Goal: Information Seeking & Learning: Learn about a topic

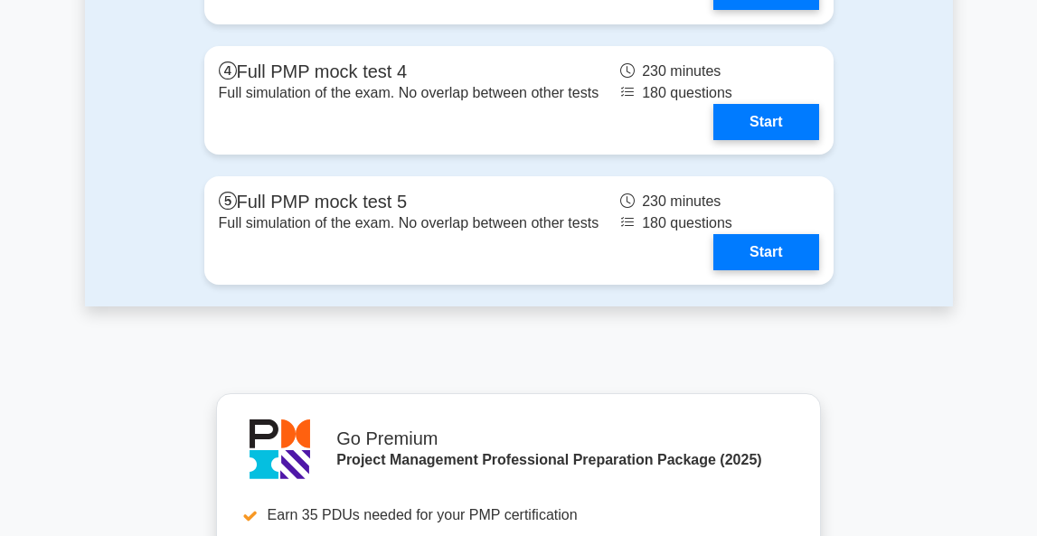
scroll to position [7565, 0]
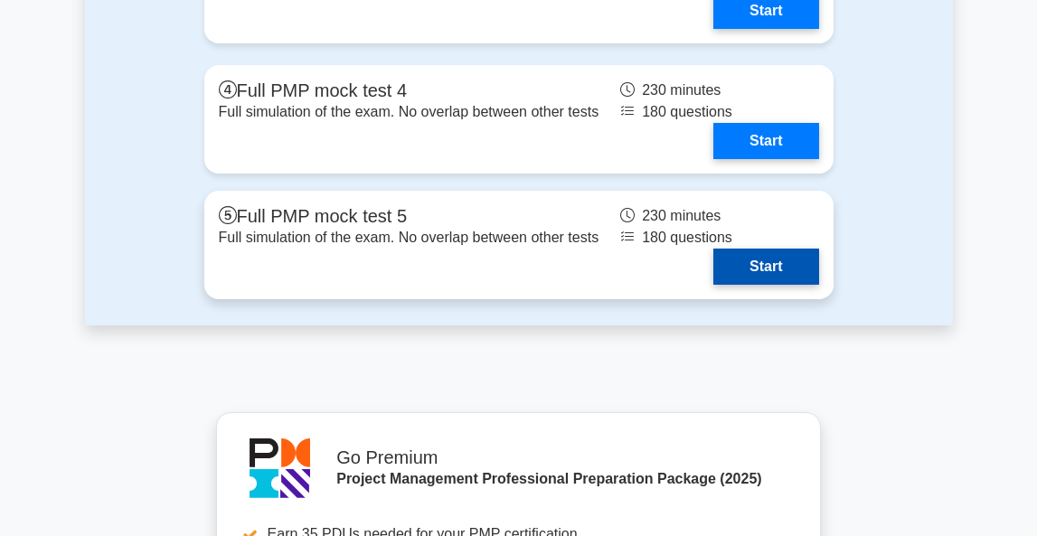
click at [778, 265] on link "Start" at bounding box center [765, 267] width 105 height 36
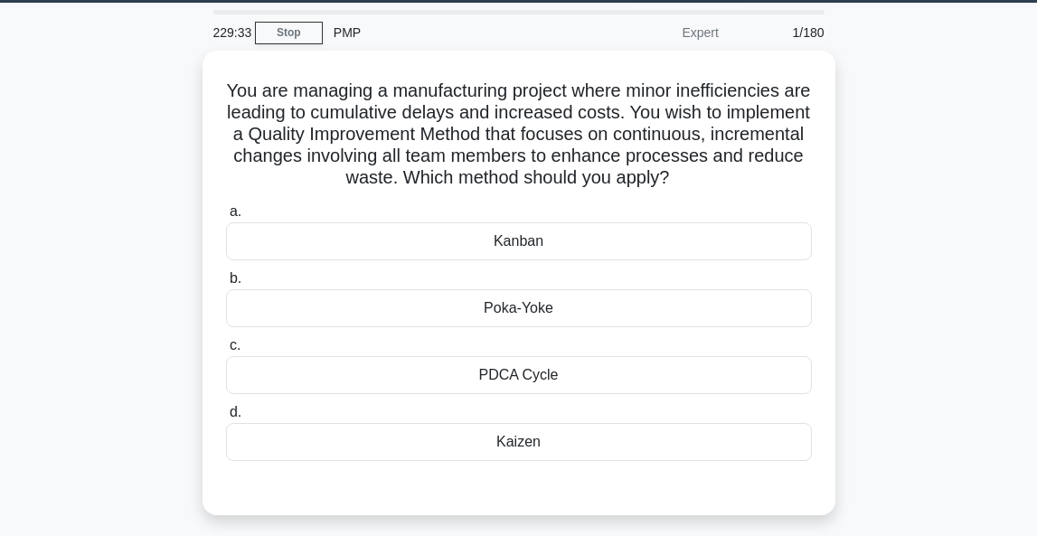
scroll to position [72, 0]
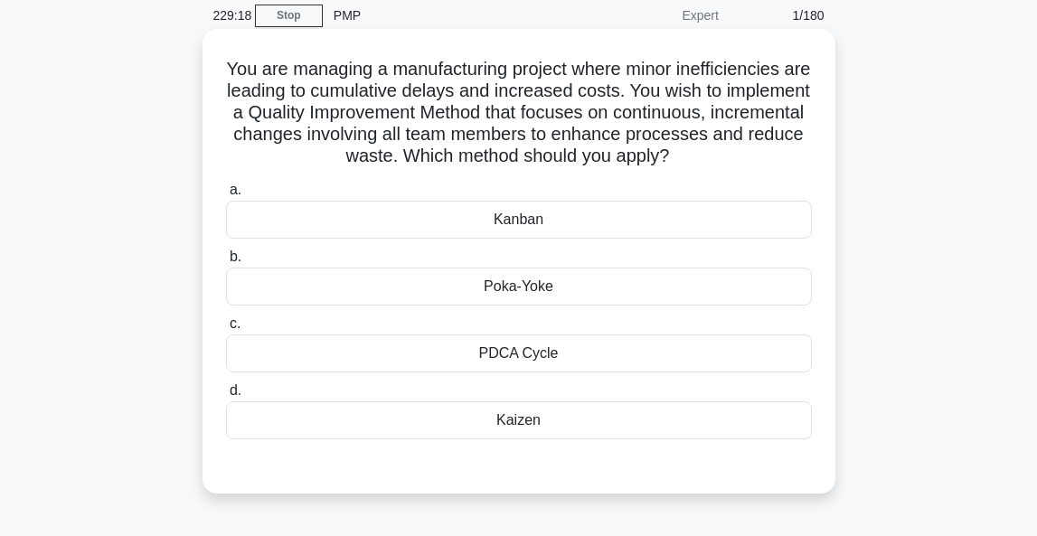
click at [600, 359] on div "PDCA Cycle" at bounding box center [519, 353] width 586 height 38
click at [226, 330] on input "c. PDCA Cycle" at bounding box center [226, 324] width 0 height 12
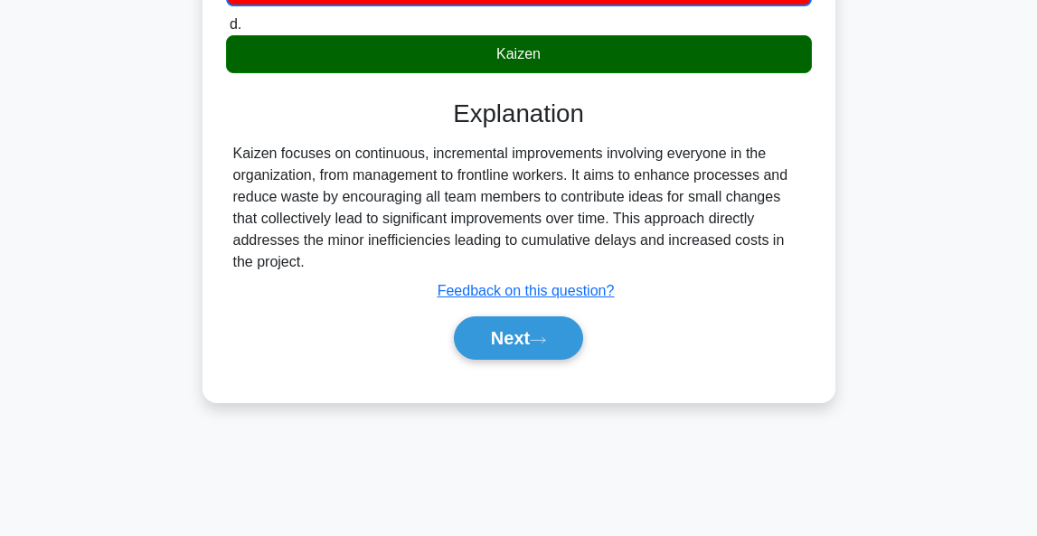
scroll to position [440, 0]
click at [532, 340] on button "Next" at bounding box center [518, 337] width 129 height 43
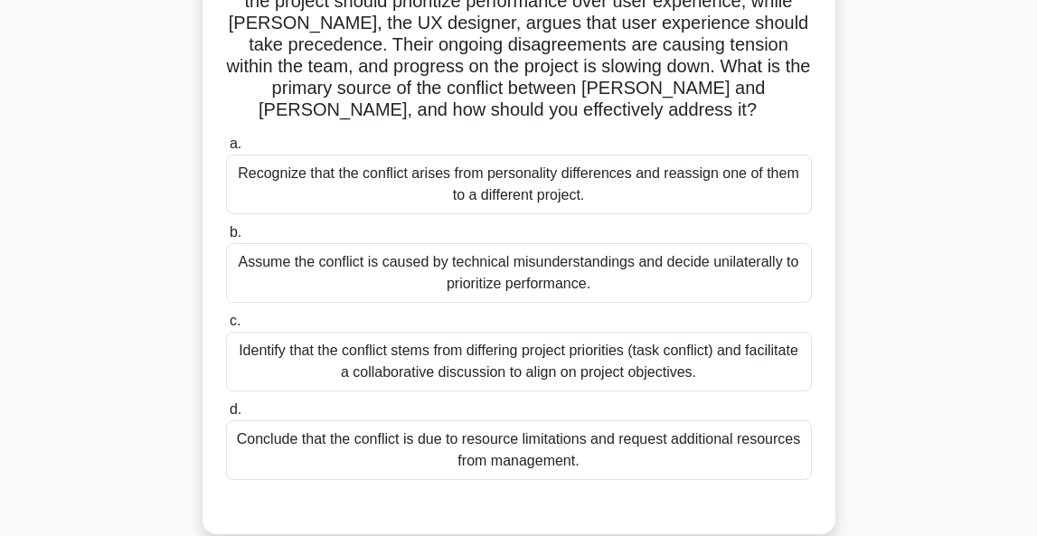
scroll to position [210, 0]
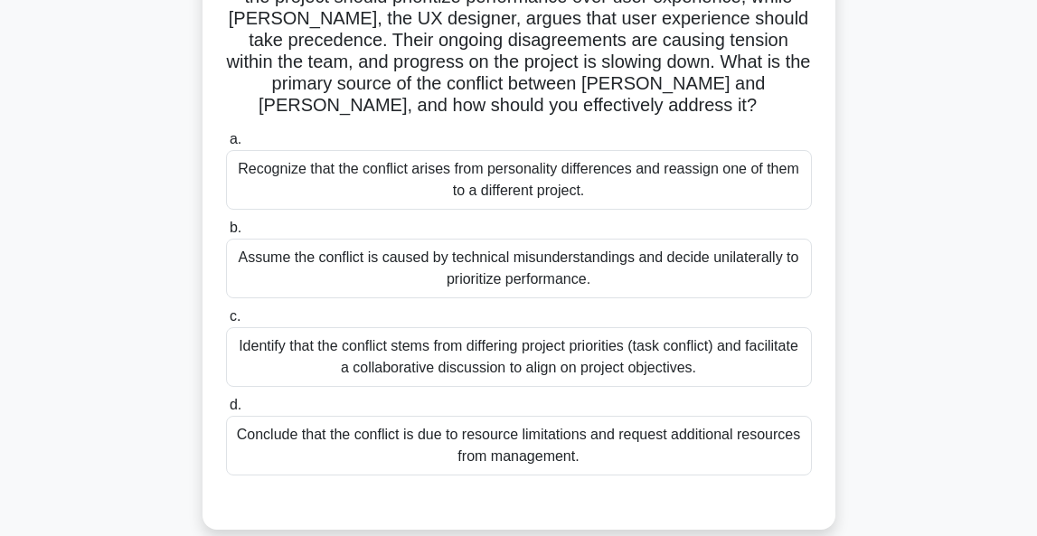
click at [592, 350] on div "Identify that the conflict stems from differing project priorities (task confli…" at bounding box center [519, 357] width 586 height 60
click at [226, 323] on input "c. Identify that the conflict stems from differing project priorities (task con…" at bounding box center [226, 317] width 0 height 12
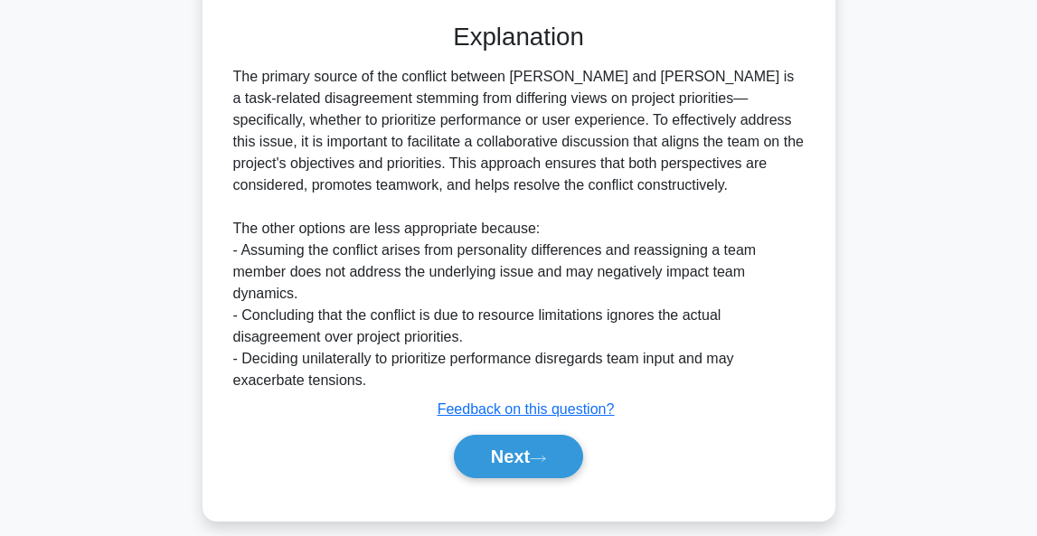
scroll to position [687, 0]
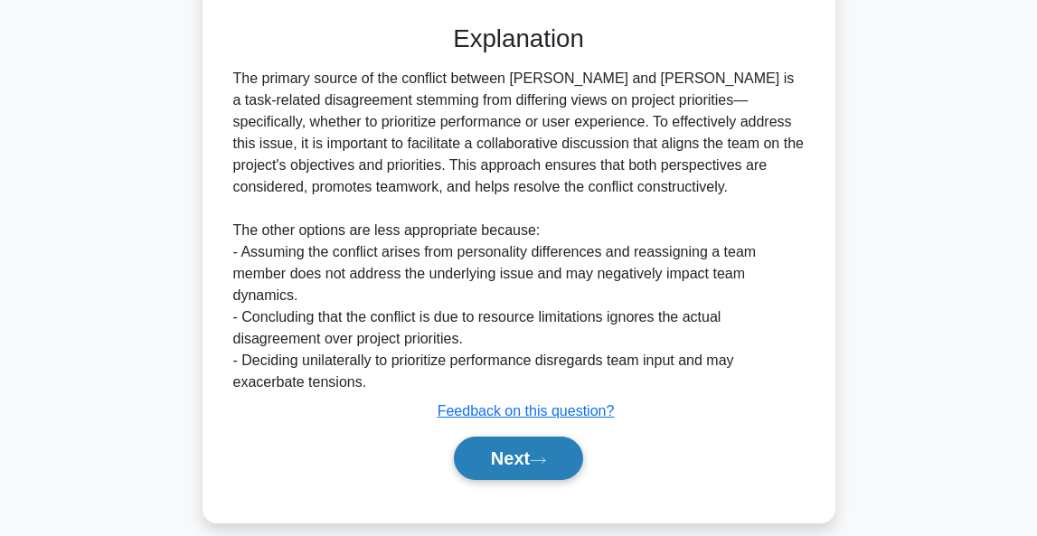
click at [501, 447] on button "Next" at bounding box center [518, 458] width 129 height 43
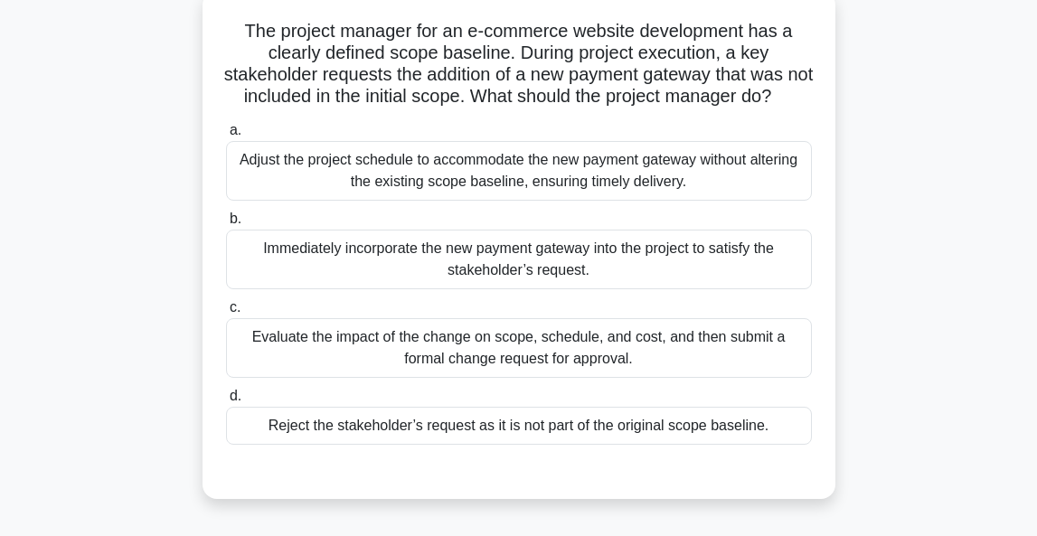
scroll to position [110, 0]
click at [672, 356] on div "Evaluate the impact of the change on scope, schedule, and cost, and then submit…" at bounding box center [519, 348] width 586 height 60
click at [226, 314] on input "c. Evaluate the impact of the change on scope, schedule, and cost, and then sub…" at bounding box center [226, 308] width 0 height 12
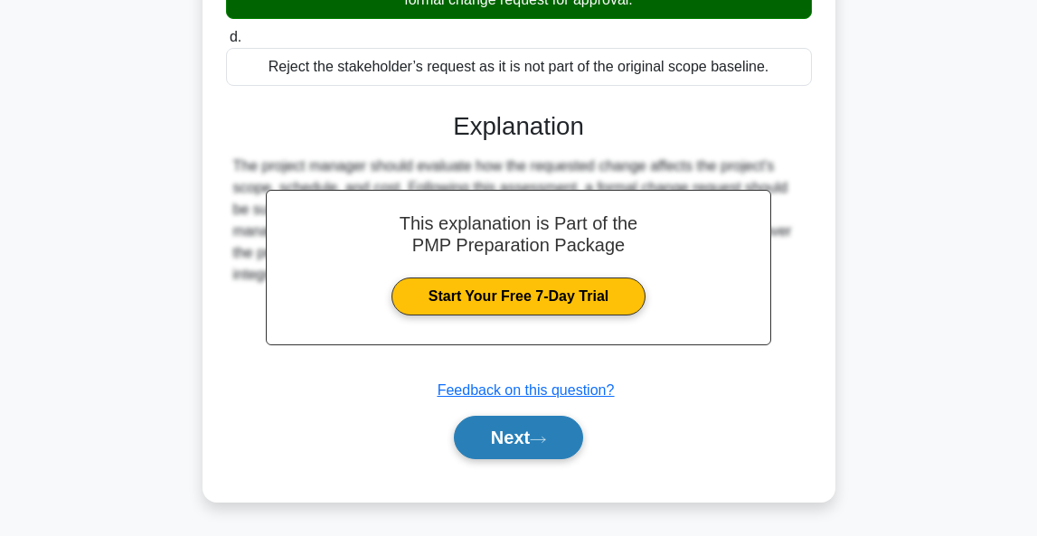
scroll to position [470, 0]
click at [532, 431] on button "Next" at bounding box center [518, 437] width 129 height 43
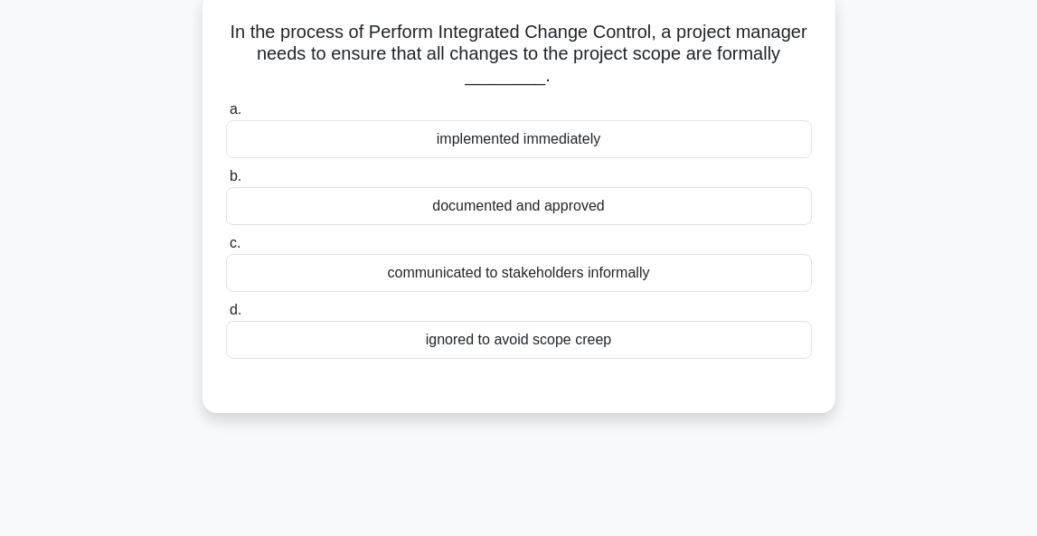
scroll to position [114, 0]
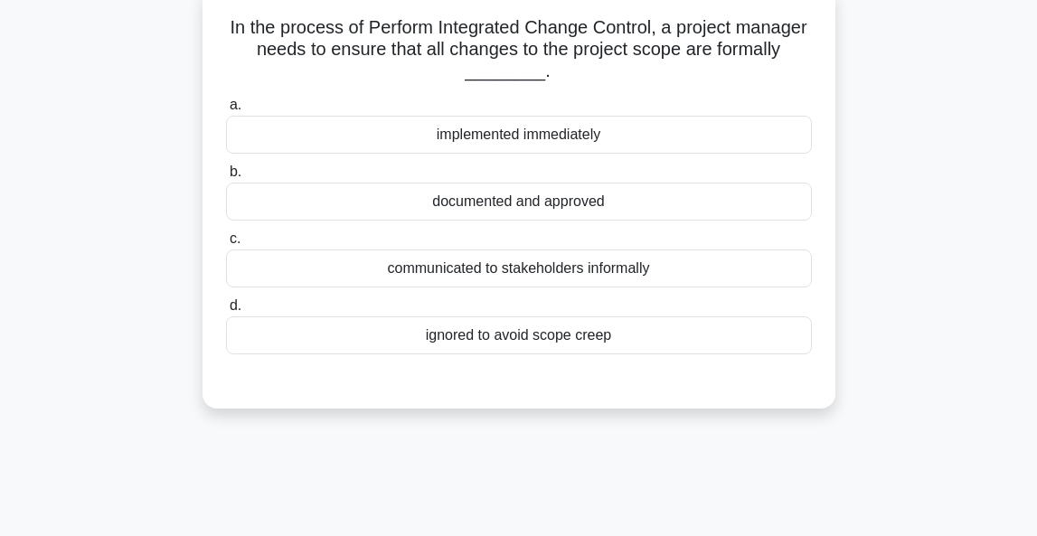
click at [556, 199] on div "documented and approved" at bounding box center [519, 202] width 586 height 38
click at [226, 178] on input "b. documented and approved" at bounding box center [226, 172] width 0 height 12
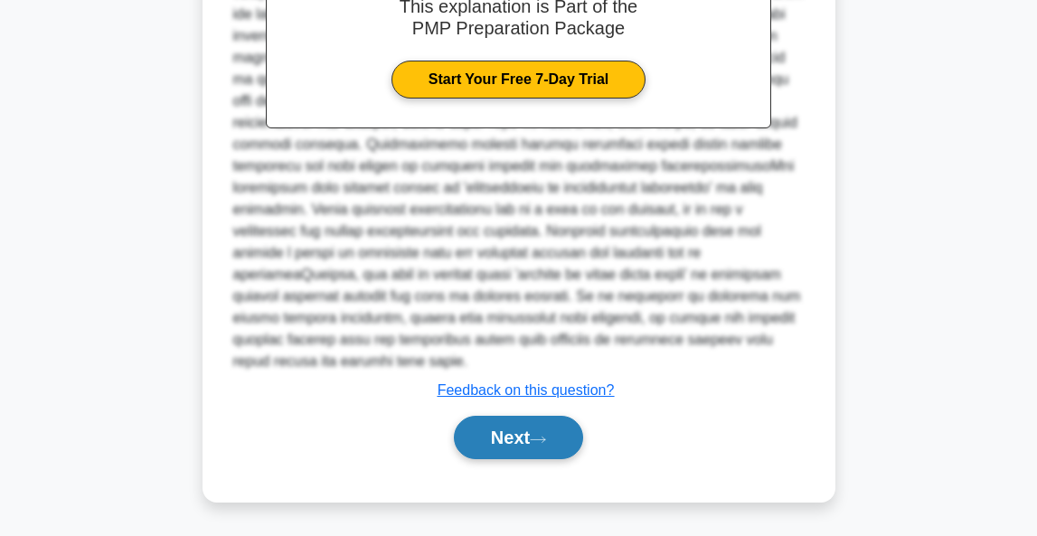
scroll to position [600, 0]
click at [493, 428] on button "Next" at bounding box center [518, 437] width 129 height 43
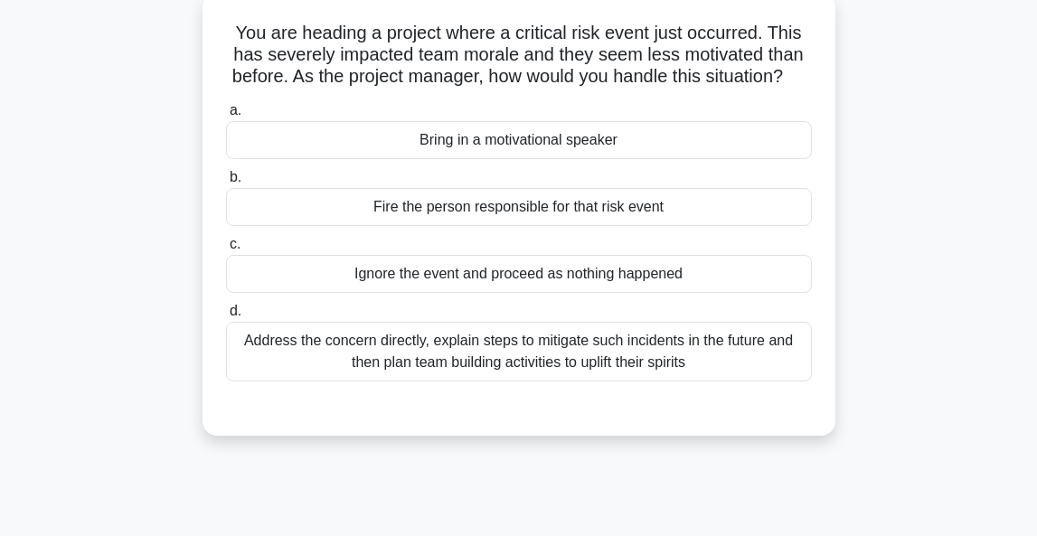
scroll to position [127, 0]
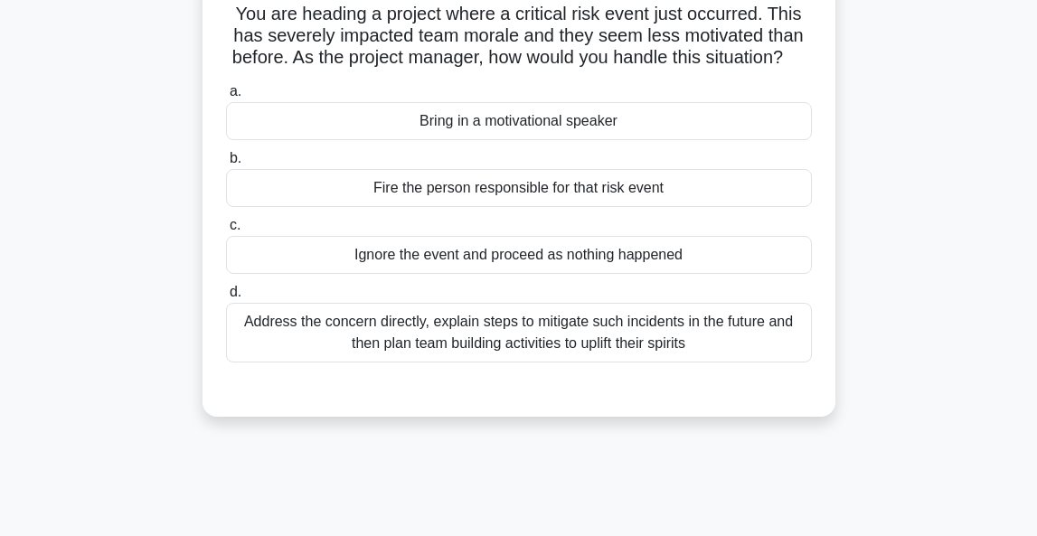
click at [630, 323] on div "Address the concern directly, explain steps to mitigate such incidents in the f…" at bounding box center [519, 333] width 586 height 60
click at [226, 298] on input "d. Address the concern directly, explain steps to mitigate such incidents in th…" at bounding box center [226, 293] width 0 height 12
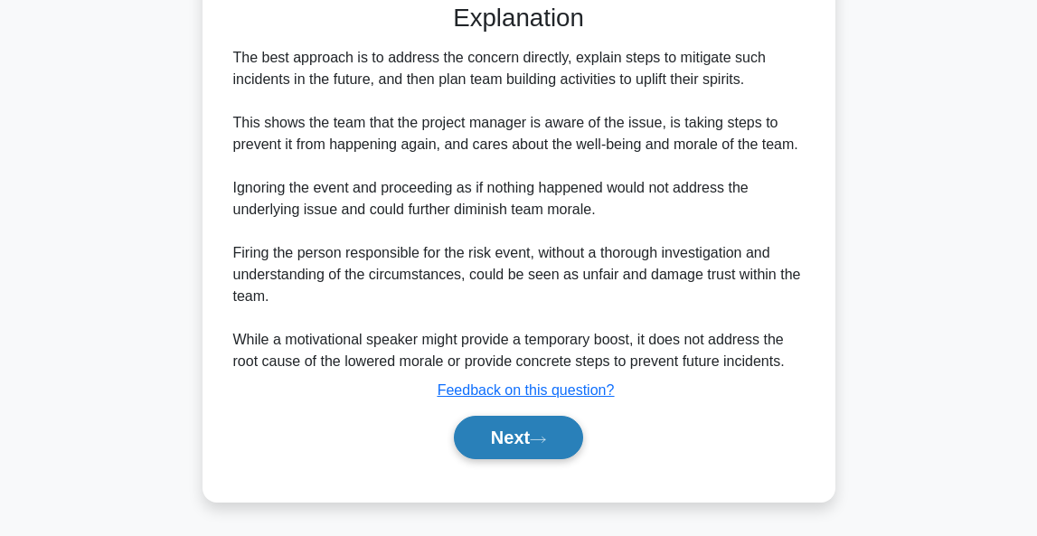
scroll to position [513, 0]
click at [526, 433] on button "Next" at bounding box center [518, 437] width 129 height 43
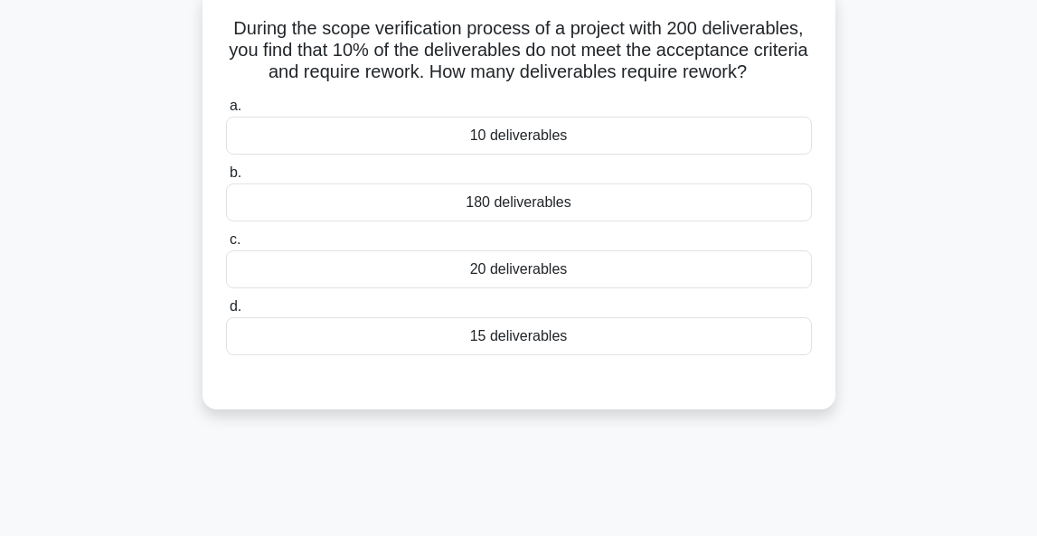
scroll to position [123, 0]
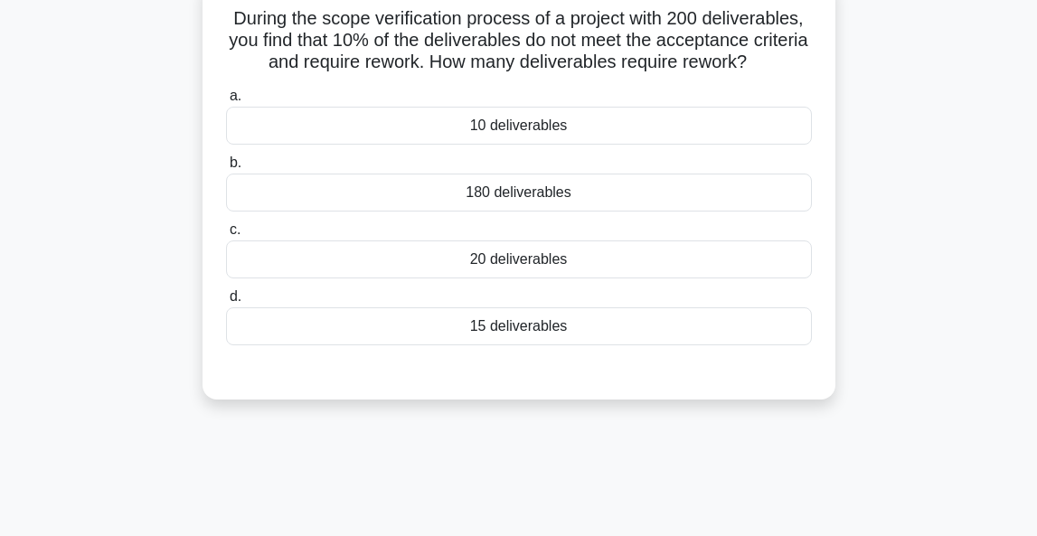
click at [533, 260] on div "20 deliverables" at bounding box center [519, 259] width 586 height 38
click at [226, 236] on input "c. 20 deliverables" at bounding box center [226, 230] width 0 height 12
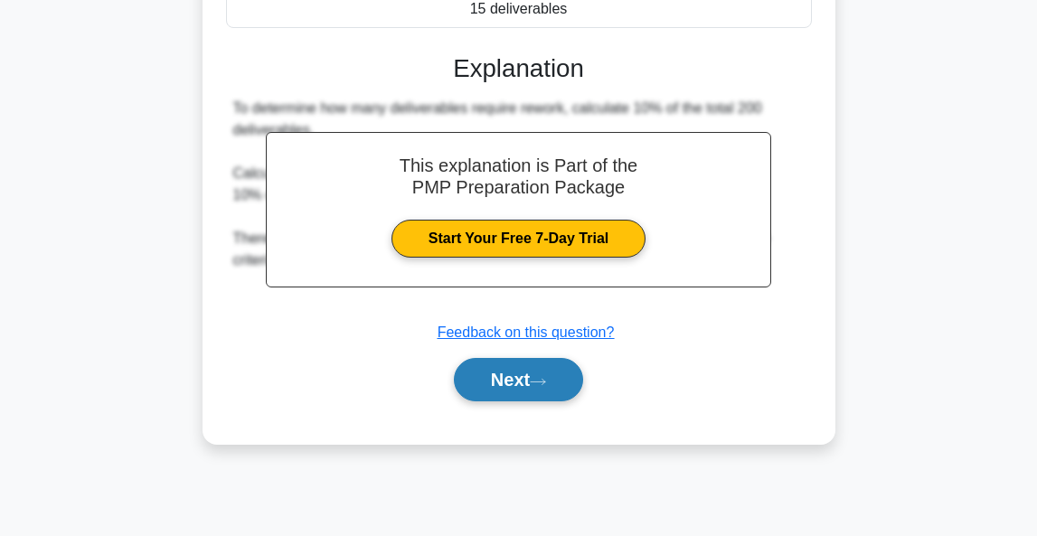
scroll to position [440, 0]
click at [496, 386] on button "Next" at bounding box center [518, 379] width 129 height 43
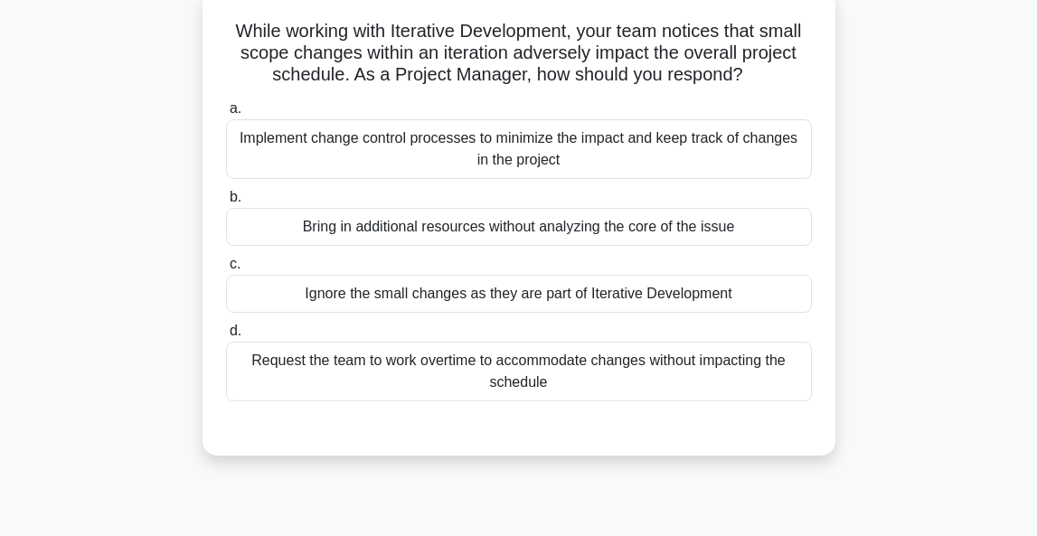
scroll to position [116, 0]
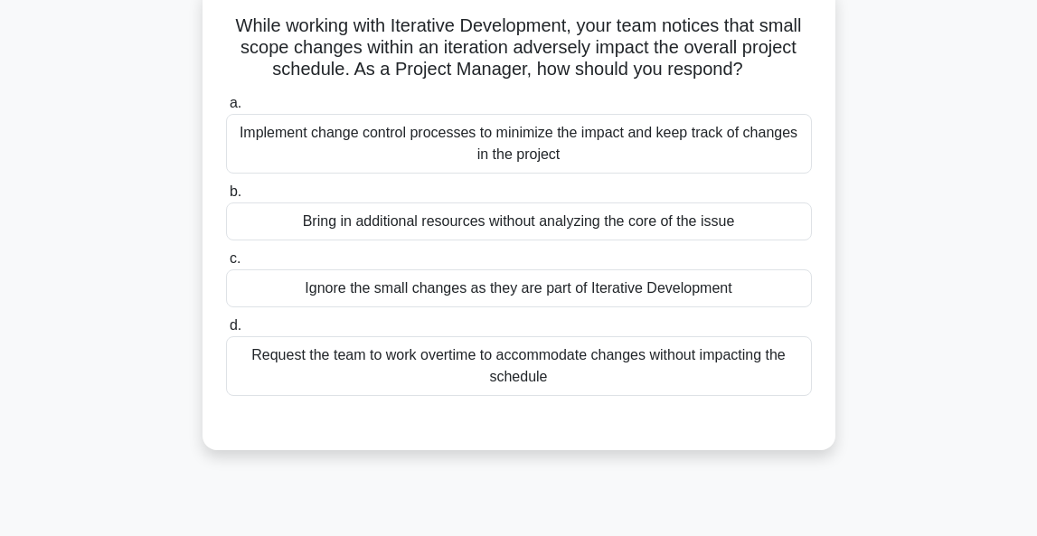
click at [706, 169] on div "Implement change control processes to minimize the impact and keep track of cha…" at bounding box center [519, 144] width 586 height 60
click at [226, 109] on input "a. Implement change control processes to minimize the impact and keep track of …" at bounding box center [226, 104] width 0 height 12
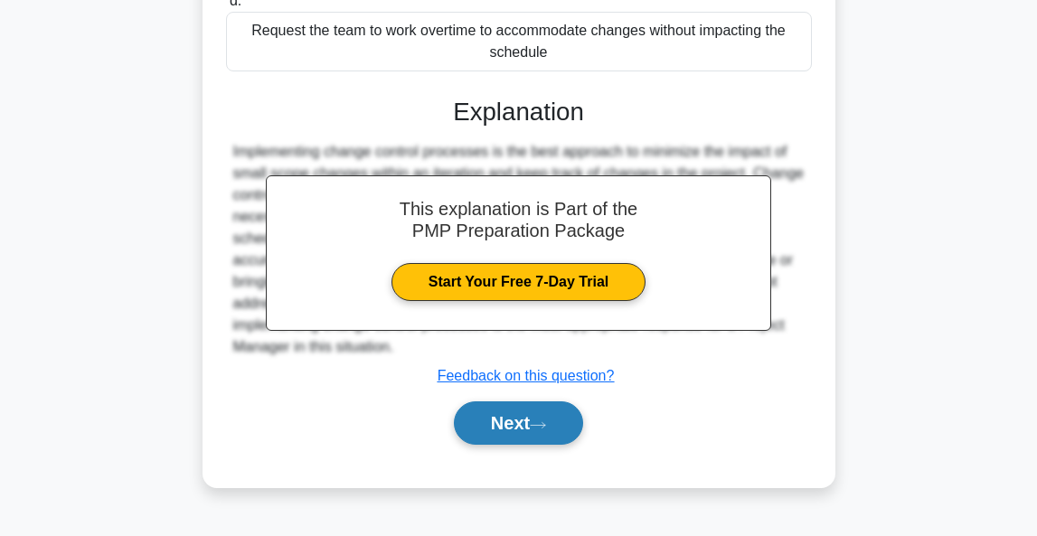
scroll to position [440, 0]
click at [530, 421] on button "Next" at bounding box center [518, 422] width 129 height 43
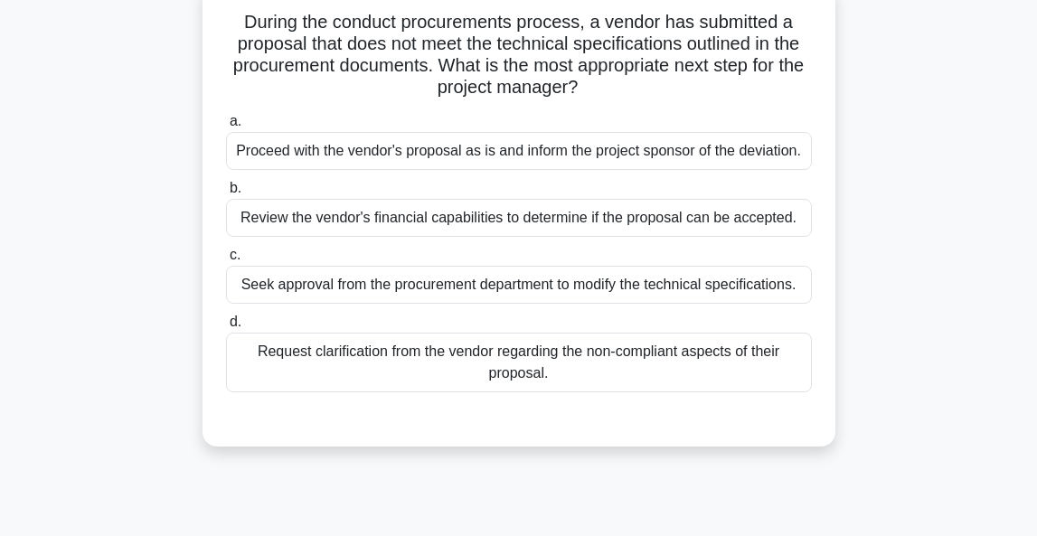
scroll to position [119, 0]
click at [674, 364] on div "Request clarification from the vendor regarding the non-compliant aspects of th…" at bounding box center [519, 363] width 586 height 60
click at [226, 328] on input "d. Request clarification from the vendor regarding the non-compliant aspects of…" at bounding box center [226, 322] width 0 height 12
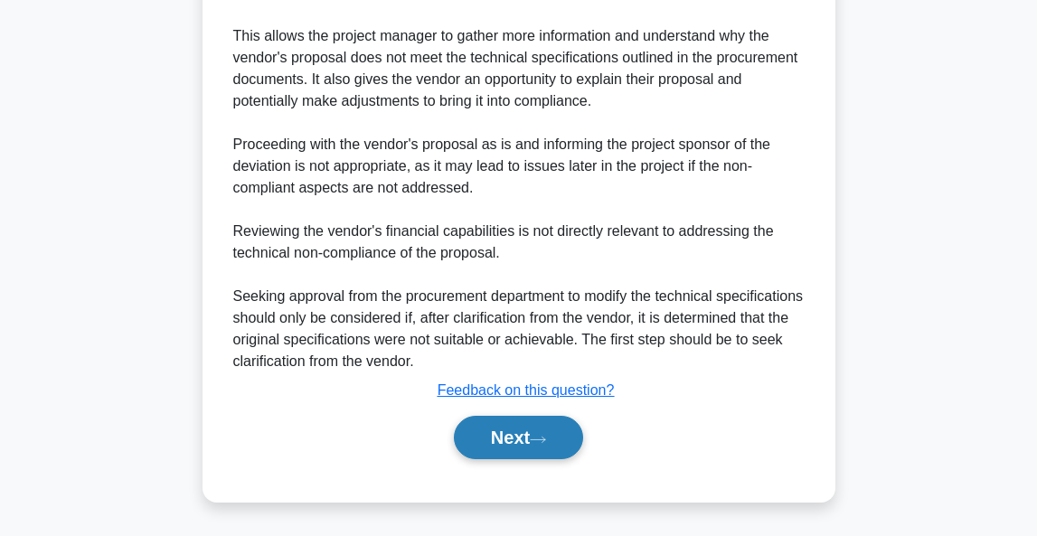
scroll to position [622, 0]
click at [533, 436] on button "Next" at bounding box center [518, 437] width 129 height 43
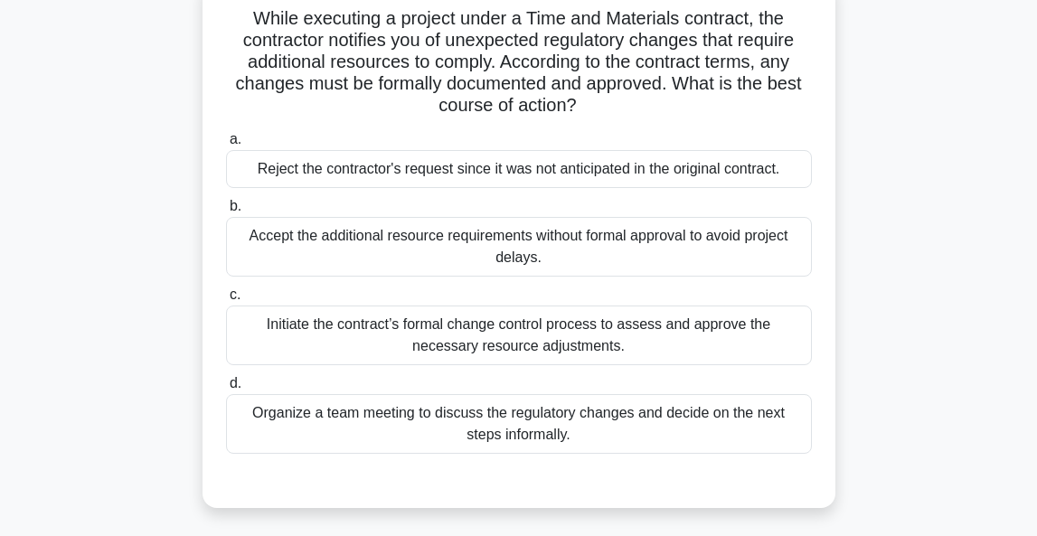
scroll to position [123, 0]
click at [566, 336] on div "Initiate the contract’s formal change control process to assess and approve the…" at bounding box center [519, 336] width 586 height 60
click at [226, 301] on input "c. Initiate the contract’s formal change control process to assess and approve …" at bounding box center [226, 295] width 0 height 12
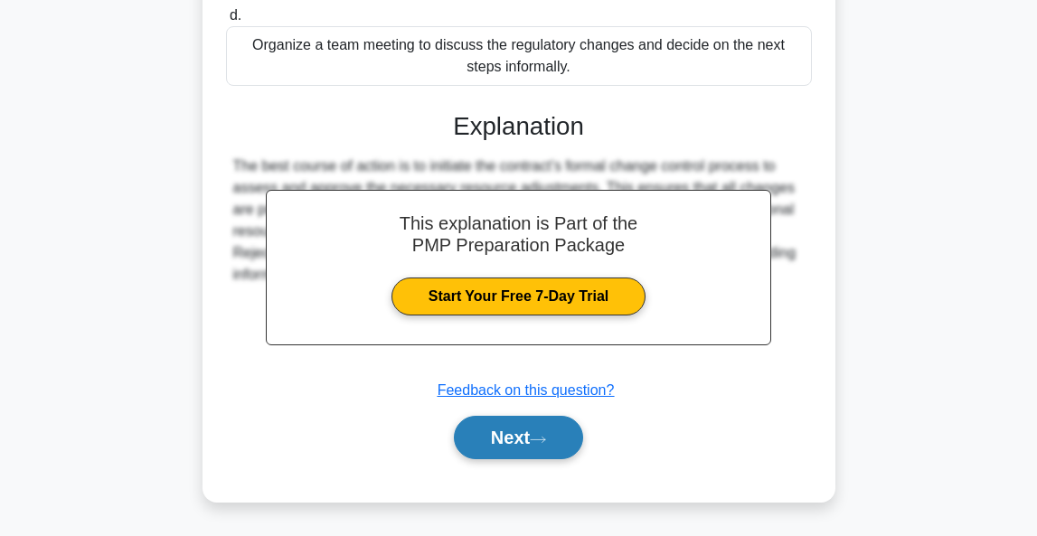
scroll to position [492, 0]
click at [512, 430] on button "Next" at bounding box center [518, 437] width 129 height 43
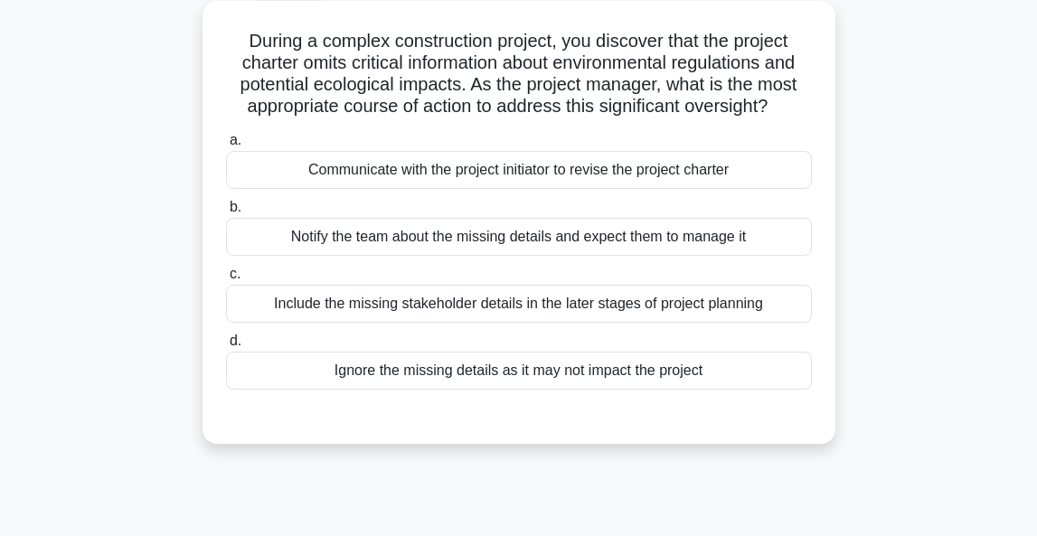
scroll to position [115, 0]
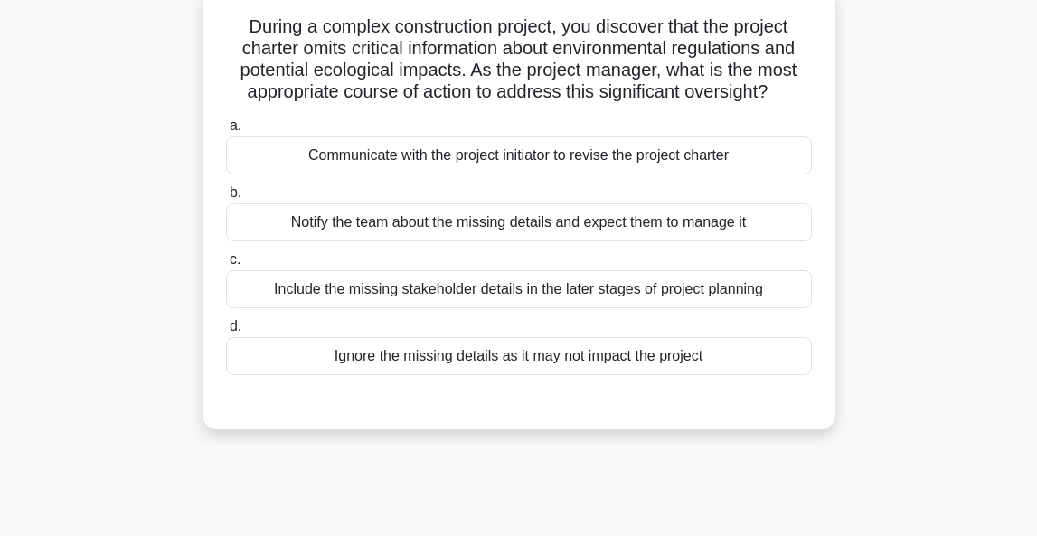
click at [590, 156] on div "Communicate with the project initiator to revise the project charter" at bounding box center [519, 156] width 586 height 38
click at [226, 132] on input "a. Communicate with the project initiator to revise the project charter" at bounding box center [226, 126] width 0 height 12
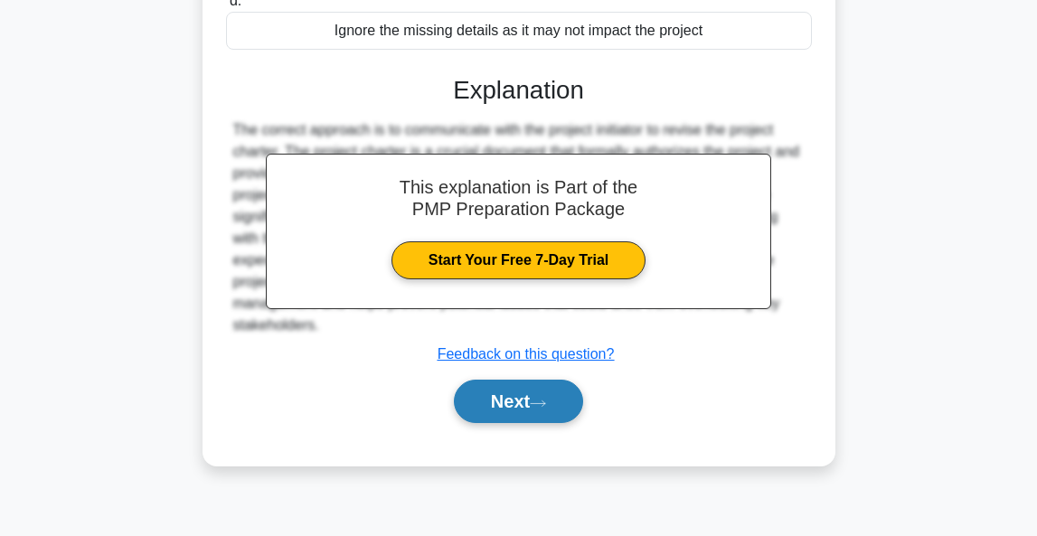
scroll to position [440, 0]
click at [512, 404] on button "Next" at bounding box center [518, 401] width 129 height 43
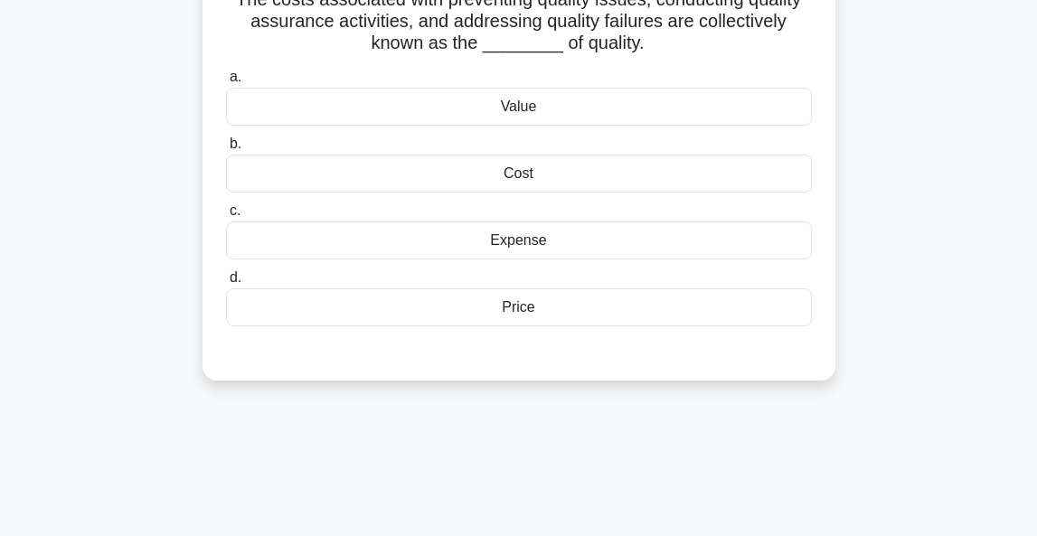
scroll to position [124, 0]
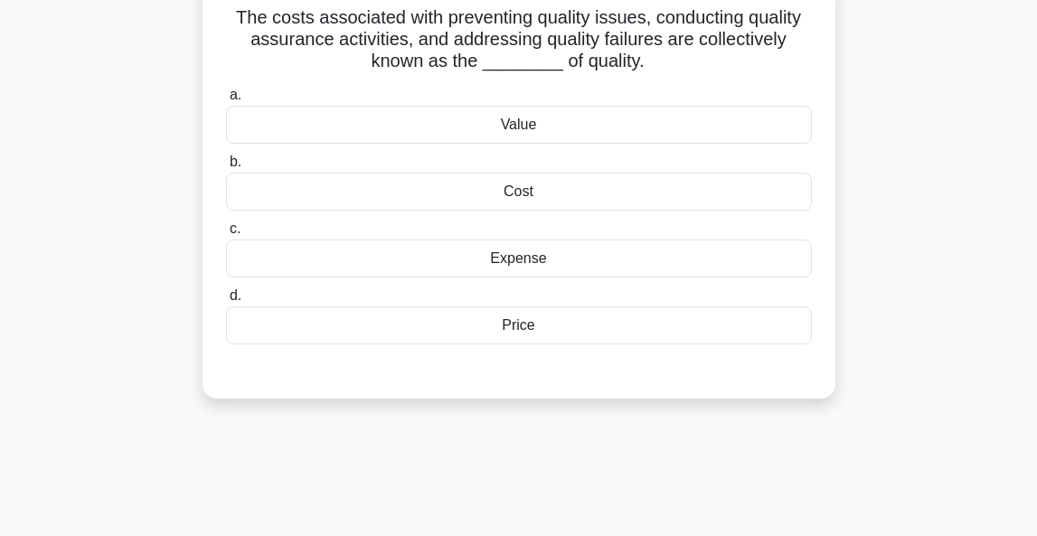
click at [547, 193] on div "Cost" at bounding box center [519, 192] width 586 height 38
click at [226, 168] on input "b. Cost" at bounding box center [226, 162] width 0 height 12
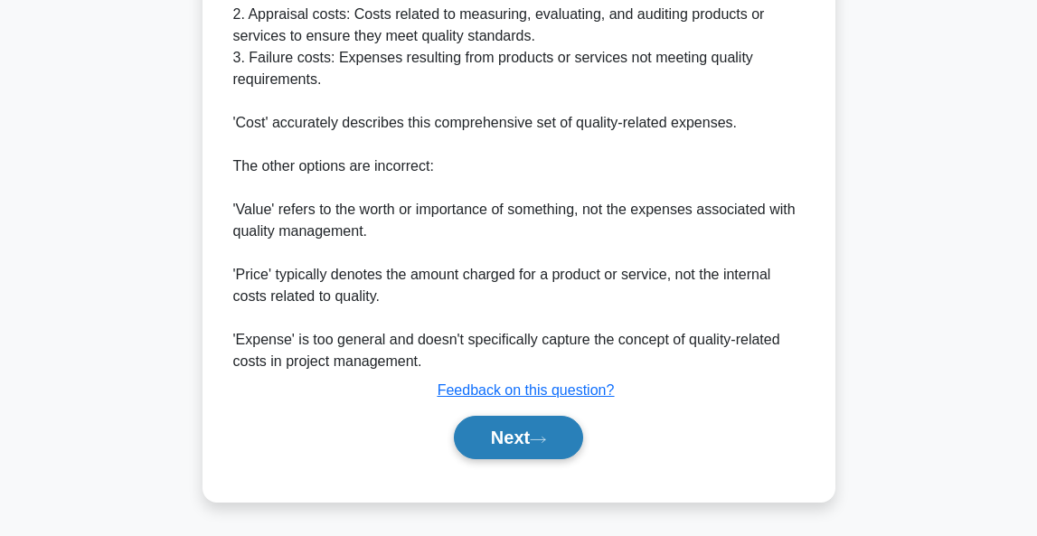
scroll to position [687, 0]
click at [498, 434] on button "Next" at bounding box center [518, 437] width 129 height 43
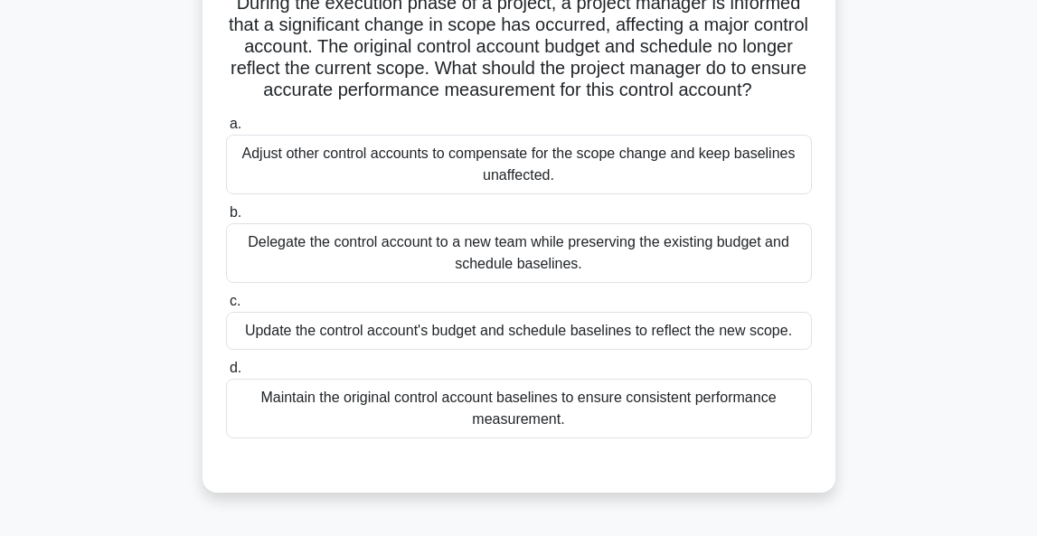
scroll to position [150, 0]
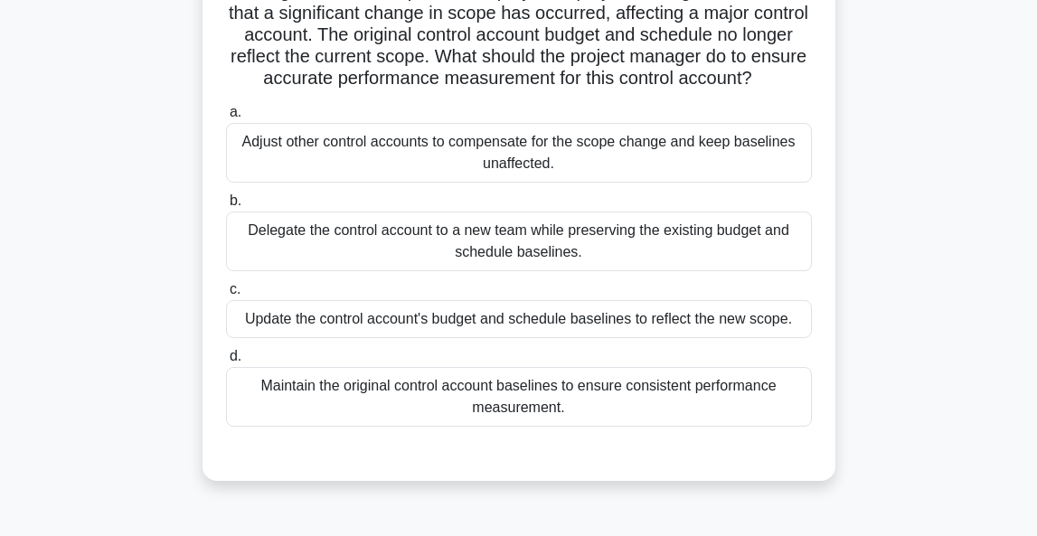
click at [654, 309] on div "Update the control account's budget and schedule baselines to reflect the new s…" at bounding box center [519, 319] width 586 height 38
click at [226, 296] on input "c. Update the control account's budget and schedule baselines to reflect the ne…" at bounding box center [226, 290] width 0 height 12
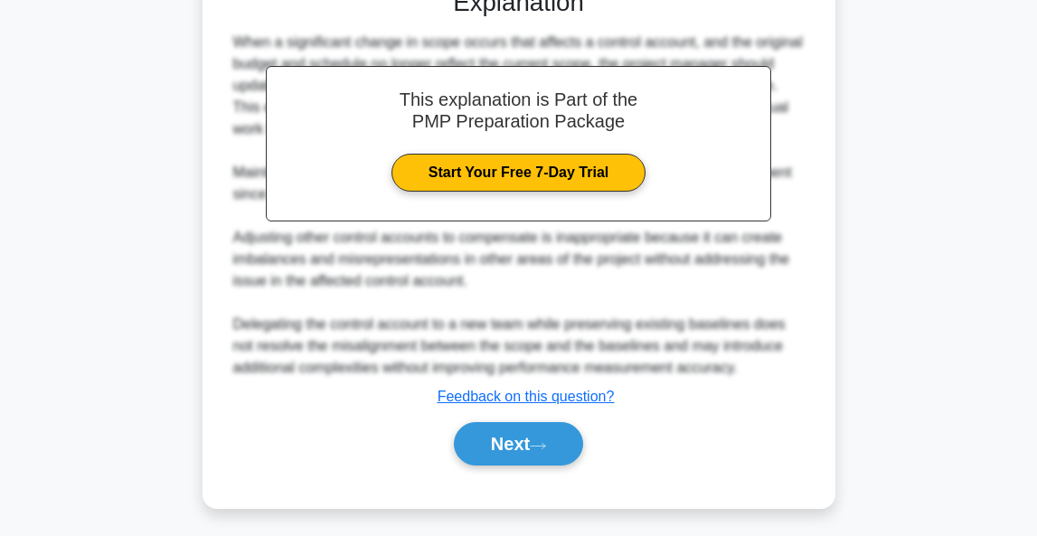
scroll to position [616, 0]
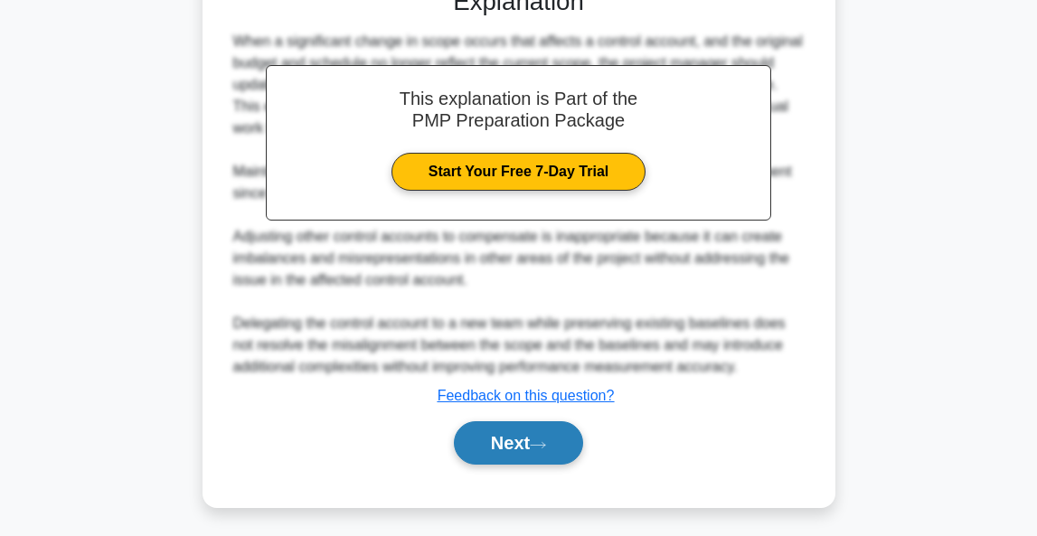
click at [497, 442] on button "Next" at bounding box center [518, 442] width 129 height 43
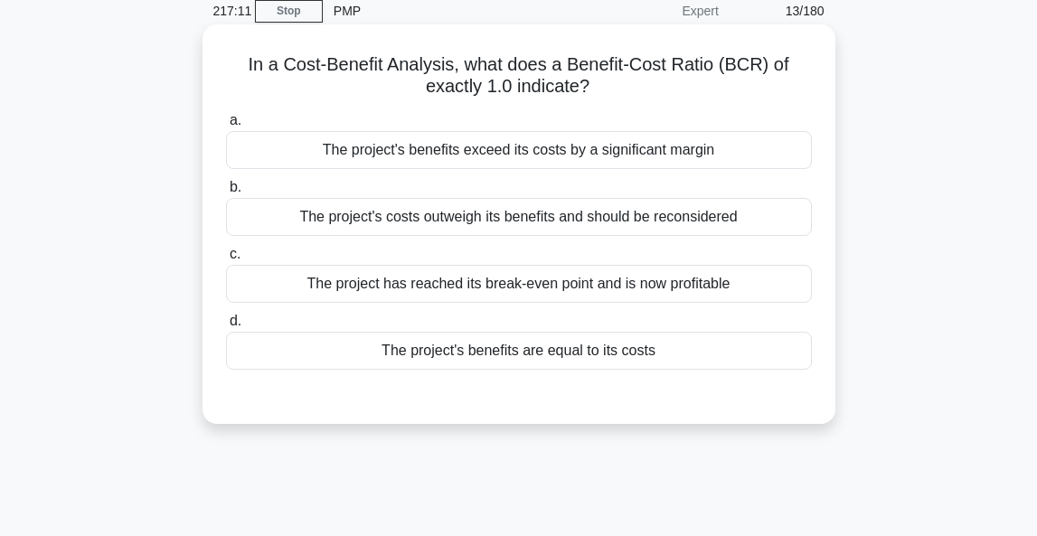
scroll to position [96, 0]
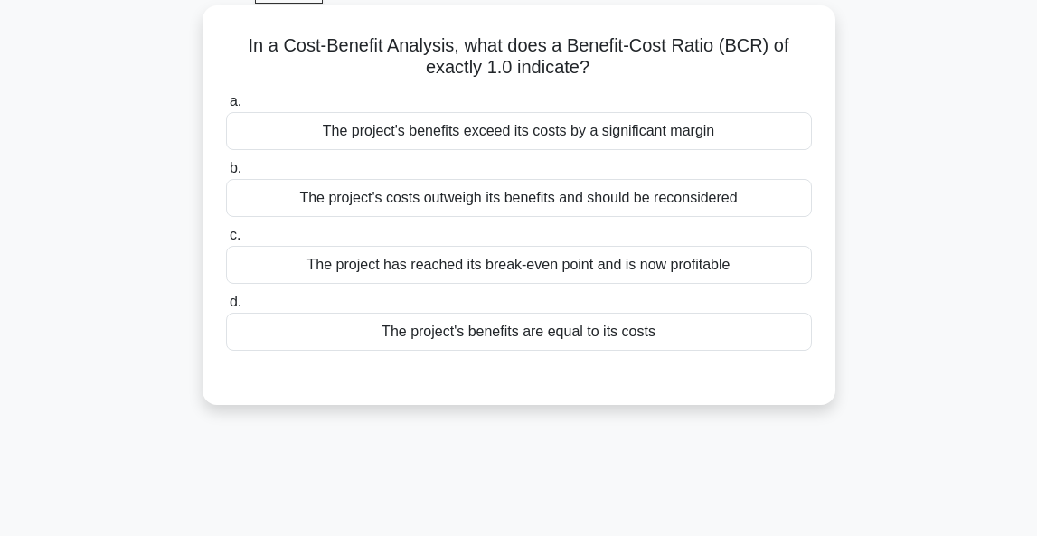
click at [585, 337] on div "The project's benefits are equal to its costs" at bounding box center [519, 332] width 586 height 38
click at [226, 308] on input "d. The project's benefits are equal to its costs" at bounding box center [226, 303] width 0 height 12
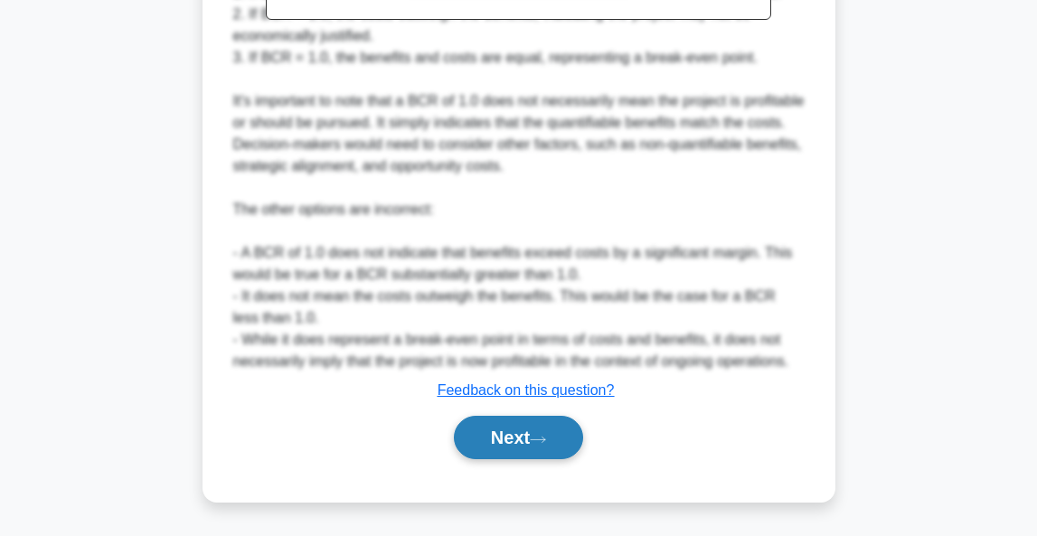
scroll to position [687, 0]
click at [510, 428] on button "Next" at bounding box center [518, 437] width 129 height 43
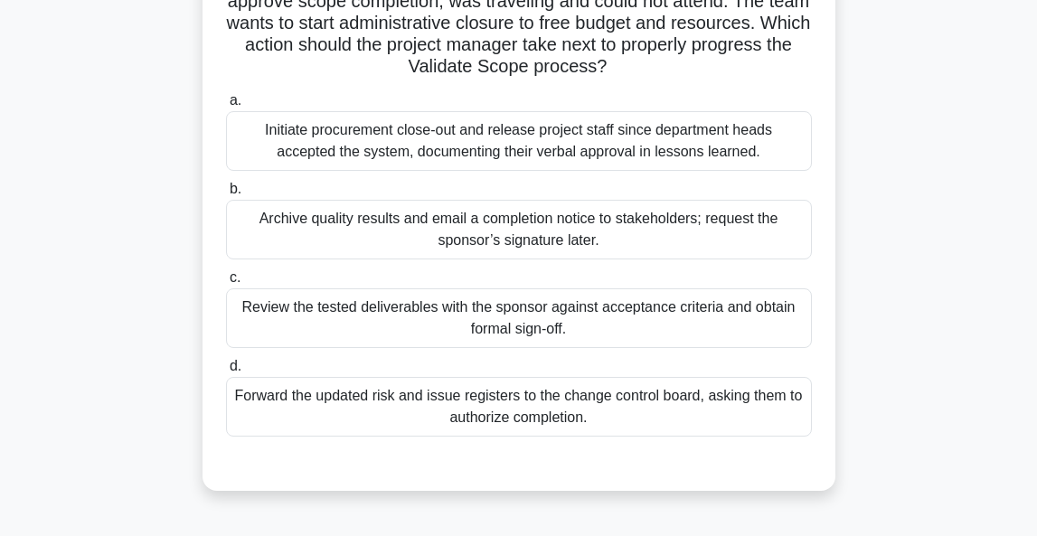
scroll to position [227, 0]
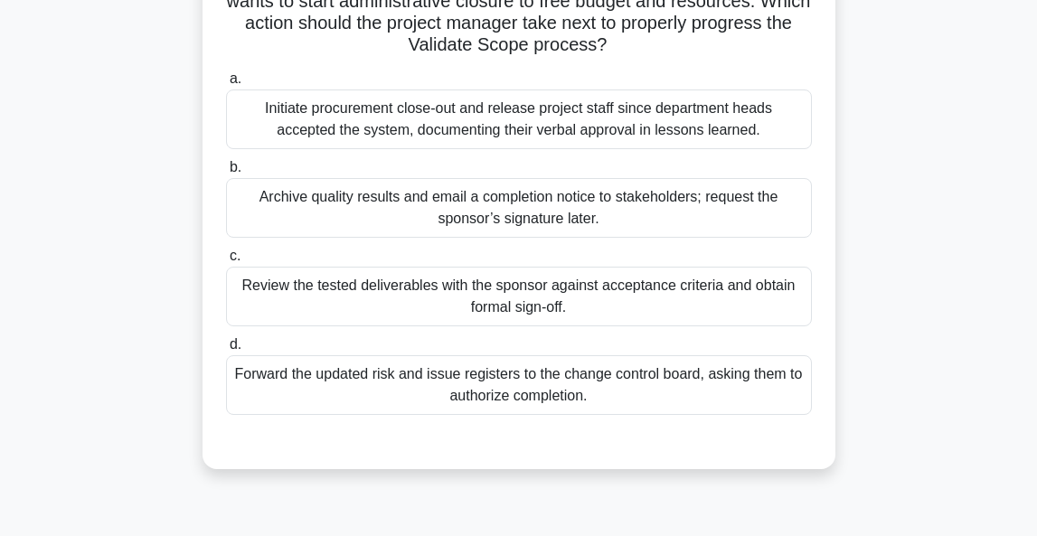
click at [581, 382] on div "Forward the updated risk and issue registers to the change control board, askin…" at bounding box center [519, 385] width 586 height 60
click at [226, 351] on input "d. Forward the updated risk and issue registers to the change control board, as…" at bounding box center [226, 345] width 0 height 12
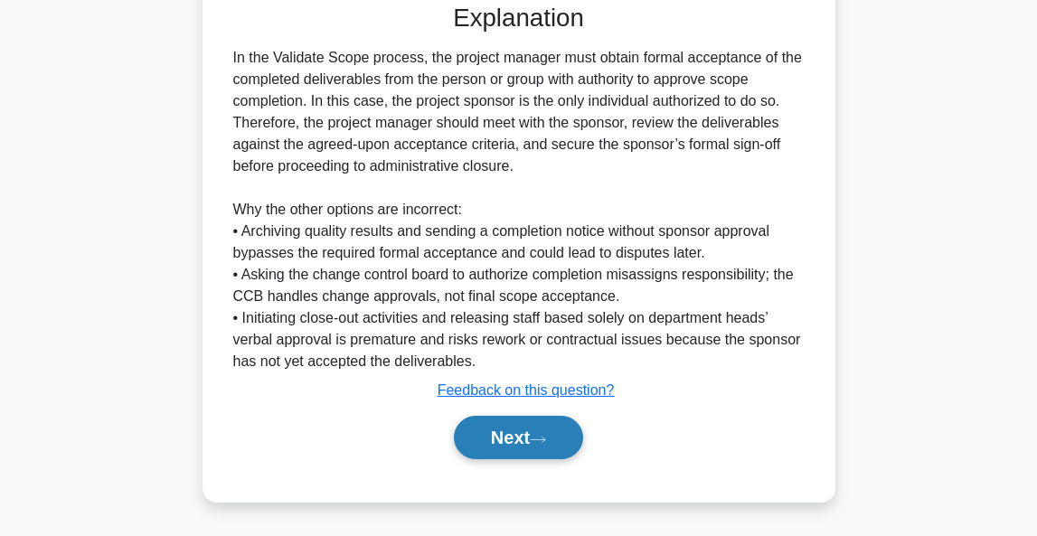
scroll to position [667, 0]
click at [522, 437] on button "Next" at bounding box center [518, 437] width 129 height 43
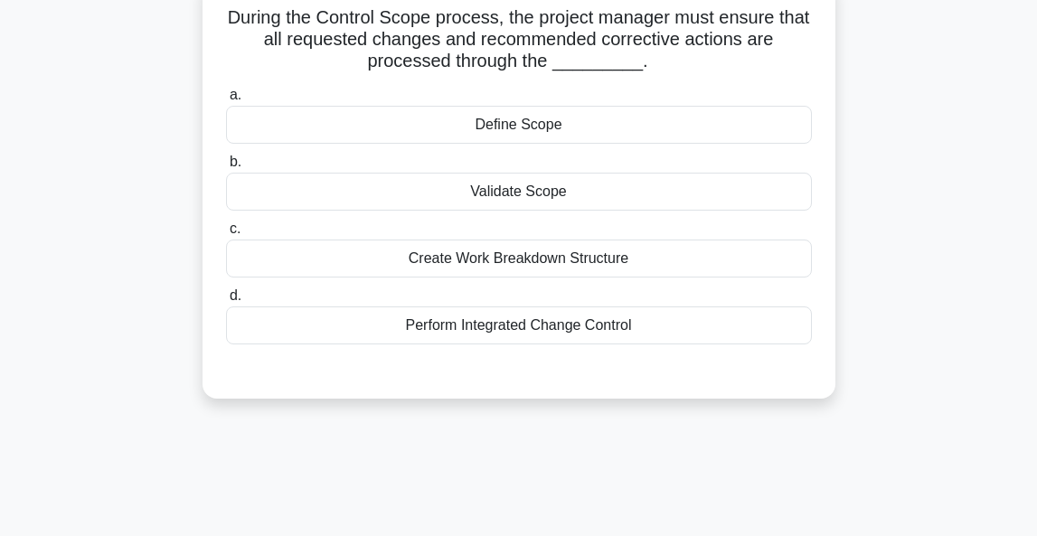
scroll to position [126, 0]
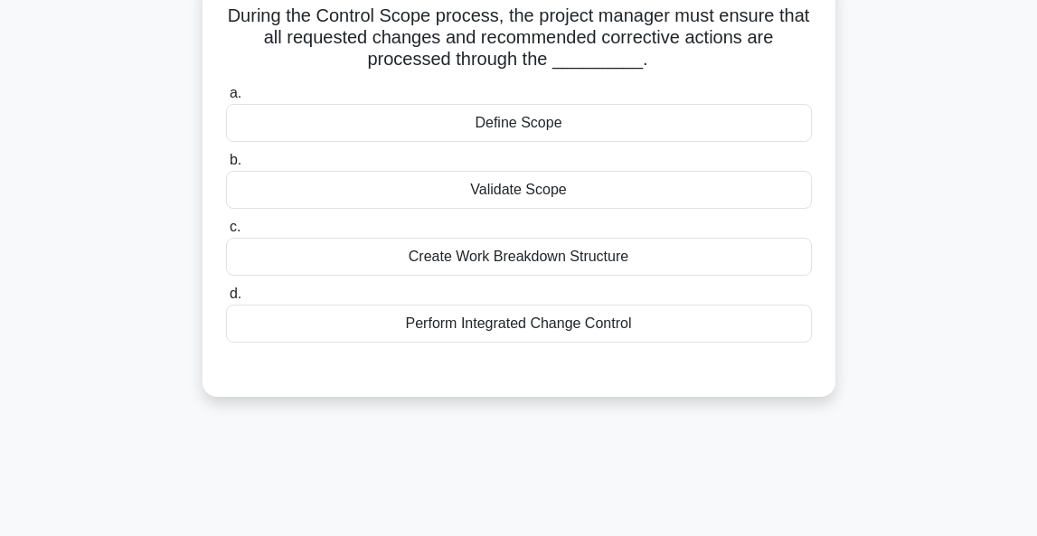
click at [558, 187] on div "Validate Scope" at bounding box center [519, 190] width 586 height 38
click at [226, 166] on input "b. Validate Scope" at bounding box center [226, 161] width 0 height 12
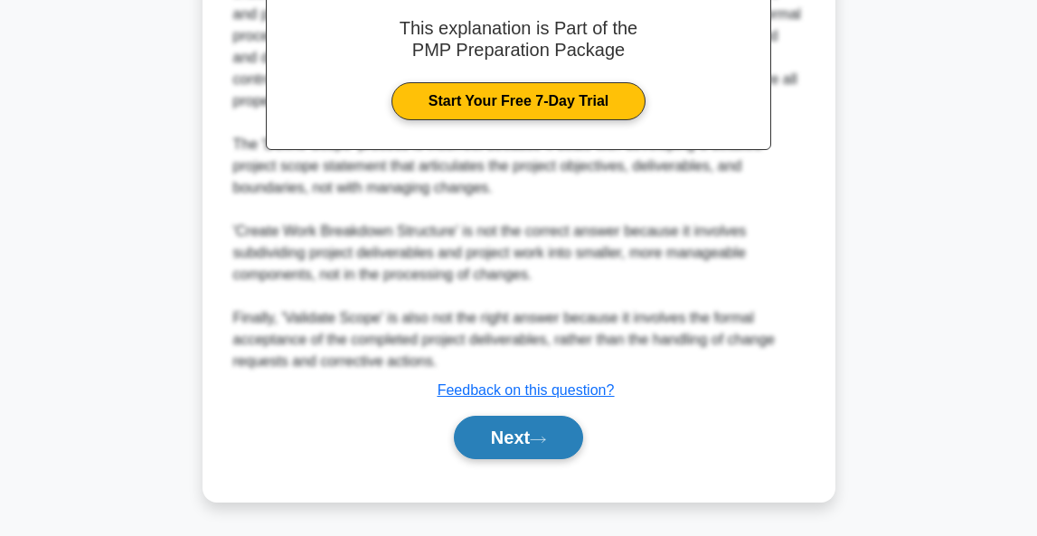
click at [504, 438] on button "Next" at bounding box center [518, 437] width 129 height 43
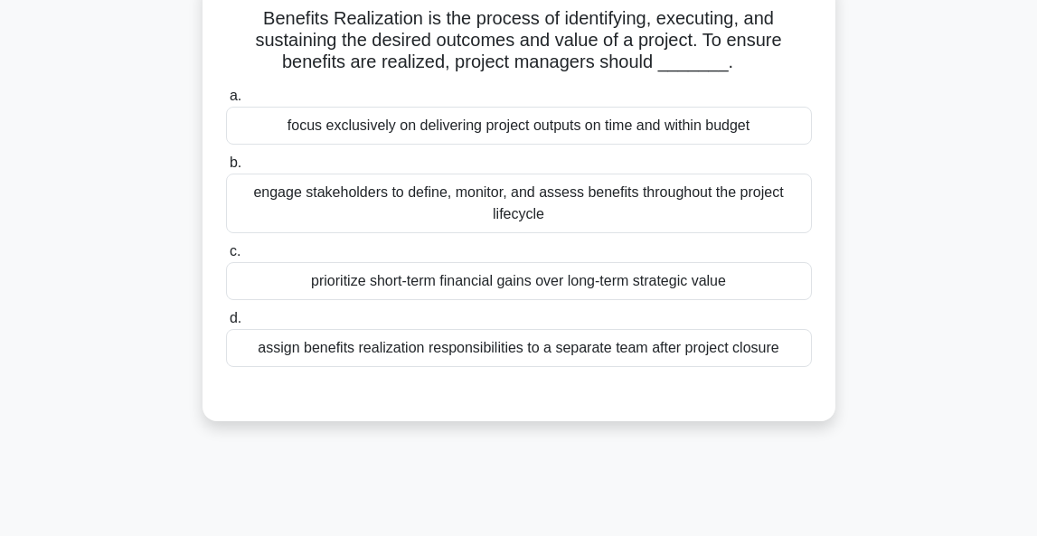
scroll to position [127, 0]
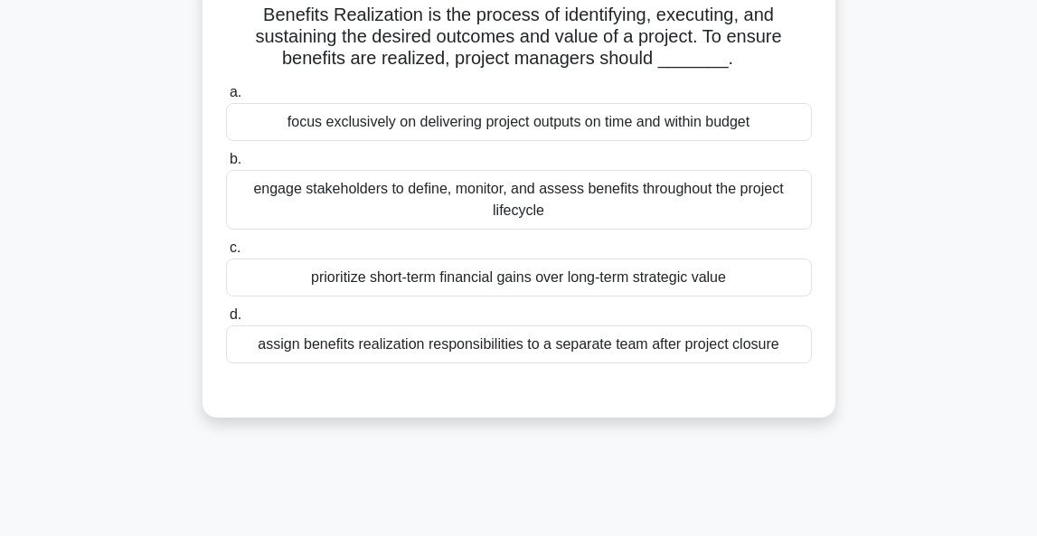
click at [528, 207] on div "engage stakeholders to define, monitor, and assess benefits throughout the proj…" at bounding box center [519, 200] width 586 height 60
click at [226, 165] on input "b. engage stakeholders to define, monitor, and assess benefits throughout the p…" at bounding box center [226, 160] width 0 height 12
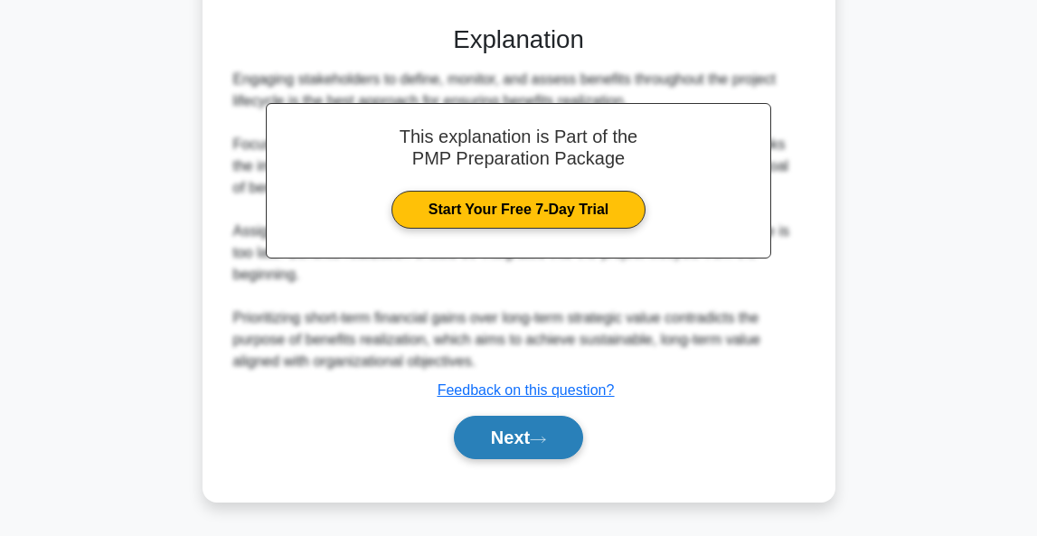
scroll to position [492, 0]
click at [506, 445] on button "Next" at bounding box center [518, 437] width 129 height 43
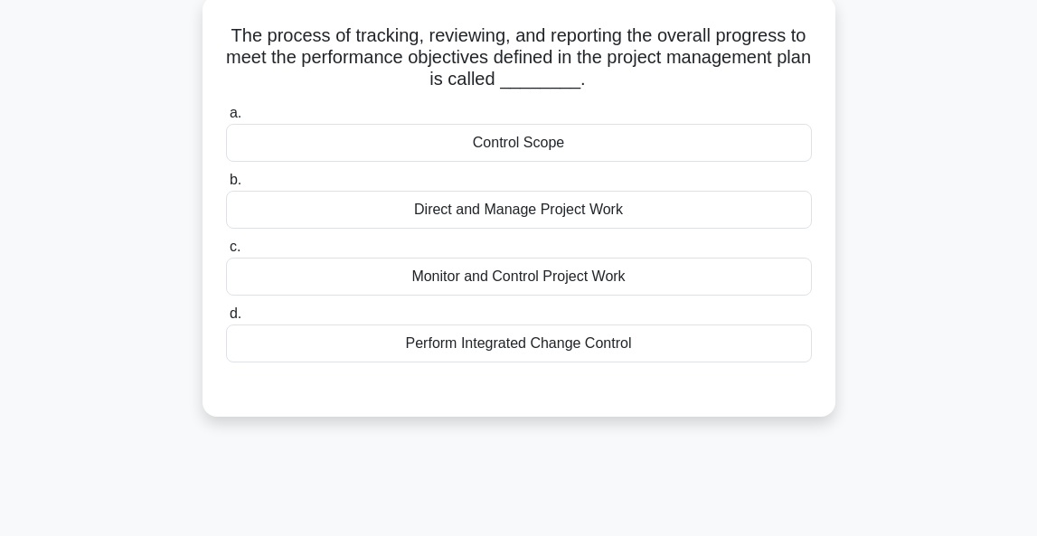
scroll to position [118, 0]
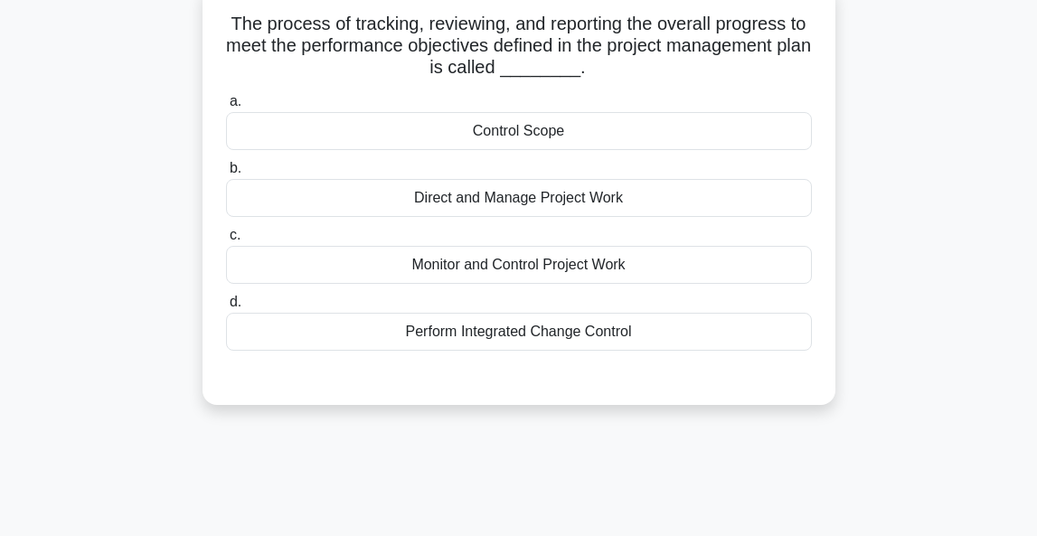
click at [577, 337] on div "Perform Integrated Change Control" at bounding box center [519, 332] width 586 height 38
click at [226, 308] on input "d. Perform Integrated Change Control" at bounding box center [226, 303] width 0 height 12
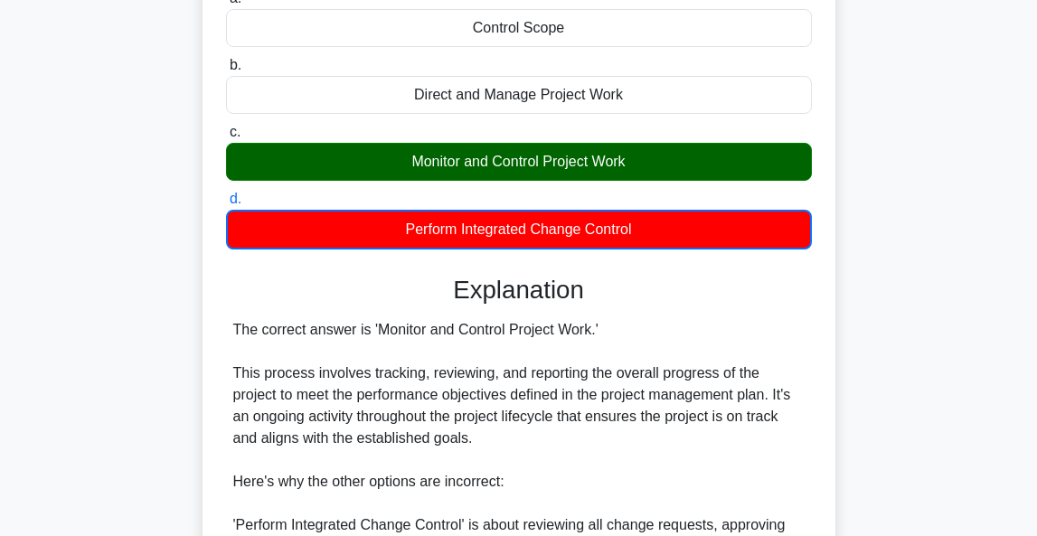
scroll to position [268, 0]
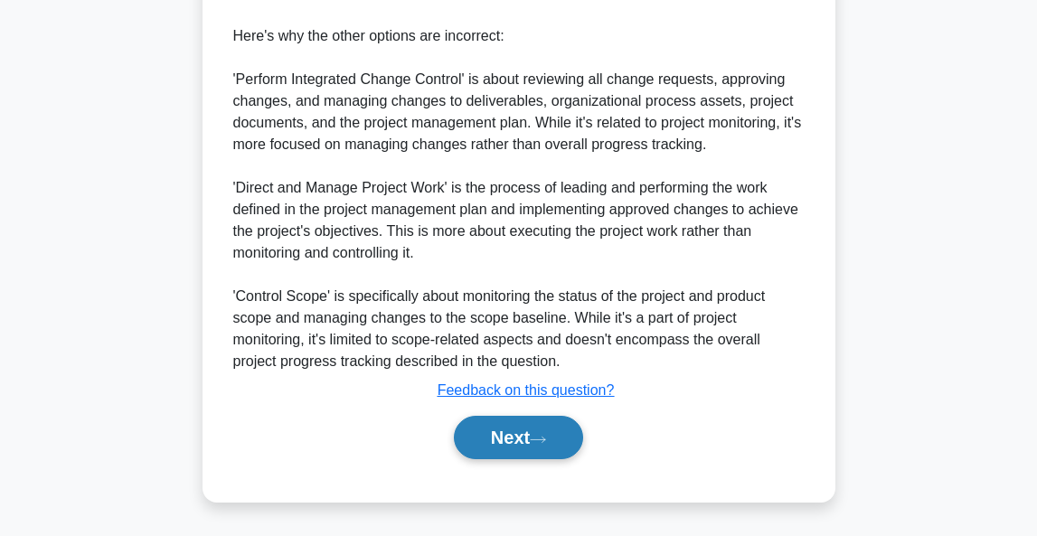
click at [523, 438] on button "Next" at bounding box center [518, 437] width 129 height 43
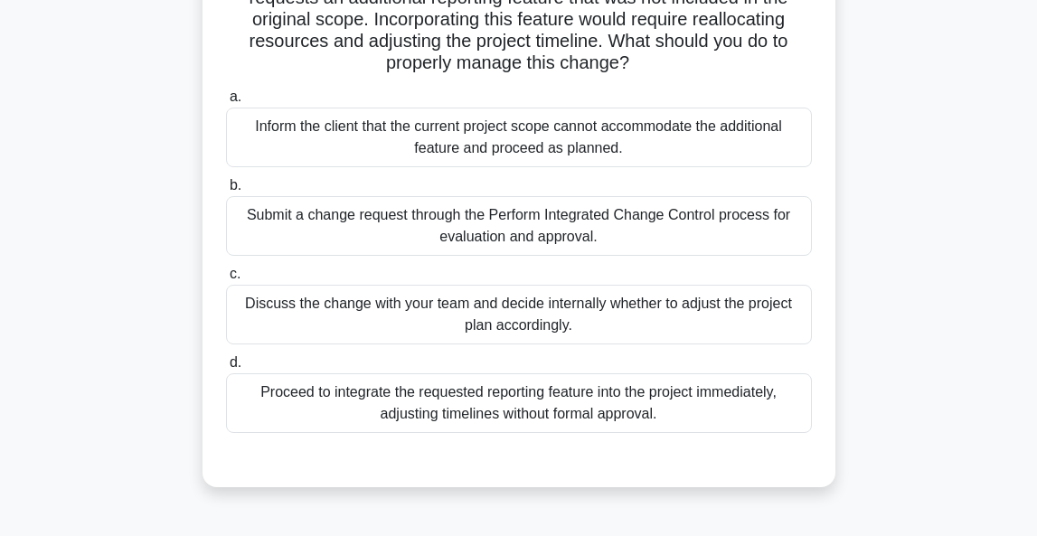
scroll to position [205, 0]
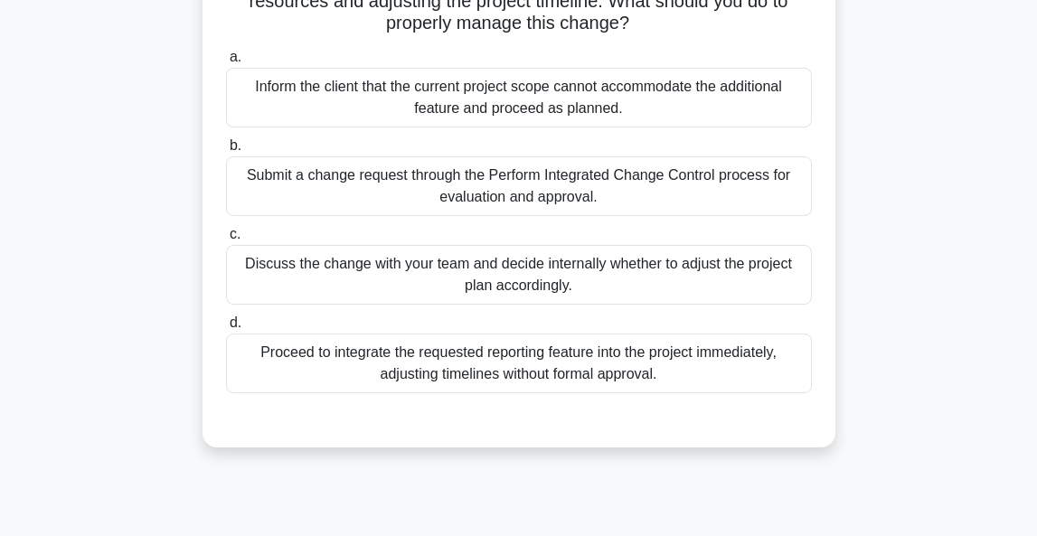
click at [620, 189] on div "Submit a change request through the Perform Integrated Change Control process f…" at bounding box center [519, 186] width 586 height 60
click at [226, 152] on input "b. Submit a change request through the Perform Integrated Change Control proces…" at bounding box center [226, 146] width 0 height 12
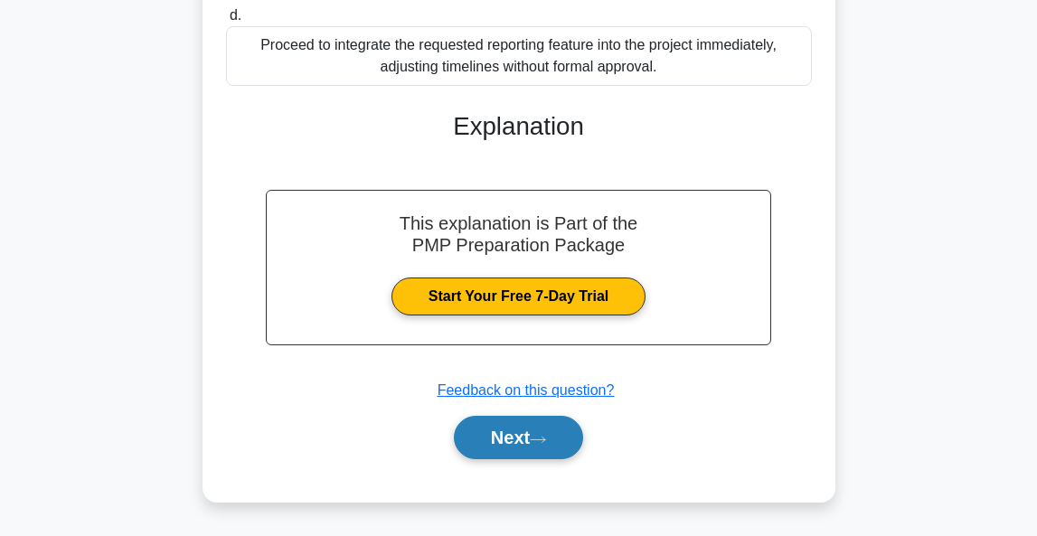
scroll to position [513, 0]
click at [518, 435] on button "Next" at bounding box center [518, 437] width 129 height 43
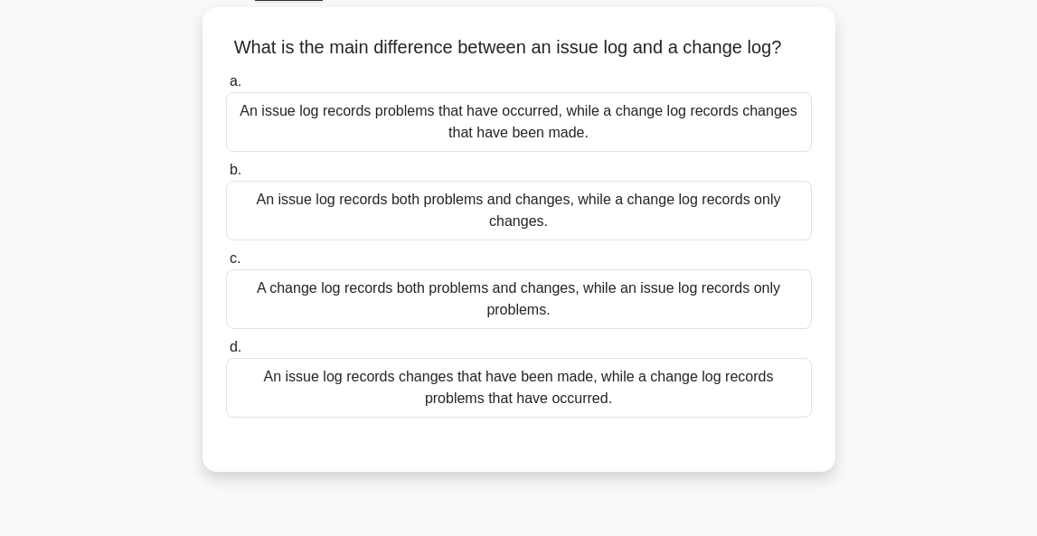
scroll to position [89, 0]
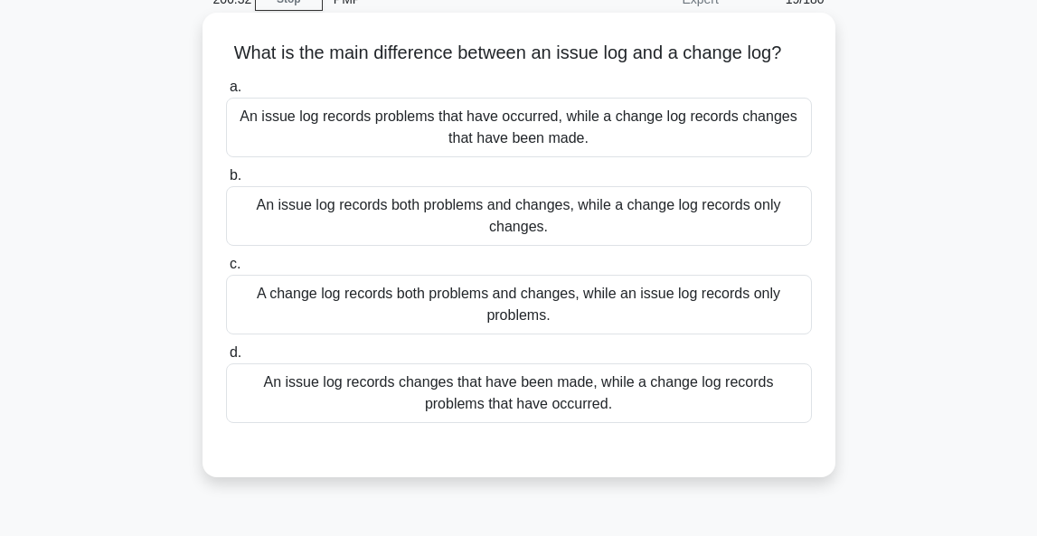
click at [426, 145] on div "An issue log records problems that have occurred, while a change log records ch…" at bounding box center [519, 128] width 586 height 60
click at [226, 93] on input "a. An issue log records problems that have occurred, while a change log records…" at bounding box center [226, 87] width 0 height 12
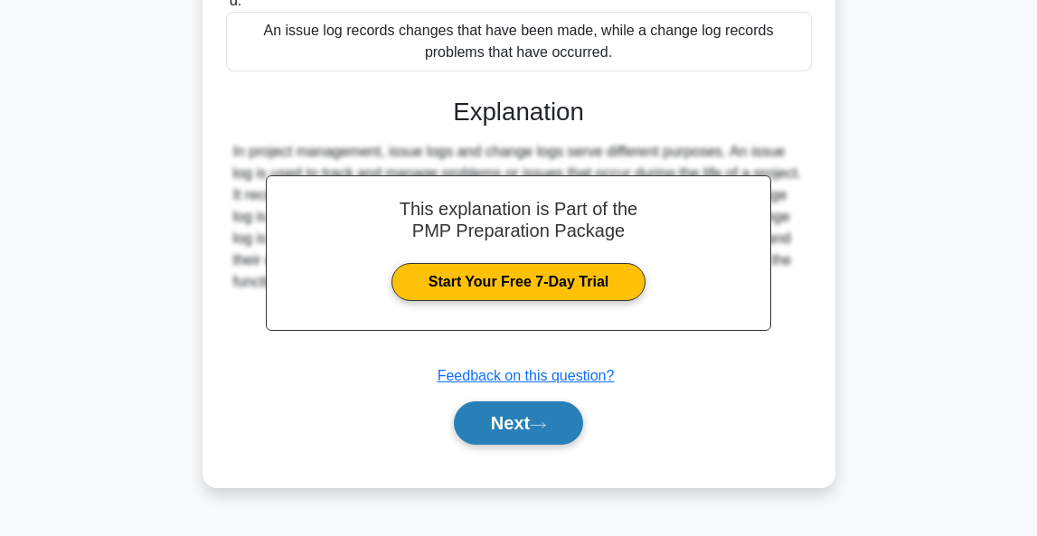
scroll to position [440, 0]
click at [477, 428] on button "Next" at bounding box center [518, 422] width 129 height 43
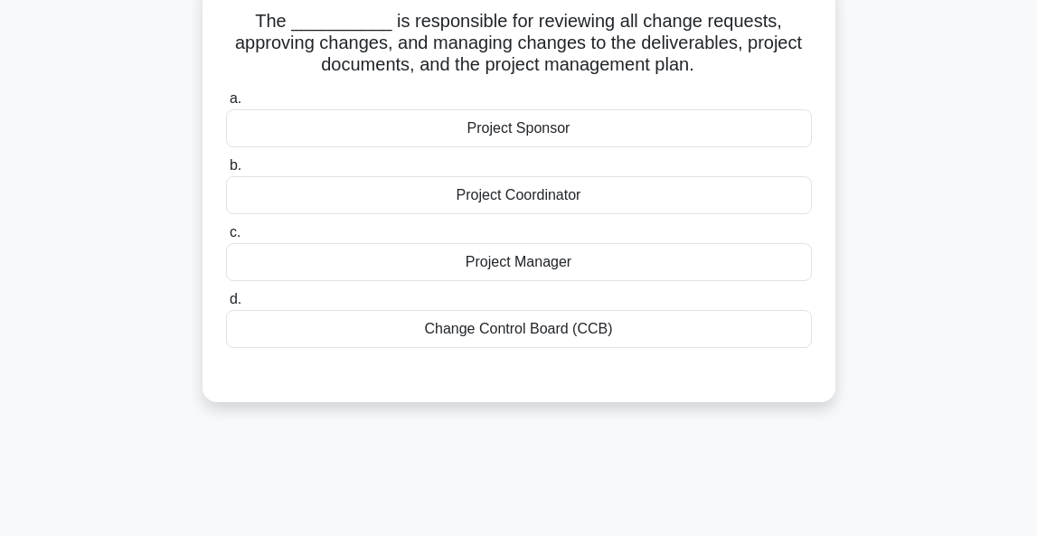
scroll to position [98, 0]
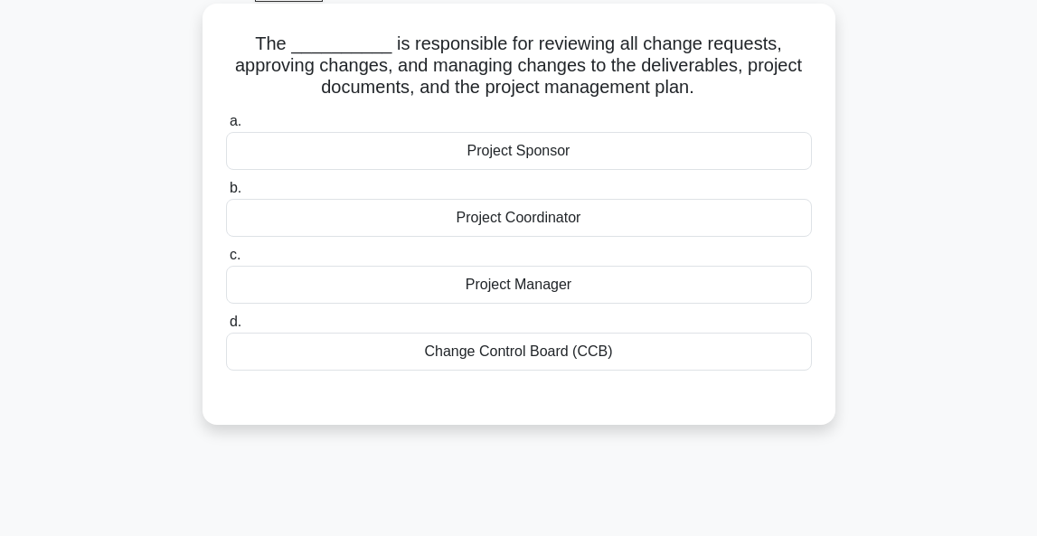
click at [589, 349] on div "Change Control Board (CCB)" at bounding box center [519, 352] width 586 height 38
click at [226, 328] on input "d. Change Control Board (CCB)" at bounding box center [226, 322] width 0 height 12
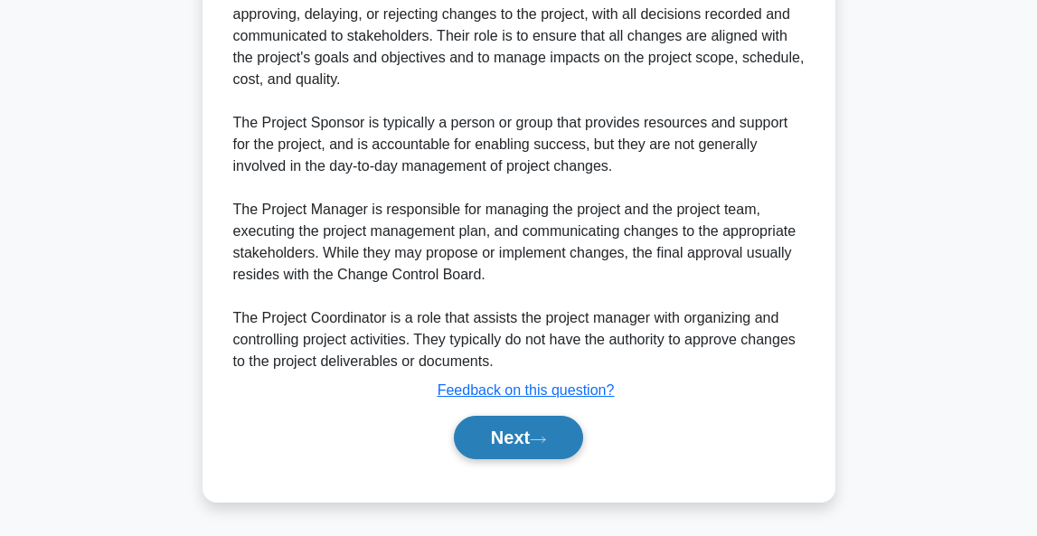
click at [507, 430] on button "Next" at bounding box center [518, 437] width 129 height 43
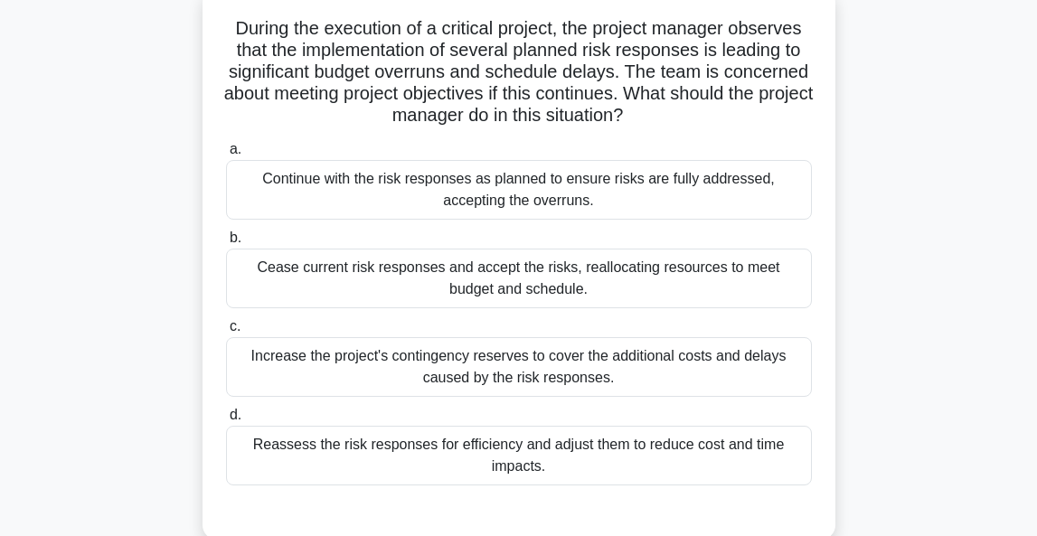
scroll to position [122, 0]
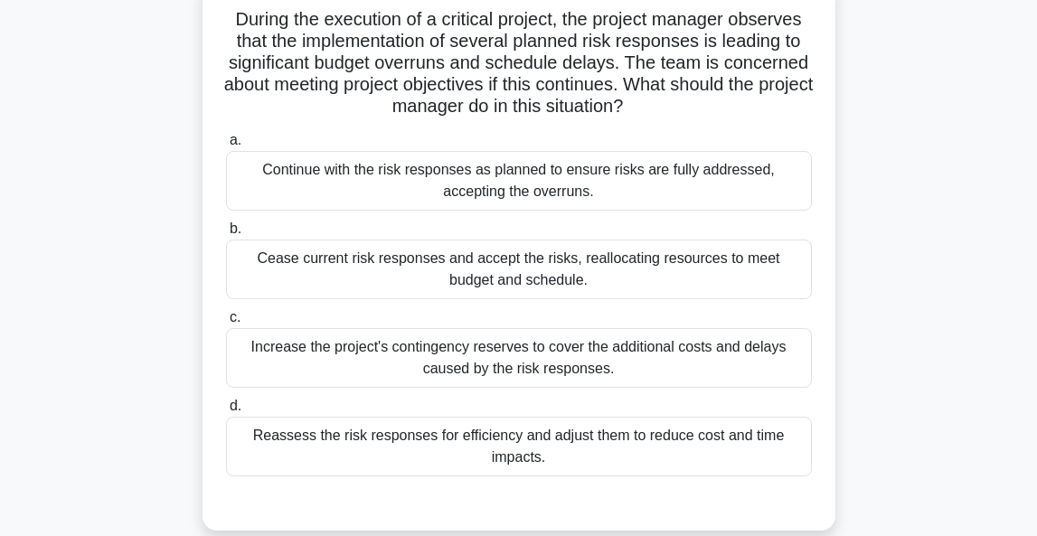
click at [626, 446] on div "Reassess the risk responses for efficiency and adjust them to reduce cost and t…" at bounding box center [519, 447] width 586 height 60
click at [226, 412] on input "d. Reassess the risk responses for efficiency and adjust them to reduce cost an…" at bounding box center [226, 406] width 0 height 12
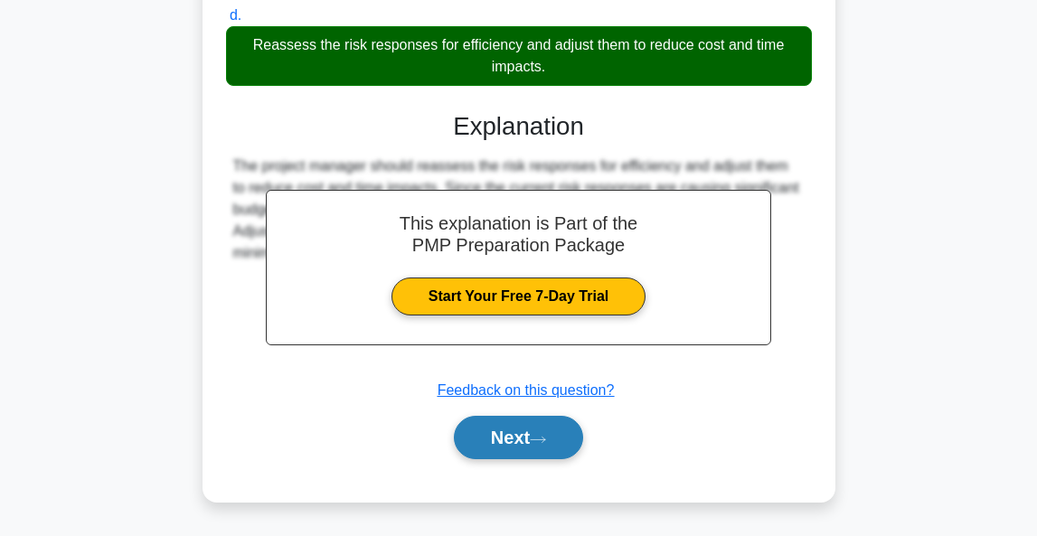
click at [527, 433] on button "Next" at bounding box center [518, 437] width 129 height 43
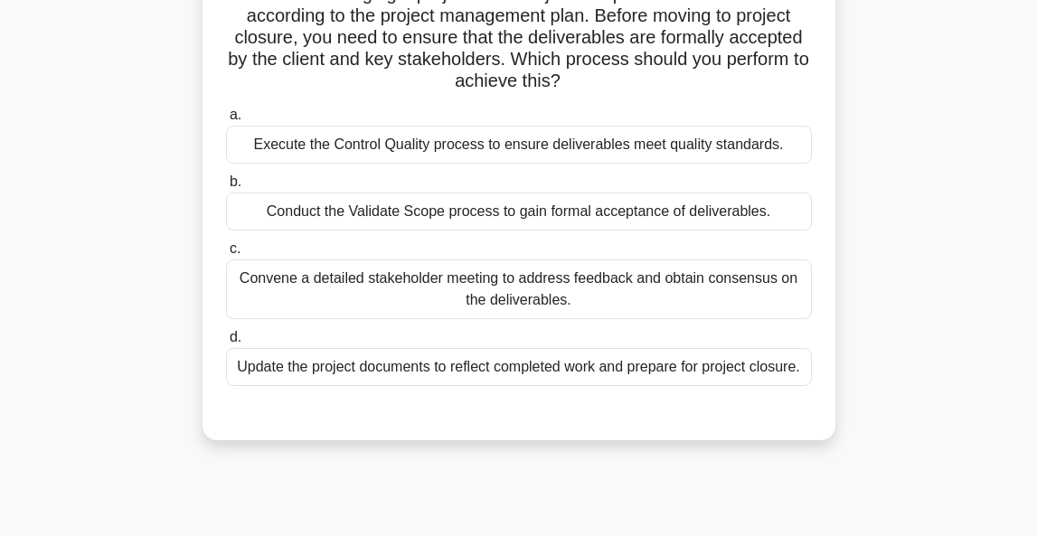
scroll to position [127, 0]
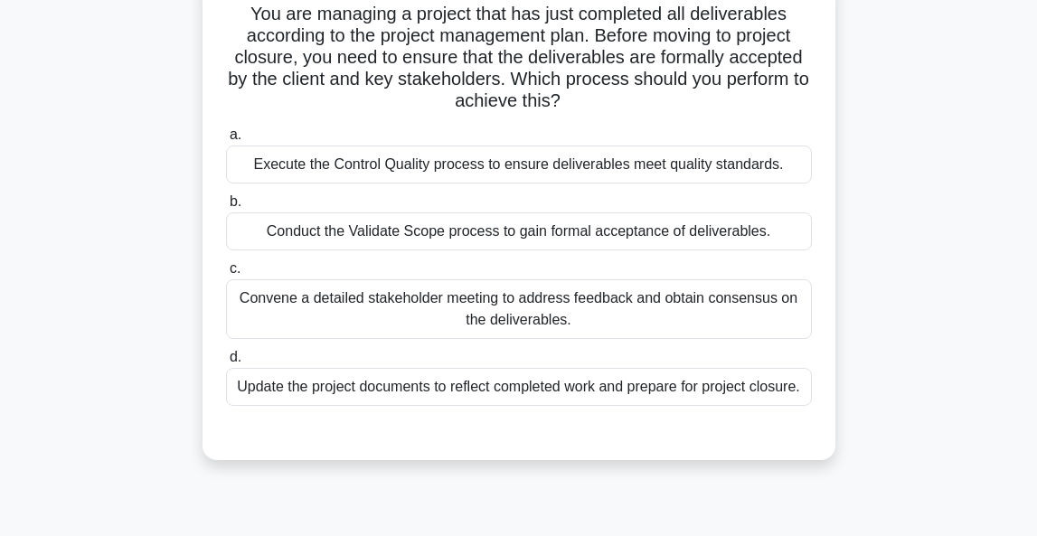
click at [554, 168] on div "Execute the Control Quality process to ensure deliverables meet quality standar…" at bounding box center [519, 165] width 586 height 38
click at [226, 141] on input "a. Execute the Control Quality process to ensure deliverables meet quality stan…" at bounding box center [226, 135] width 0 height 12
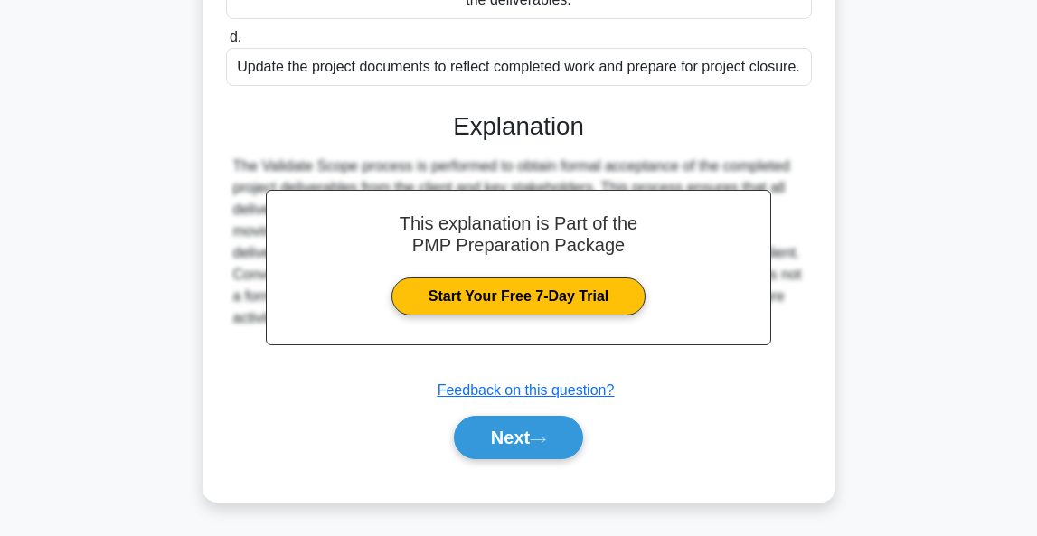
scroll to position [450, 0]
click at [543, 436] on icon at bounding box center [538, 440] width 16 height 10
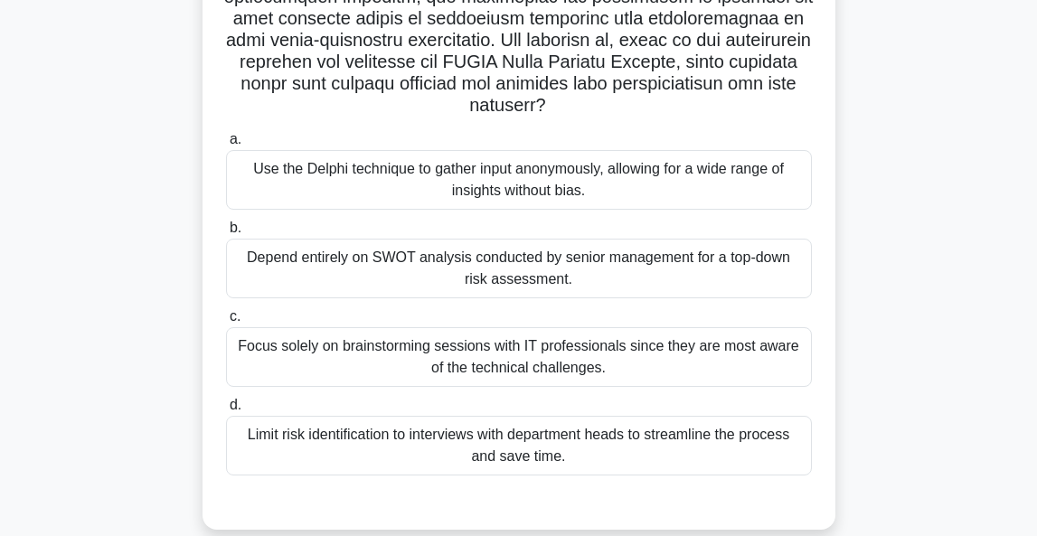
scroll to position [428, 0]
click at [598, 328] on div "Focus solely on brainstorming sessions with IT professionals since they are mos…" at bounding box center [519, 356] width 586 height 60
click at [226, 322] on input "c. Focus solely on brainstorming sessions with IT professionals since they are …" at bounding box center [226, 316] width 0 height 12
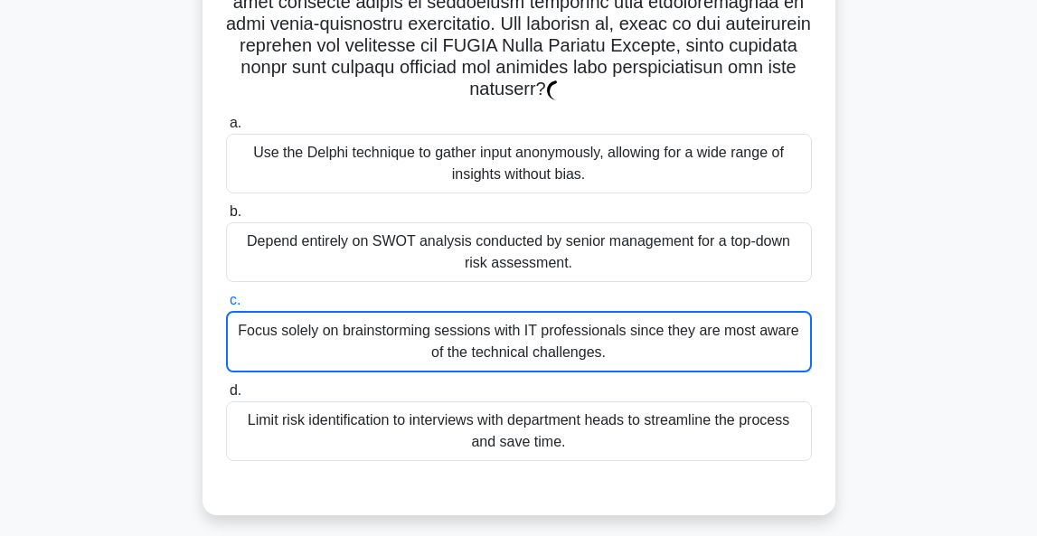
scroll to position [440, 0]
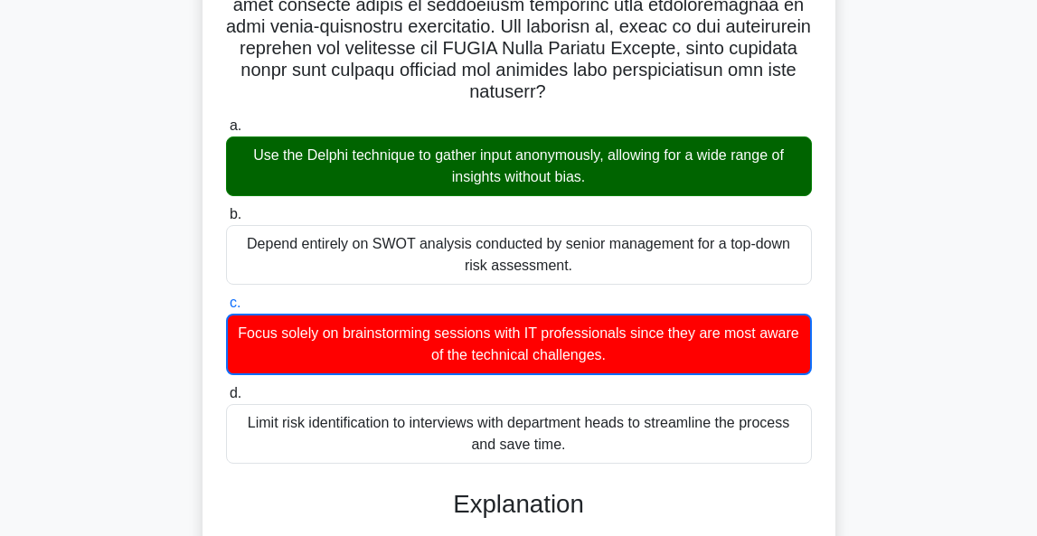
drag, startPoint x: 304, startPoint y: 134, endPoint x: 411, endPoint y: 142, distance: 107.9
click at [411, 142] on div "Use the Delphi technique to gather input anonymously, allowing for a wide range…" at bounding box center [519, 167] width 586 height 60
click at [226, 132] on input "a. Use the Delphi technique to gather input anonymously, allowing for a wide ra…" at bounding box center [226, 126] width 0 height 12
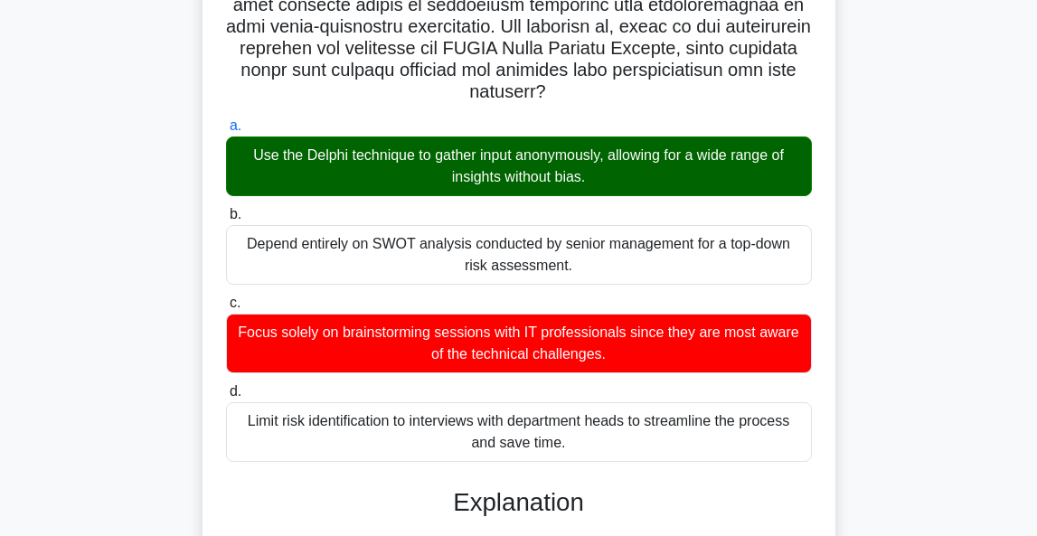
copy div "Delphi technique"
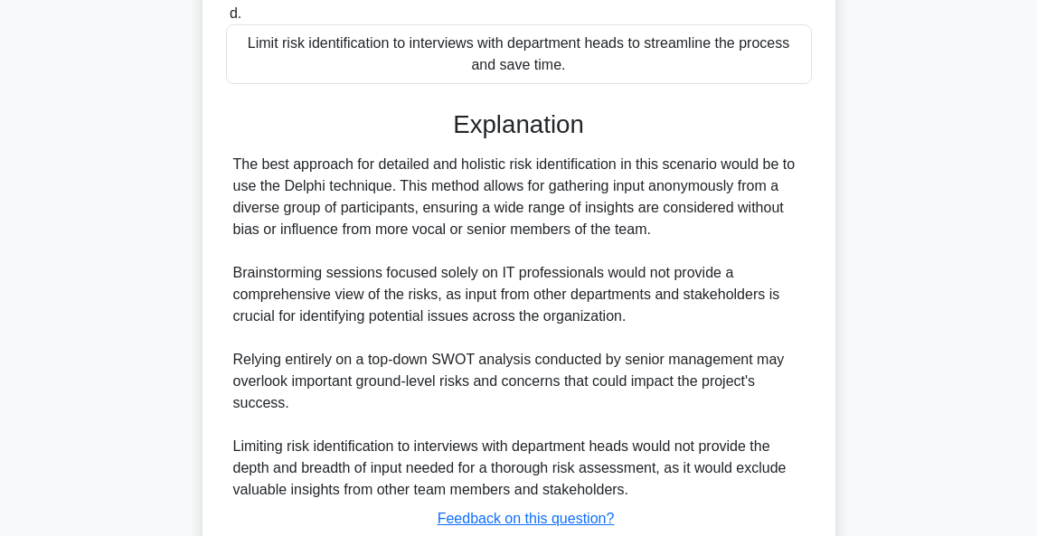
scroll to position [805, 0]
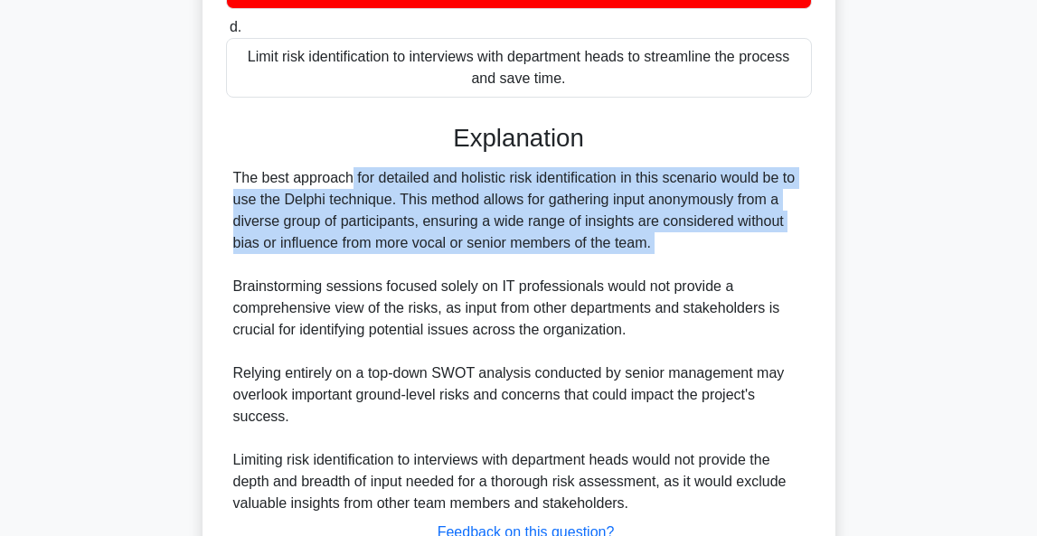
drag, startPoint x: 235, startPoint y: 155, endPoint x: 665, endPoint y: 224, distance: 435.9
click at [665, 228] on div "The best approach for detailed and holistic risk identification in this scenari…" at bounding box center [518, 340] width 571 height 347
copy div "The best approach for detailed and holistic risk identification in this scenari…"
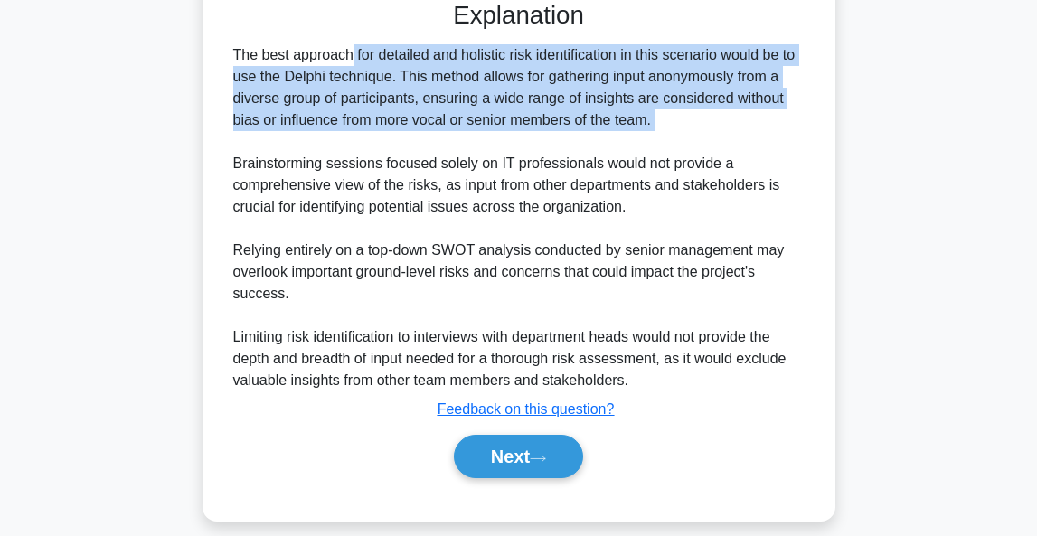
scroll to position [926, 0]
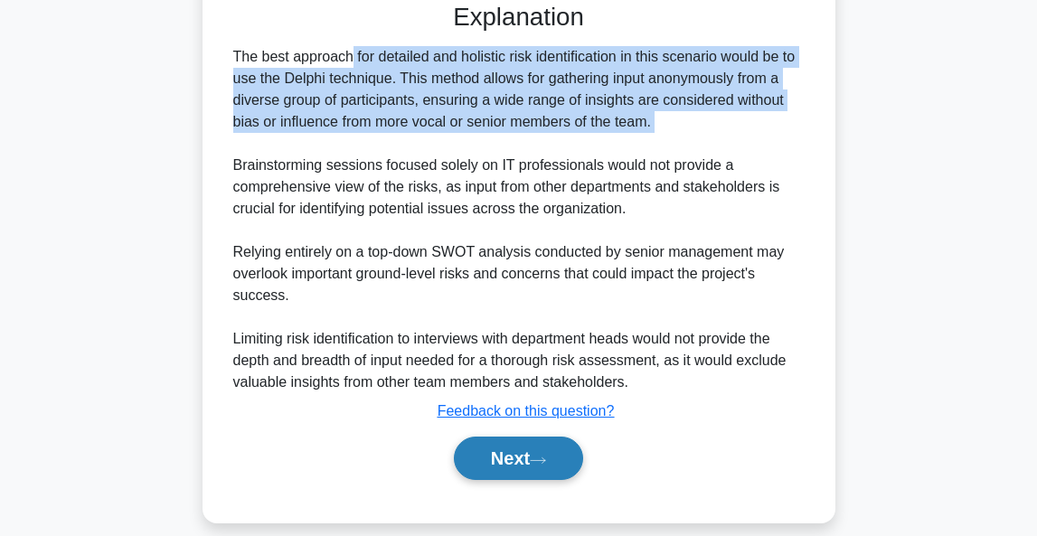
click at [505, 446] on button "Next" at bounding box center [518, 458] width 129 height 43
click at [529, 437] on button "Next" at bounding box center [518, 458] width 129 height 43
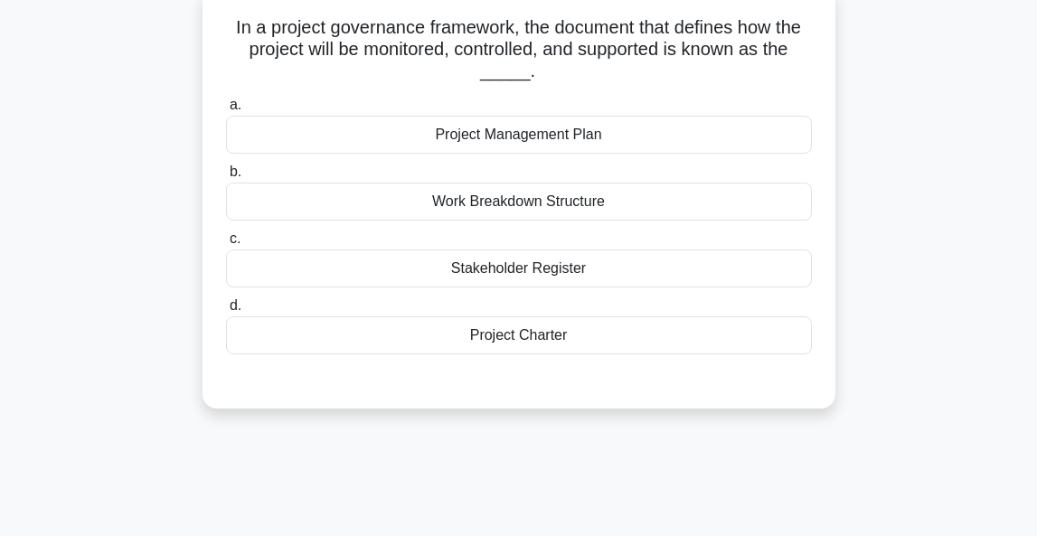
scroll to position [114, 0]
click at [579, 137] on div "Project Management Plan" at bounding box center [519, 135] width 586 height 38
click at [226, 111] on input "a. Project Management Plan" at bounding box center [226, 105] width 0 height 12
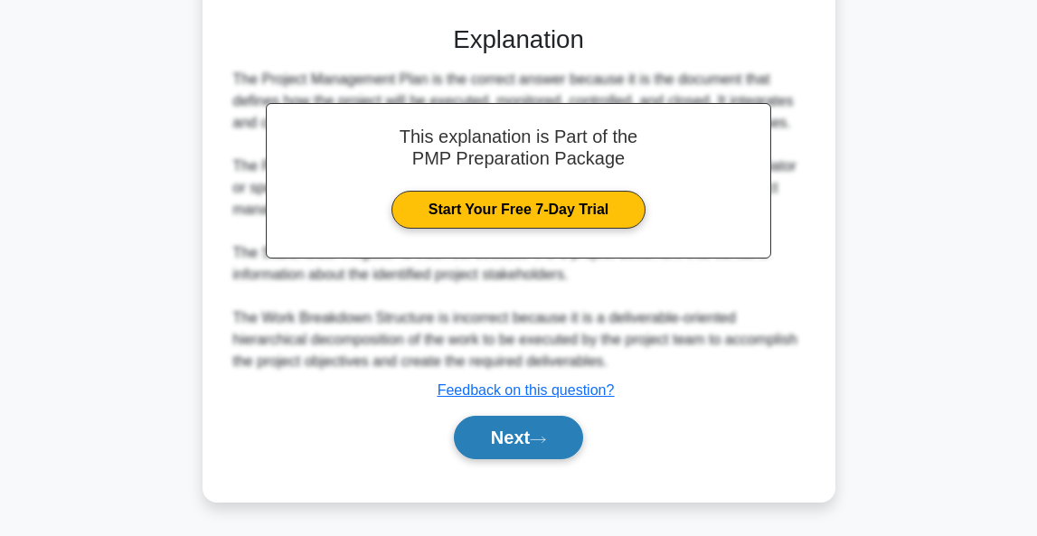
click at [527, 432] on button "Next" at bounding box center [518, 437] width 129 height 43
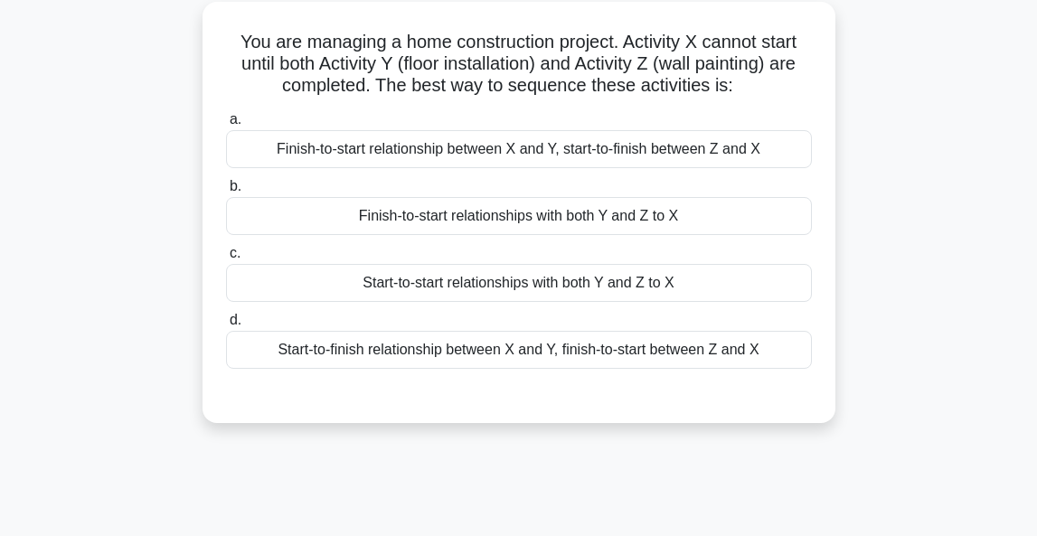
scroll to position [118, 0]
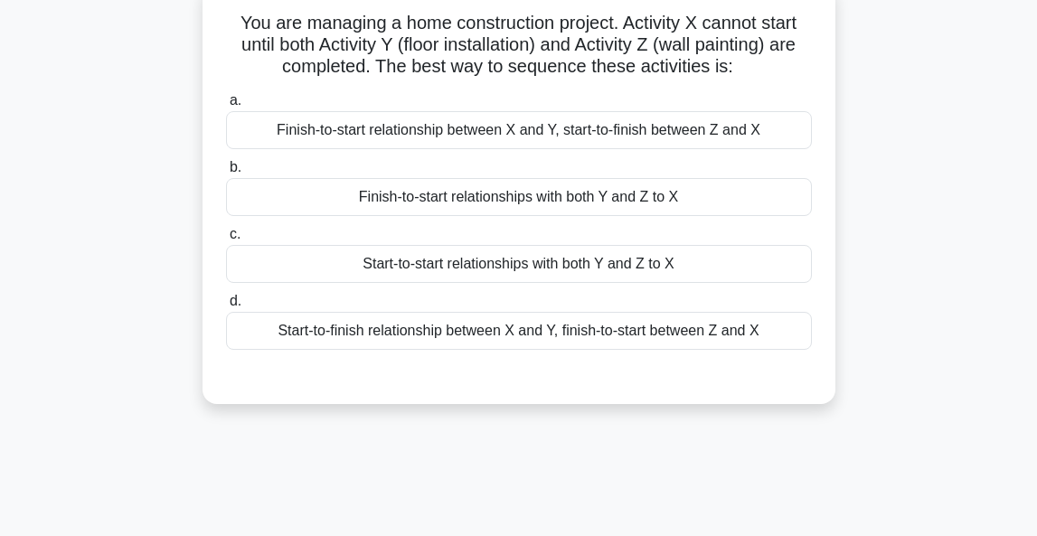
click at [627, 202] on div "Finish-to-start relationships with both Y and Z to X" at bounding box center [519, 197] width 586 height 38
click at [226, 174] on input "b. Finish-to-start relationships with both Y and Z to X" at bounding box center [226, 168] width 0 height 12
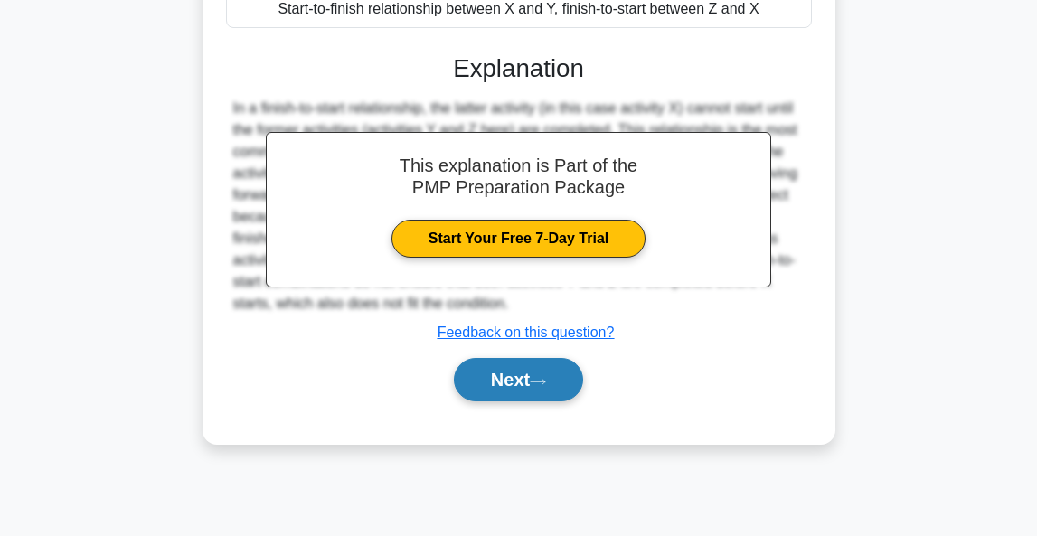
click at [524, 378] on button "Next" at bounding box center [518, 379] width 129 height 43
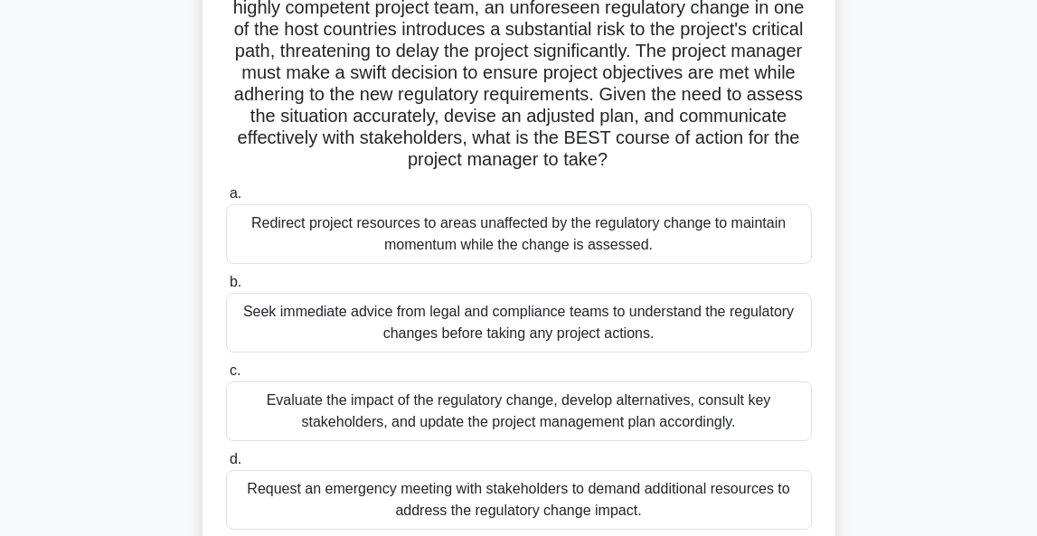
scroll to position [202, 0]
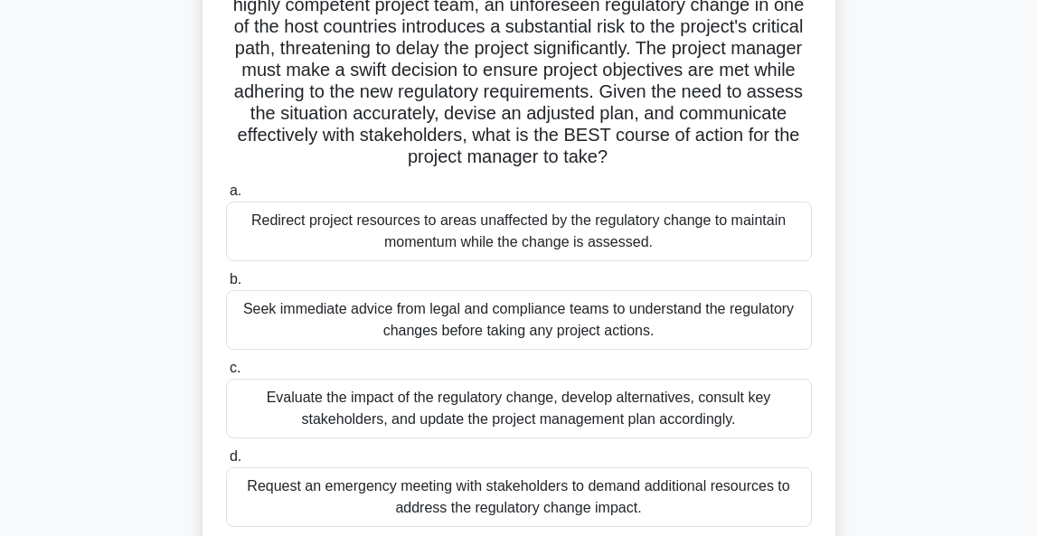
click at [506, 407] on div "Evaluate the impact of the regulatory change, develop alternatives, consult key…" at bounding box center [519, 409] width 586 height 60
click at [226, 374] on input "c. Evaluate the impact of the regulatory change, develop alternatives, consult …" at bounding box center [226, 368] width 0 height 12
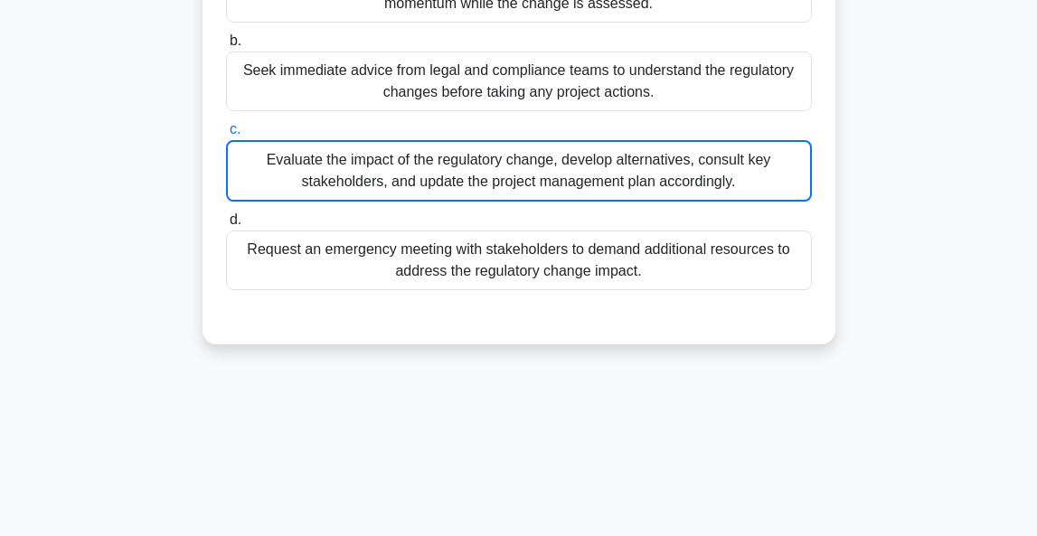
scroll to position [440, 0]
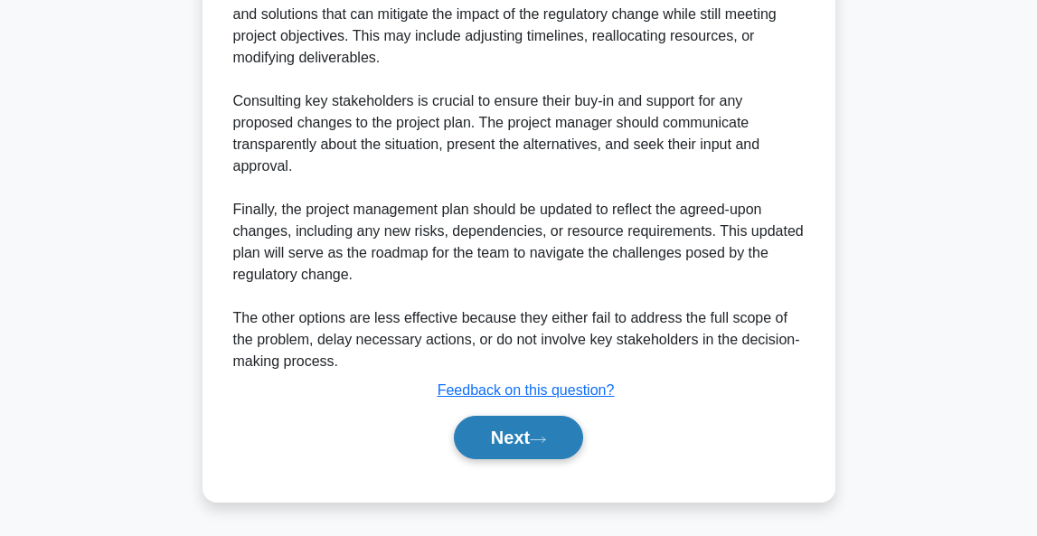
click at [518, 456] on button "Next" at bounding box center [518, 437] width 129 height 43
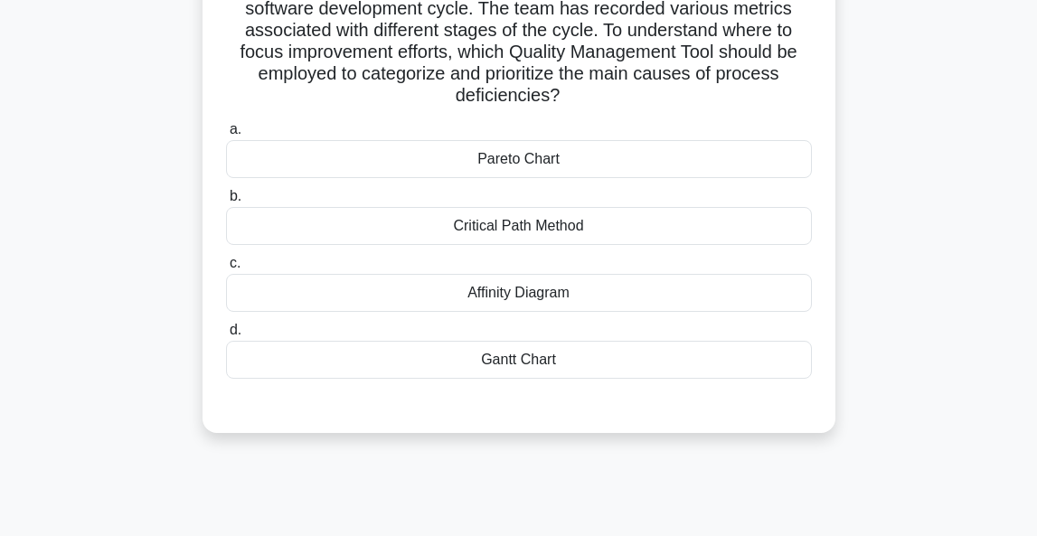
scroll to position [108, 0]
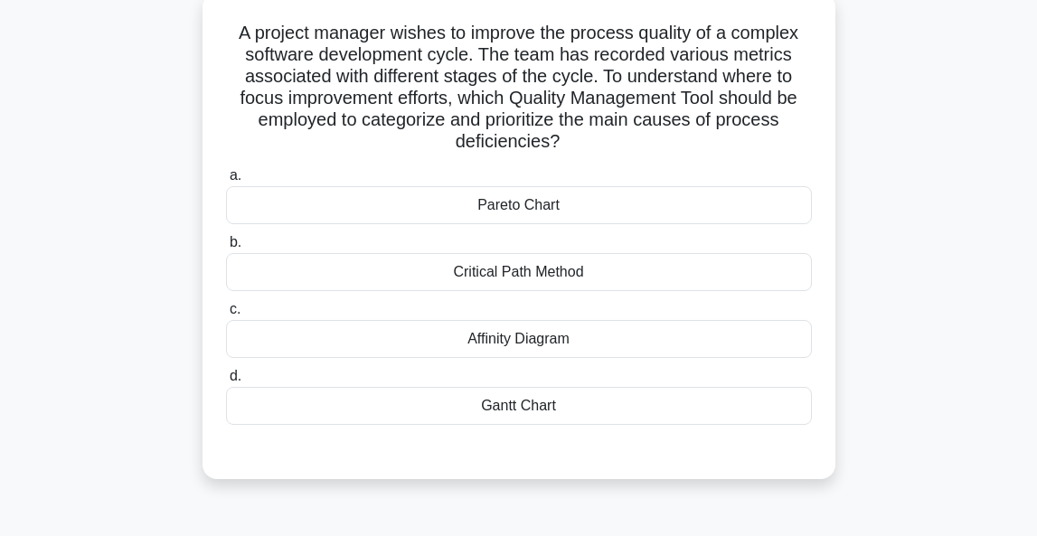
click at [607, 210] on div "Pareto Chart" at bounding box center [519, 205] width 586 height 38
click at [226, 182] on input "a. Pareto Chart" at bounding box center [226, 176] width 0 height 12
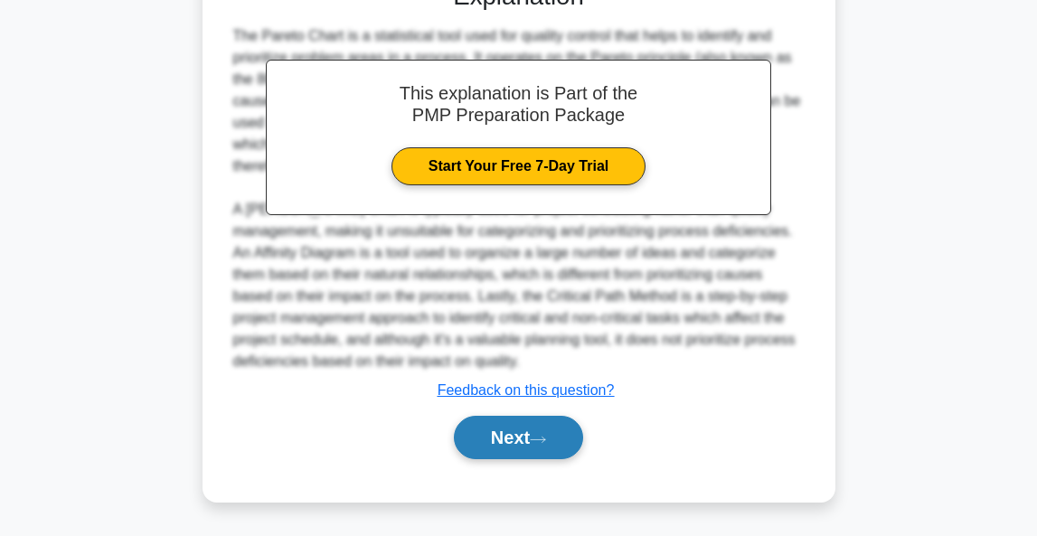
scroll to position [579, 0]
click at [523, 447] on button "Next" at bounding box center [518, 437] width 129 height 43
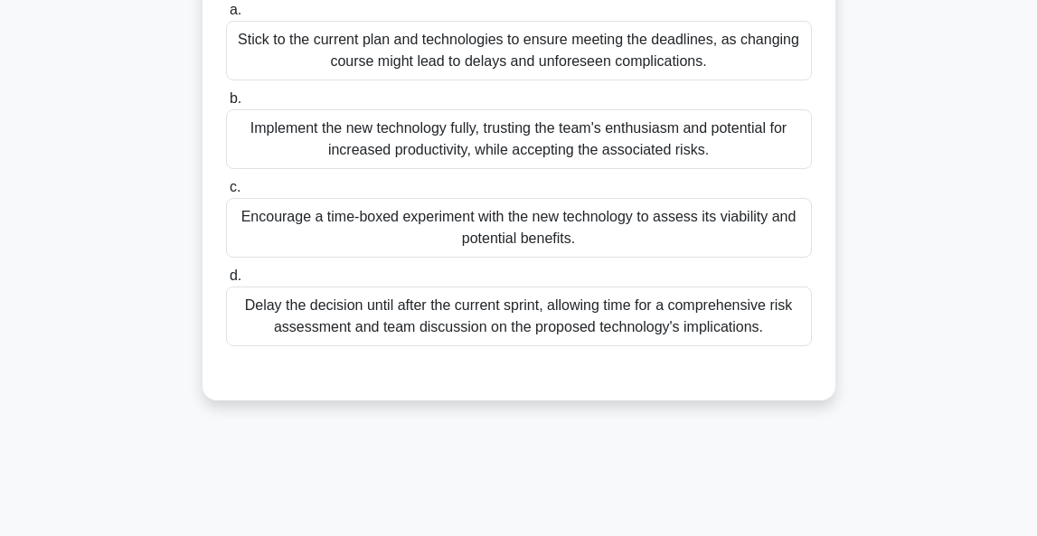
scroll to position [278, 0]
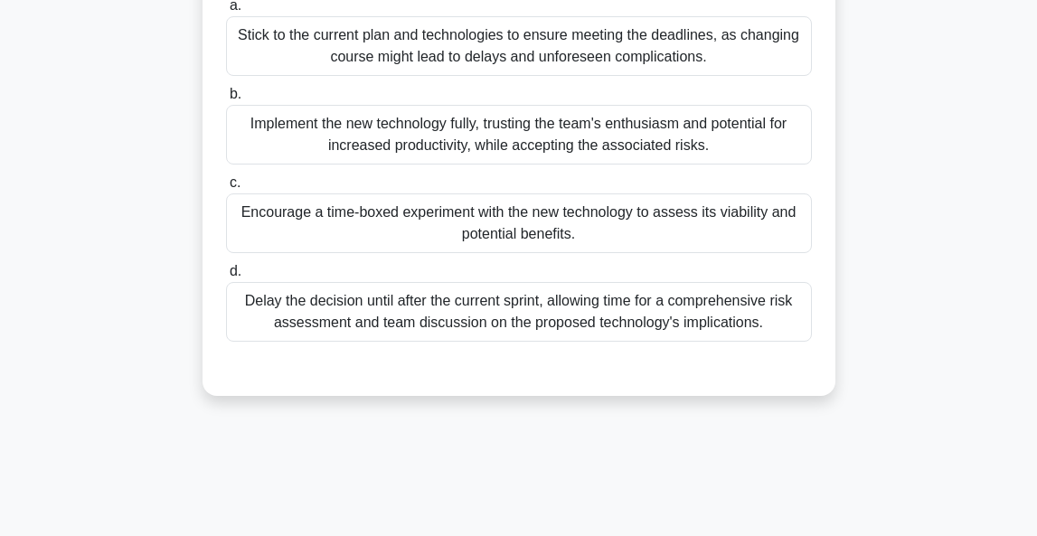
click at [577, 253] on div "Encourage a time-boxed experiment with the new technology to assess its viabili…" at bounding box center [519, 223] width 586 height 60
click at [226, 189] on input "c. Encourage a time-boxed experiment with the new technology to assess its viab…" at bounding box center [226, 183] width 0 height 12
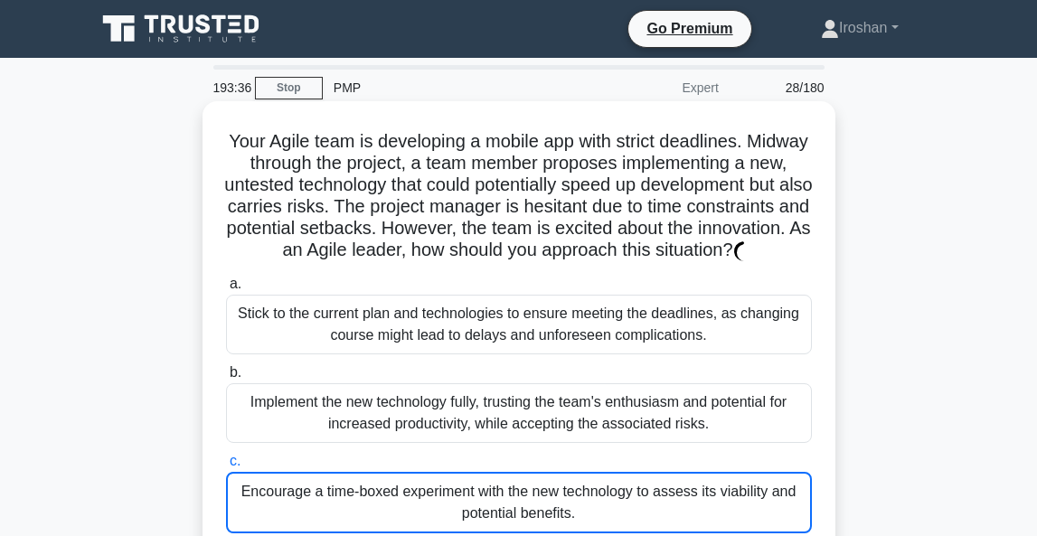
scroll to position [0, 0]
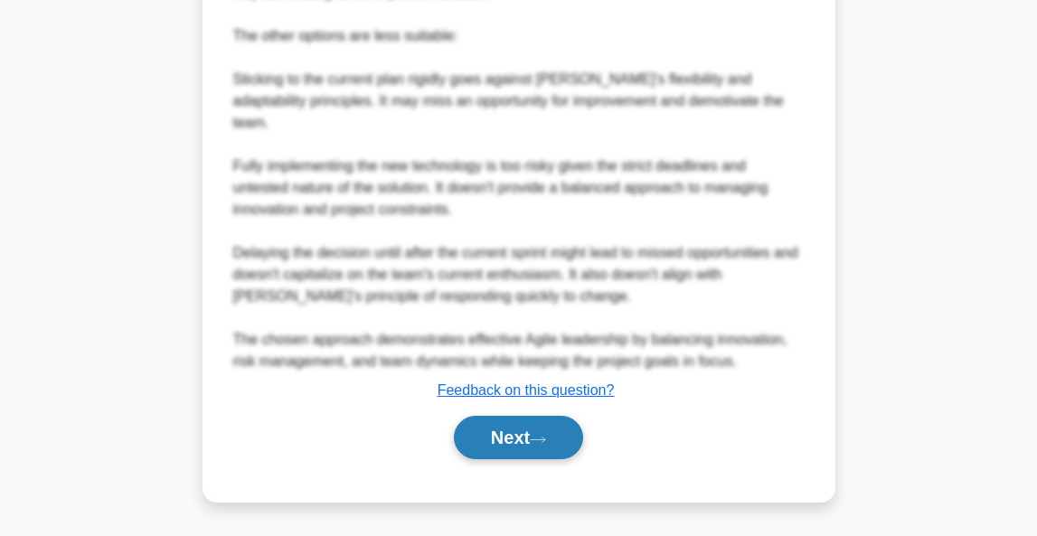
click at [532, 434] on button "Next" at bounding box center [518, 437] width 129 height 43
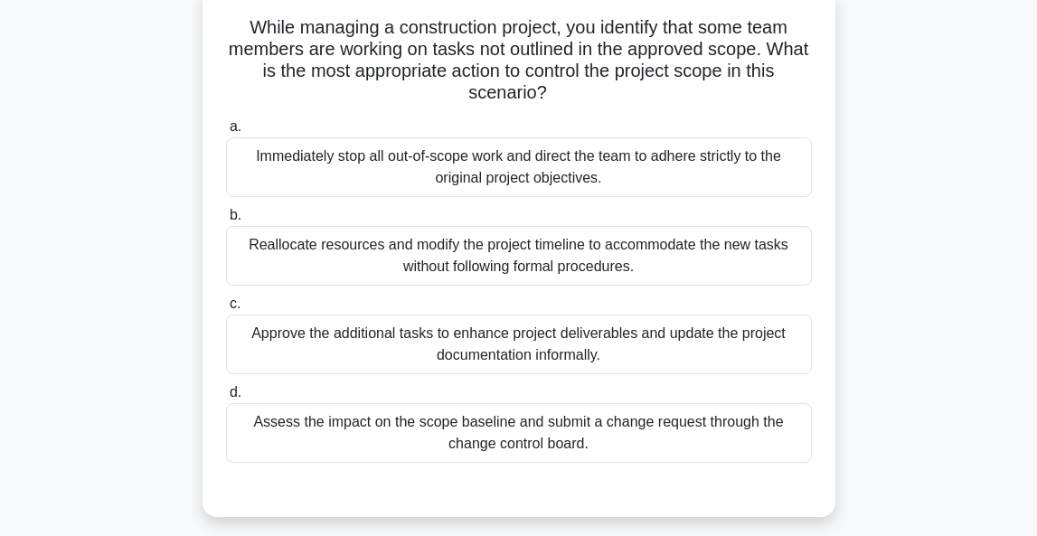
scroll to position [105, 0]
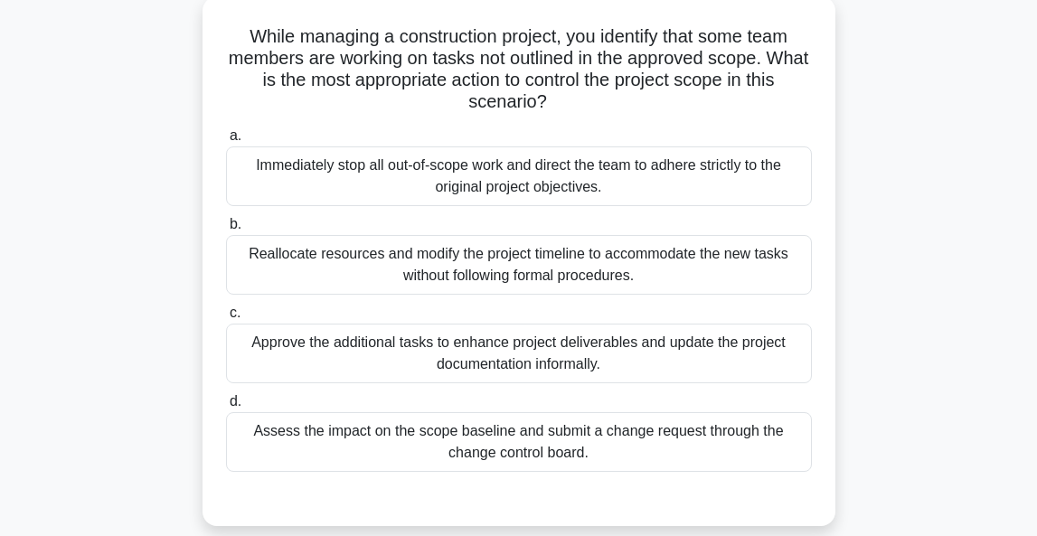
click at [575, 447] on div "Assess the impact on the scope baseline and submit a change request through the…" at bounding box center [519, 442] width 586 height 60
click at [226, 408] on input "d. Assess the impact on the scope baseline and submit a change request through …" at bounding box center [226, 402] width 0 height 12
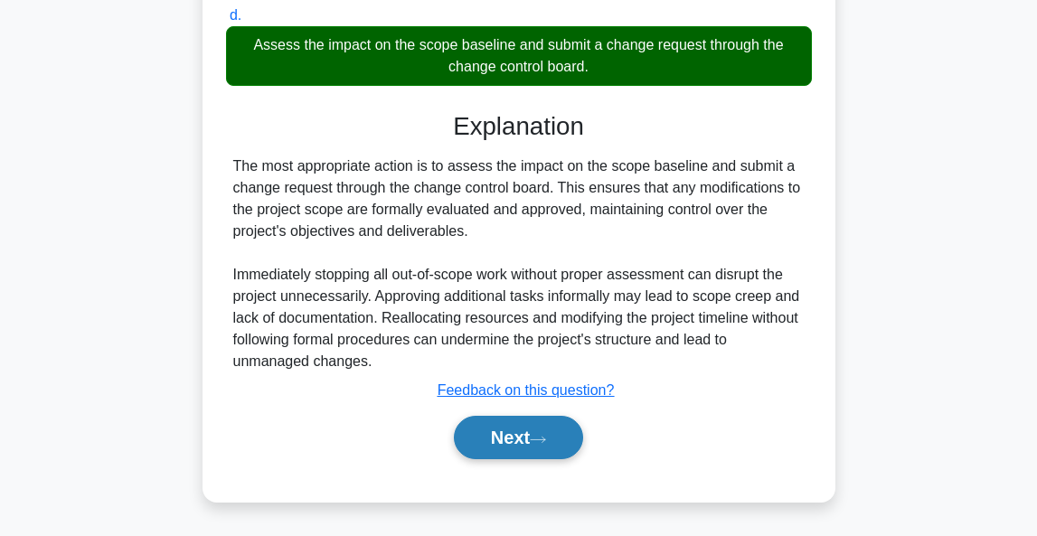
click at [536, 439] on button "Next" at bounding box center [518, 437] width 129 height 43
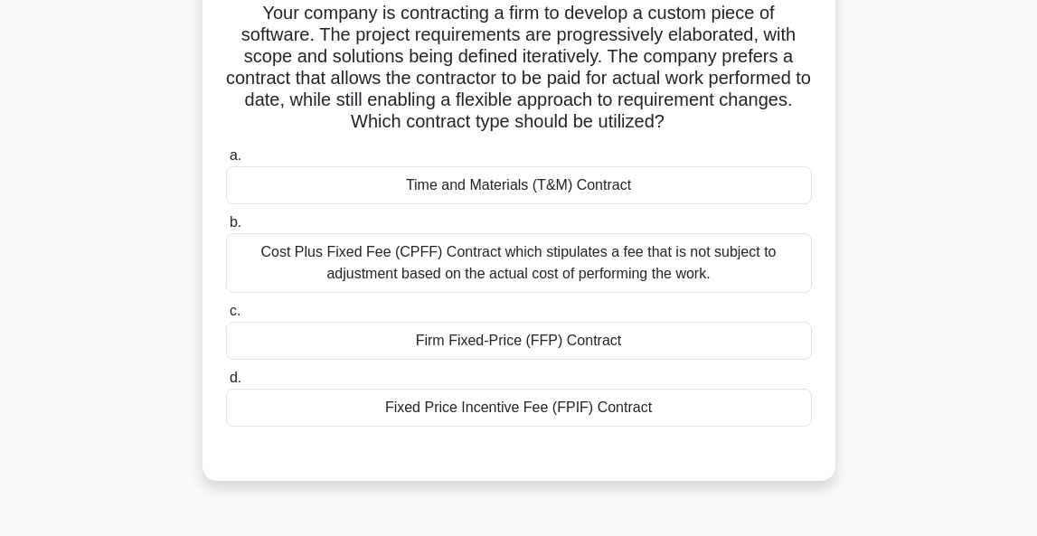
scroll to position [128, 0]
click at [419, 259] on div "Cost Plus Fixed Fee (CPFF) Contract which stipulates a fee that is not subject …" at bounding box center [519, 263] width 586 height 60
click at [226, 229] on input "b. Cost Plus Fixed Fee (CPFF) Contract which stipulates a fee that is not subje…" at bounding box center [226, 223] width 0 height 12
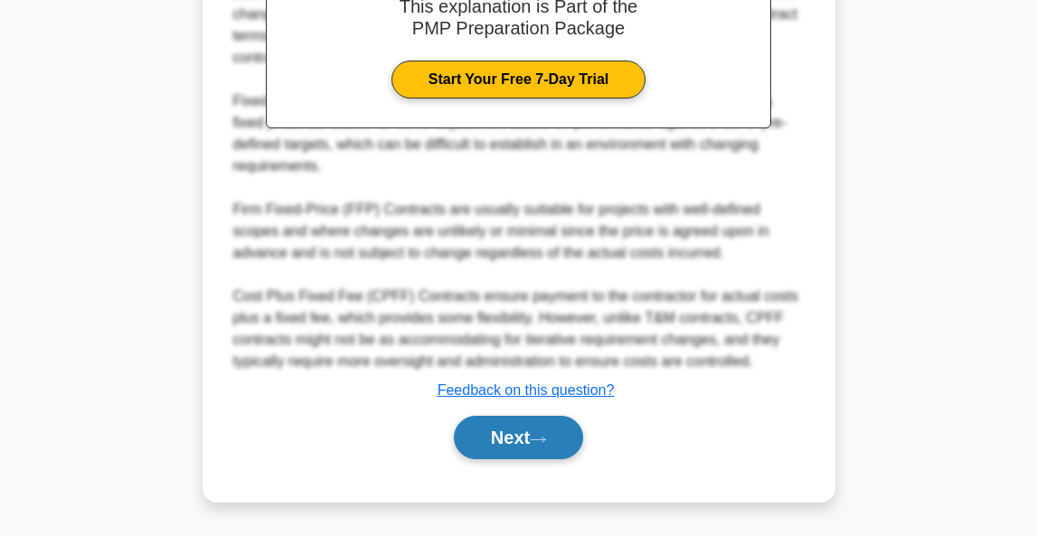
scroll to position [689, 0]
click at [487, 435] on button "Next" at bounding box center [518, 437] width 129 height 43
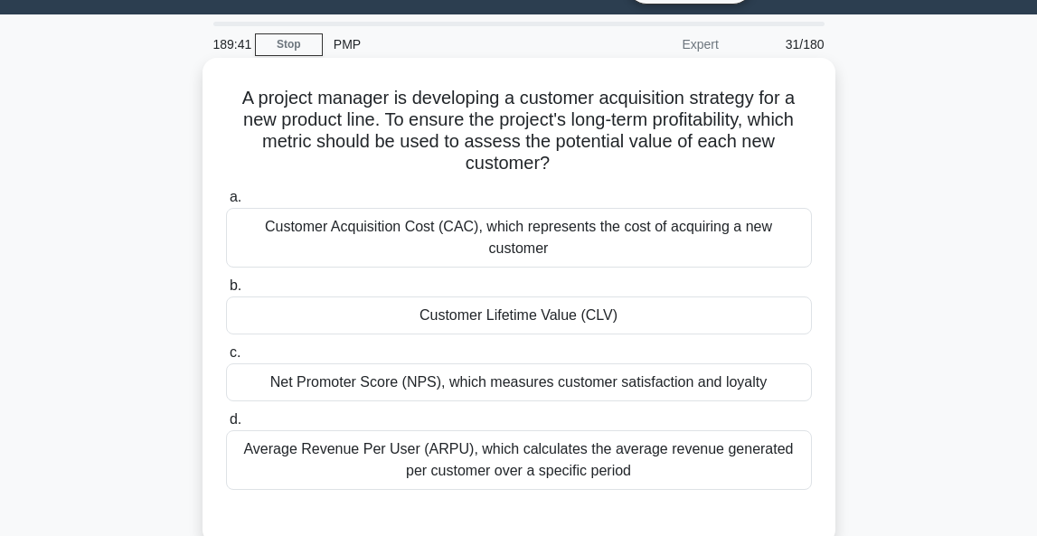
scroll to position [42, 0]
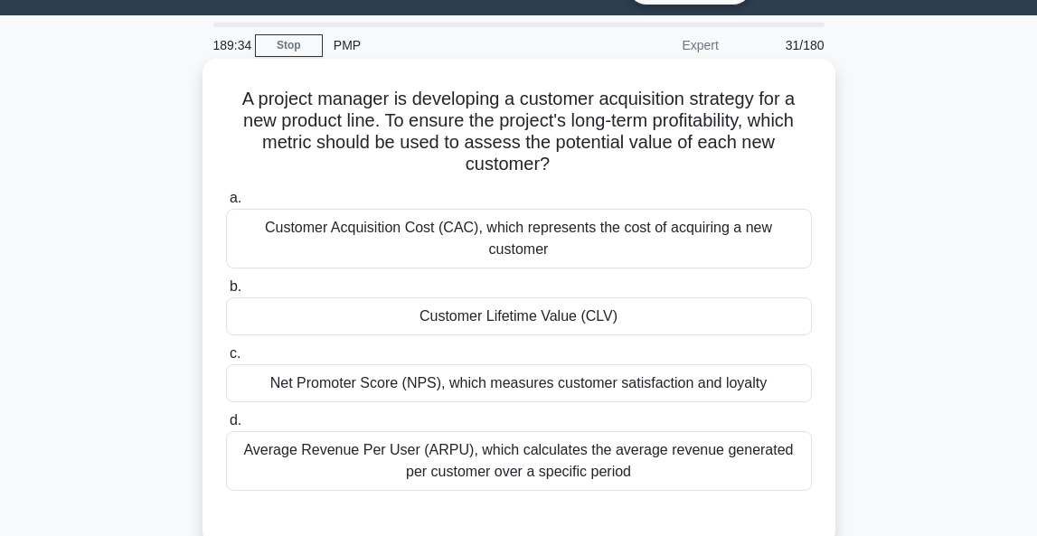
click at [575, 297] on div "Customer Lifetime Value (CLV)" at bounding box center [519, 316] width 586 height 38
click at [226, 293] on input "b. Customer Lifetime Value (CLV)" at bounding box center [226, 287] width 0 height 12
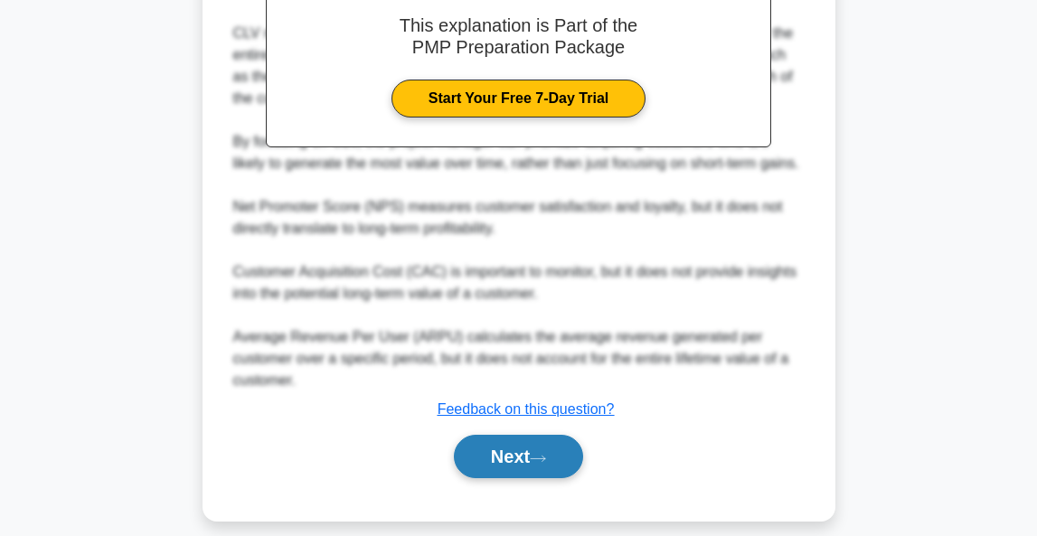
scroll to position [644, 0]
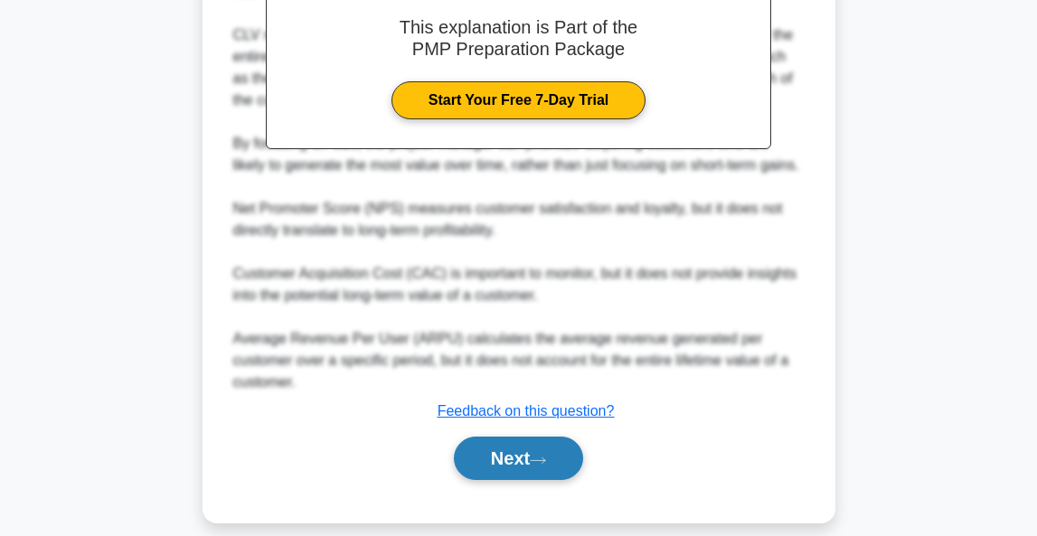
click at [516, 444] on button "Next" at bounding box center [518, 458] width 129 height 43
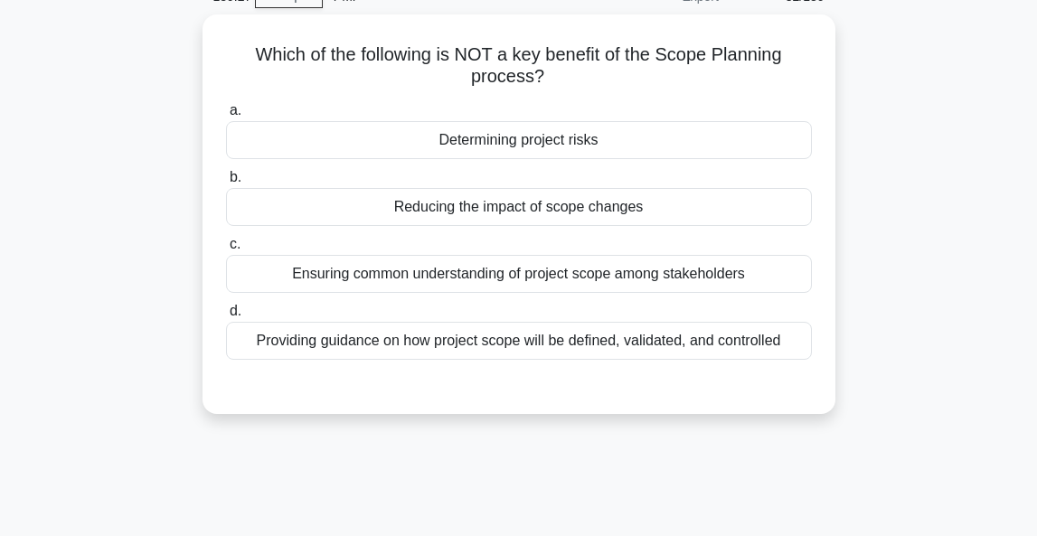
scroll to position [95, 0]
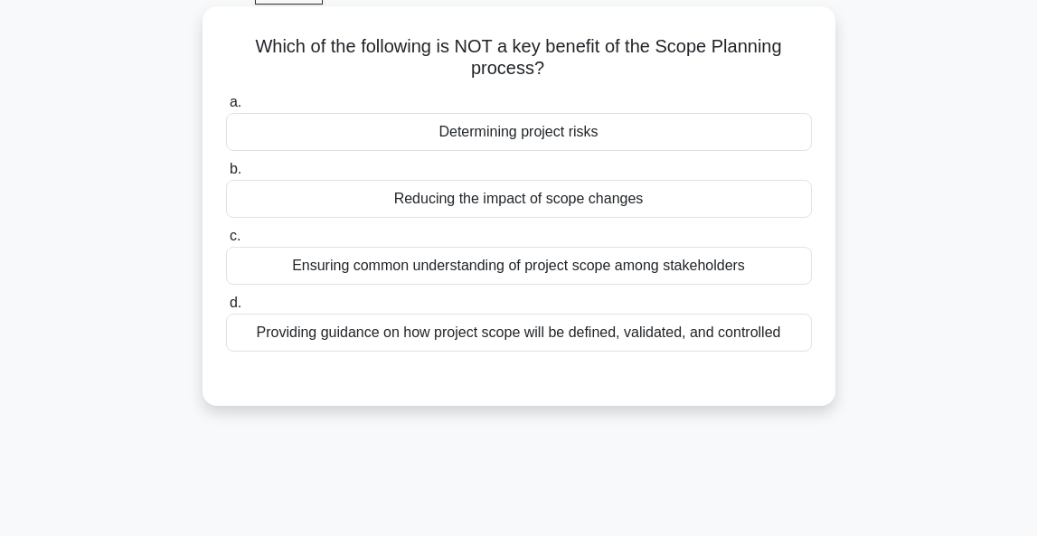
click at [566, 205] on div "Reducing the impact of scope changes" at bounding box center [519, 199] width 586 height 38
click at [226, 175] on input "b. Reducing the impact of scope changes" at bounding box center [226, 170] width 0 height 12
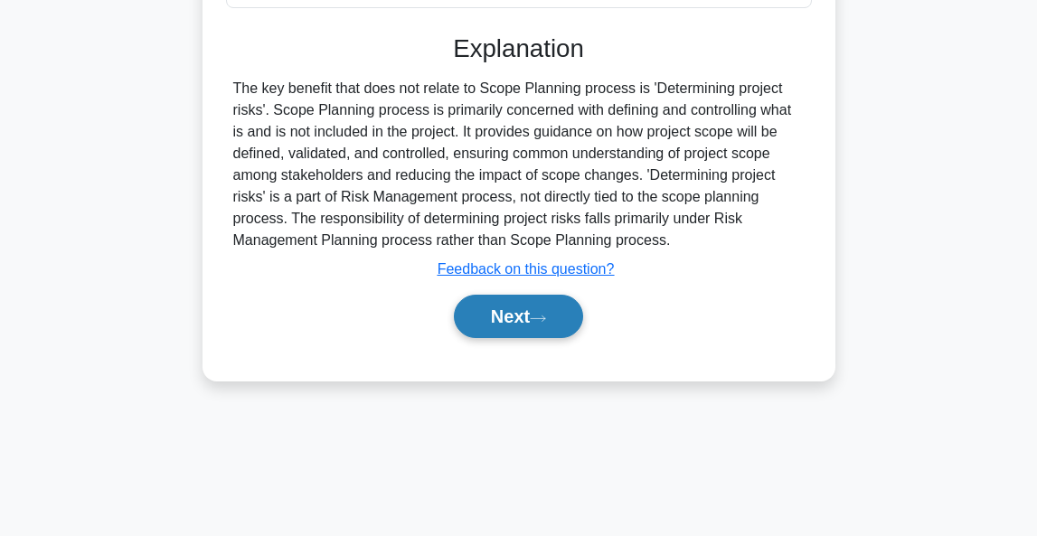
scroll to position [440, 0]
click at [554, 315] on button "Next" at bounding box center [518, 316] width 129 height 43
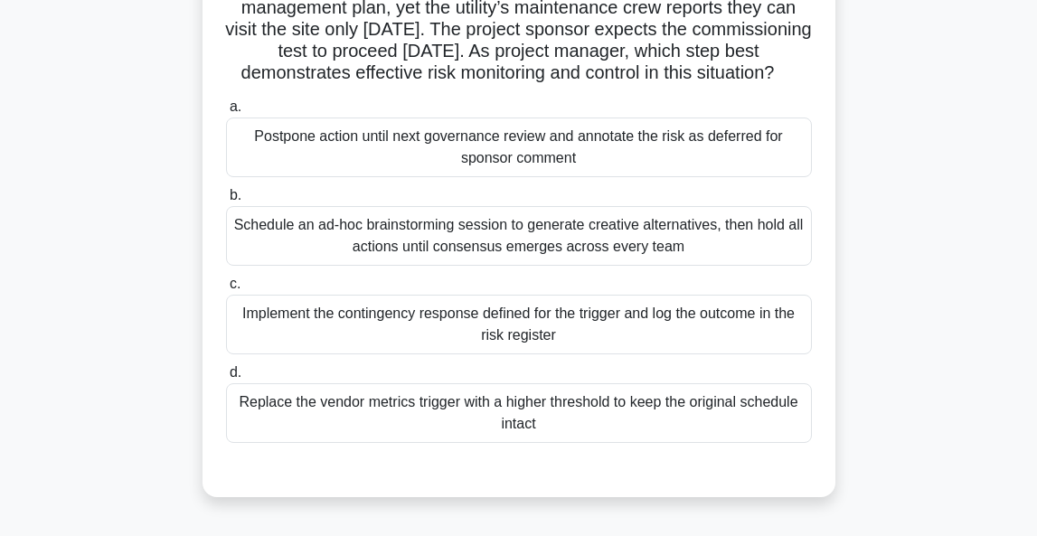
scroll to position [193, 0]
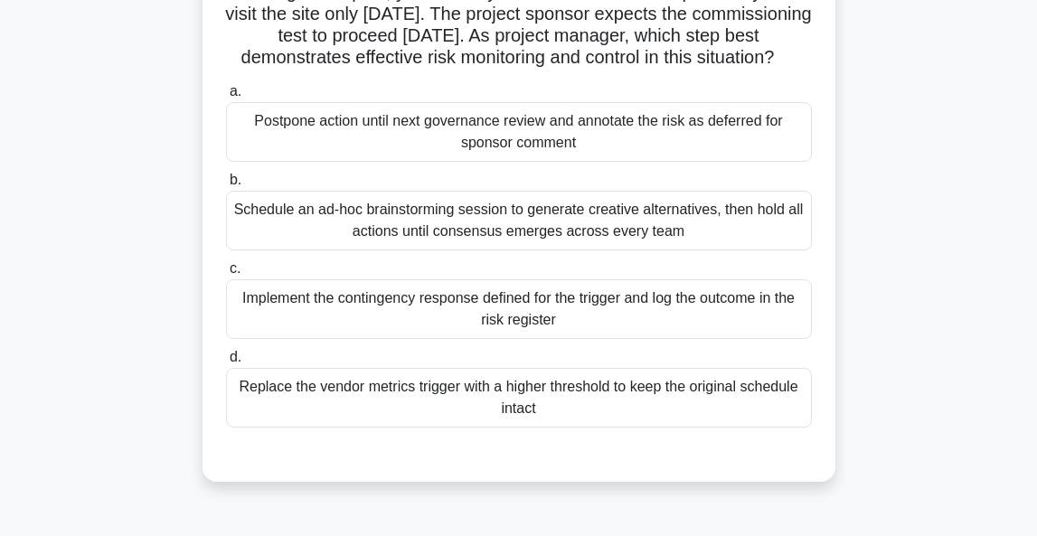
click at [518, 249] on div "Schedule an ad-hoc brainstorming session to generate creative alternatives, the…" at bounding box center [519, 221] width 586 height 60
click at [226, 186] on input "b. Schedule an ad-hoc brainstorming session to generate creative alternatives, …" at bounding box center [226, 180] width 0 height 12
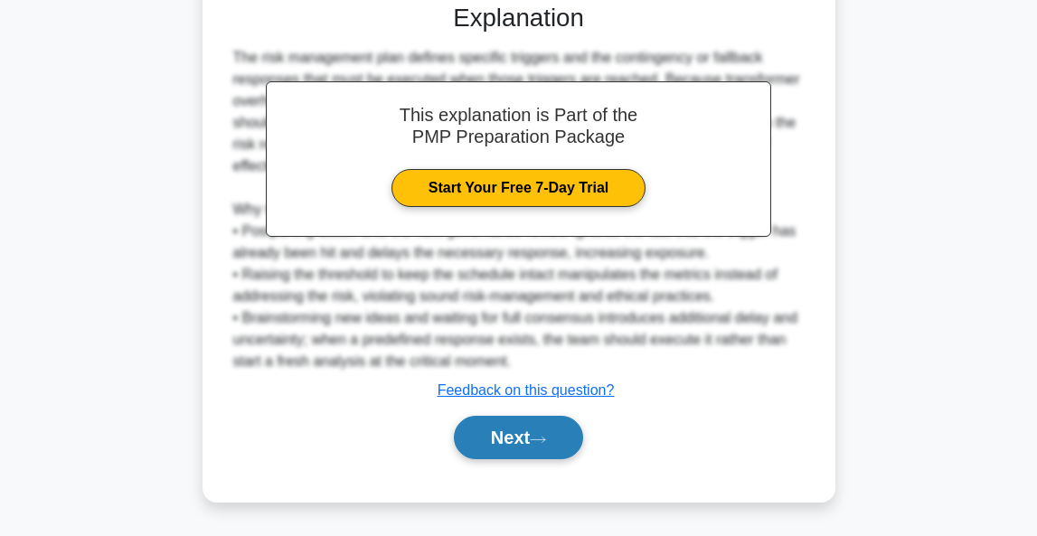
scroll to position [667, 0]
click at [493, 434] on button "Next" at bounding box center [518, 437] width 129 height 43
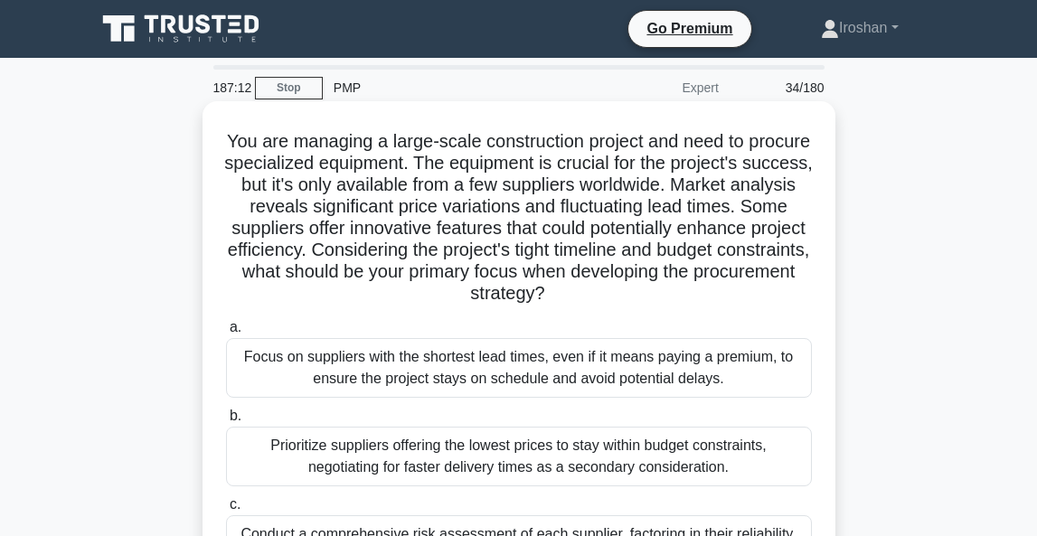
scroll to position [0, 0]
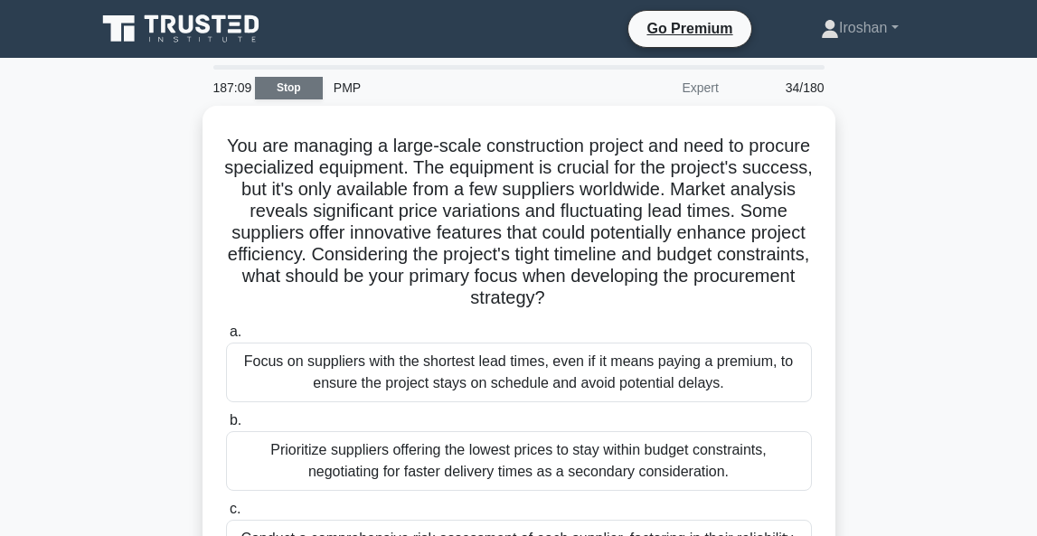
click at [287, 90] on link "Stop" at bounding box center [289, 88] width 68 height 23
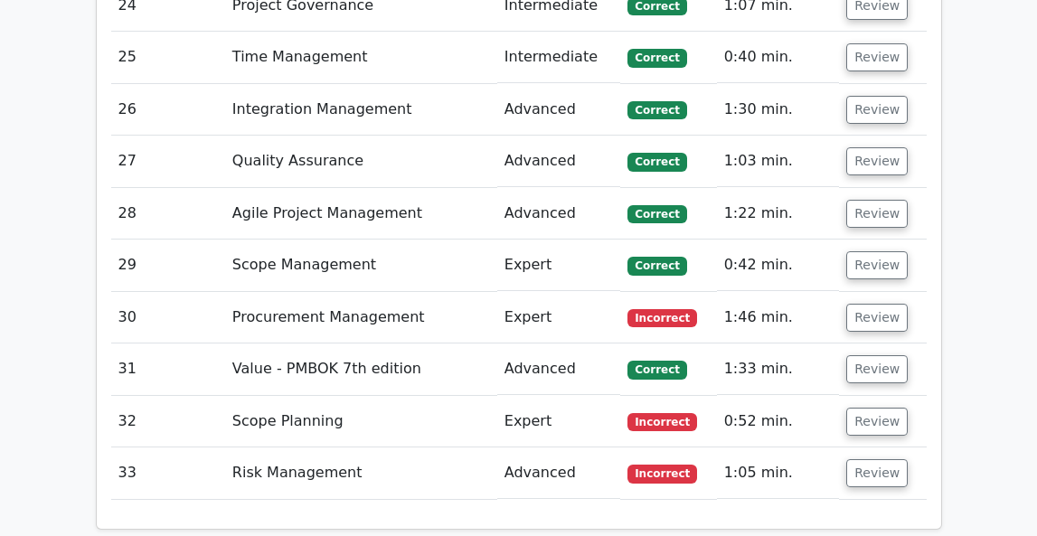
scroll to position [4033, 0]
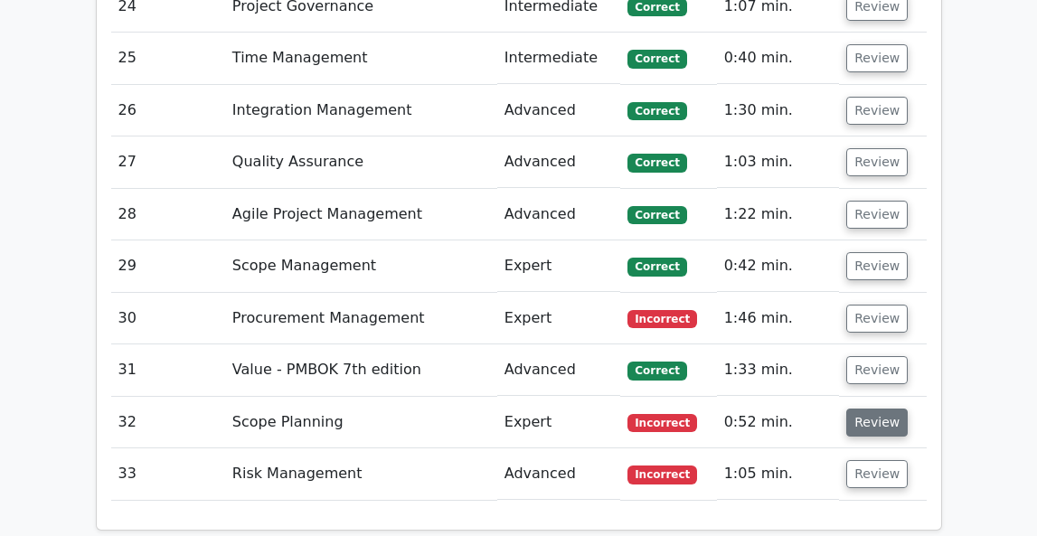
click at [869, 409] on button "Review" at bounding box center [876, 423] width 61 height 28
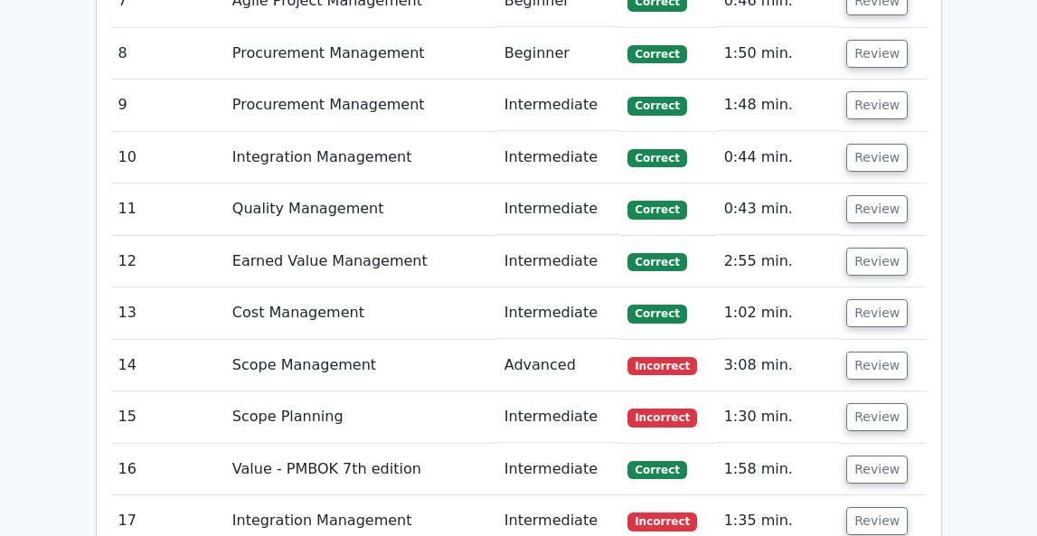
scroll to position [3159, 0]
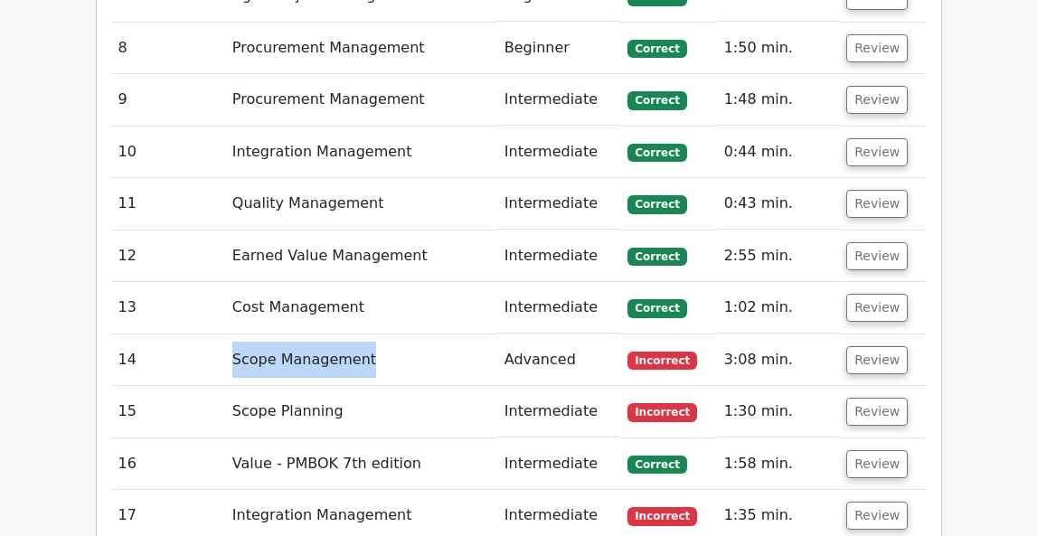
drag, startPoint x: 235, startPoint y: 241, endPoint x: 370, endPoint y: 241, distance: 134.7
click at [370, 334] on td "Scope Management" at bounding box center [361, 360] width 272 height 52
copy td "Scope Management"
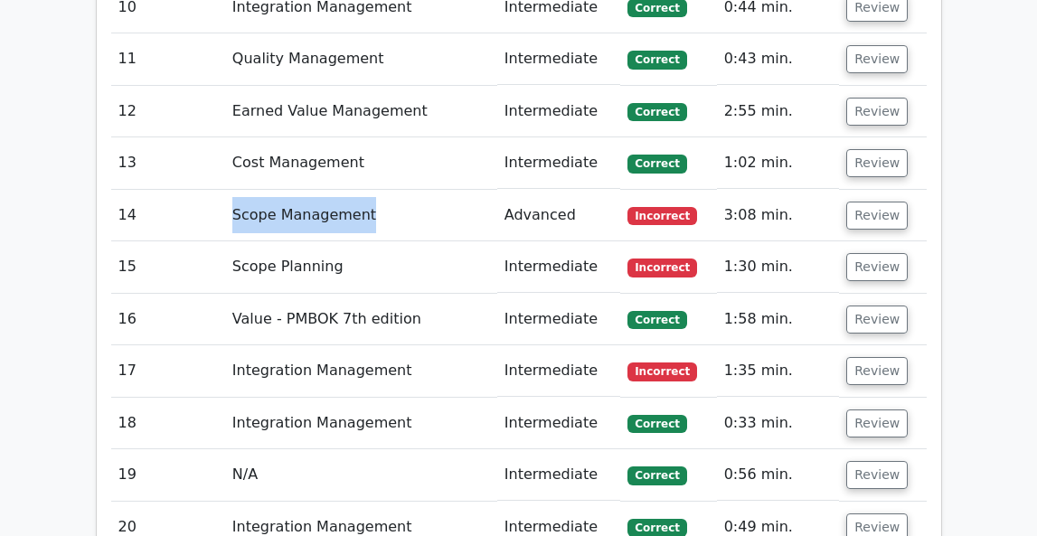
scroll to position [3321, 0]
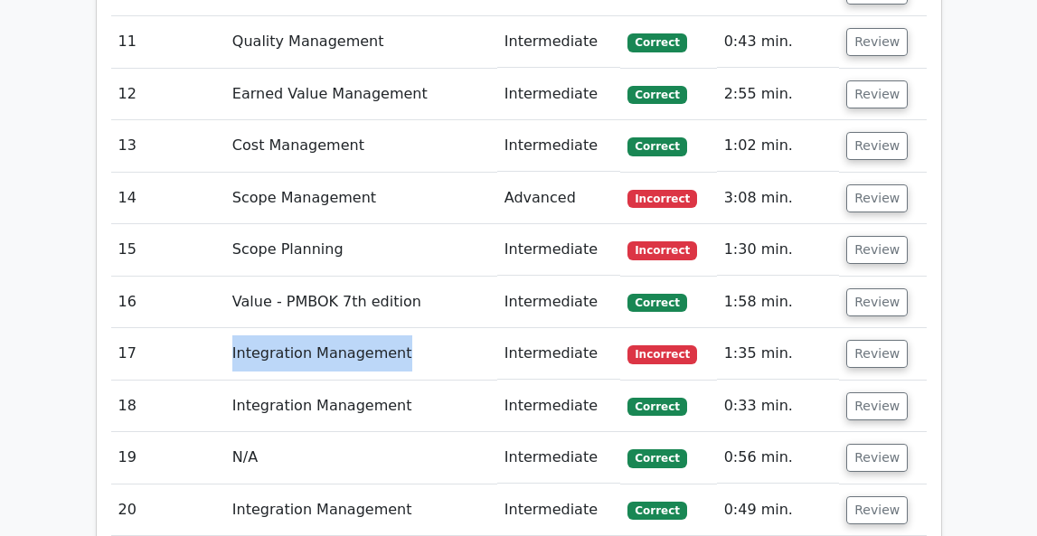
drag, startPoint x: 393, startPoint y: 233, endPoint x: 226, endPoint y: 232, distance: 167.2
click at [226, 328] on td "Integration Management" at bounding box center [361, 354] width 272 height 52
copy td "Integration Management"
